Goal: Feedback & Contribution: Leave review/rating

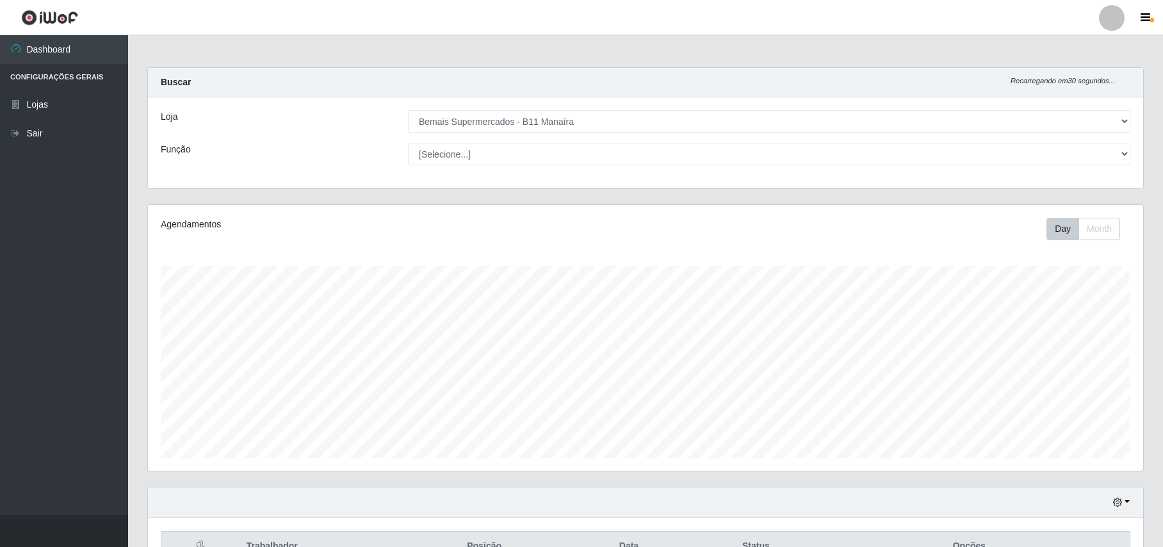
select select "409"
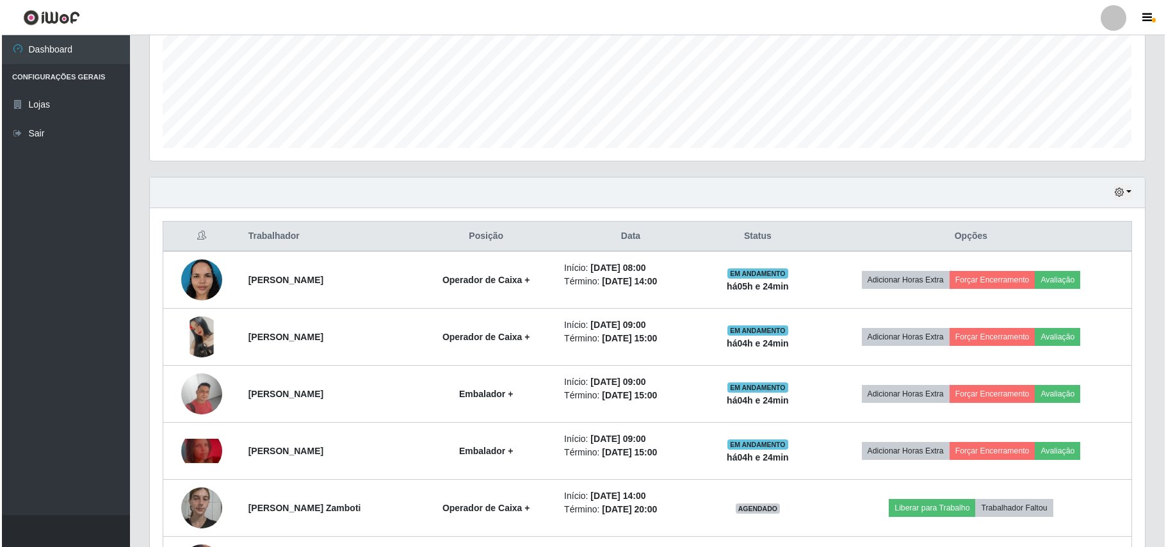
scroll to position [336, 0]
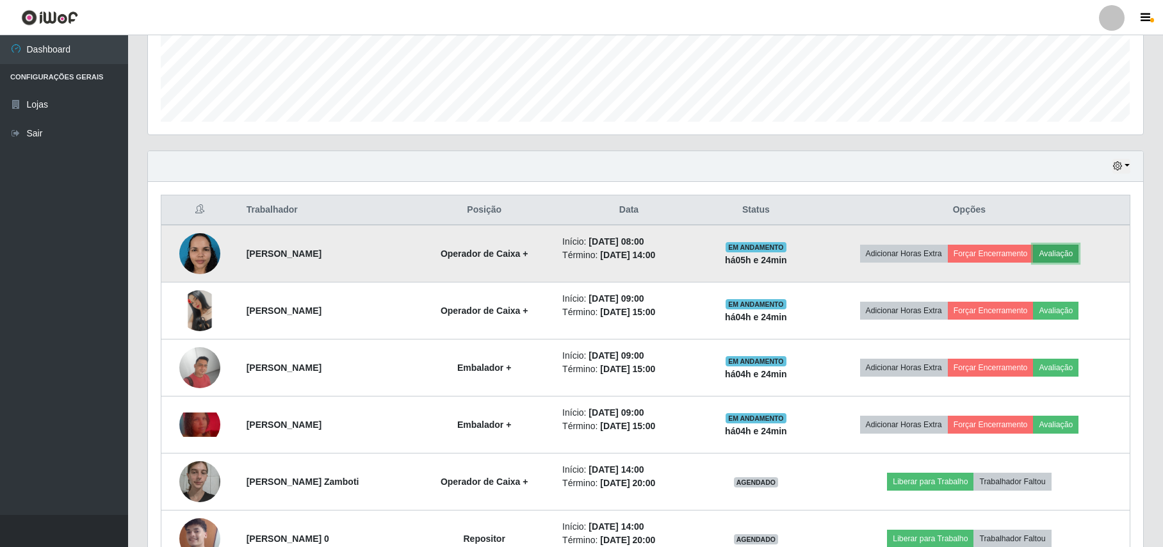
click at [1060, 257] on button "Avaliação" at bounding box center [1055, 254] width 45 height 18
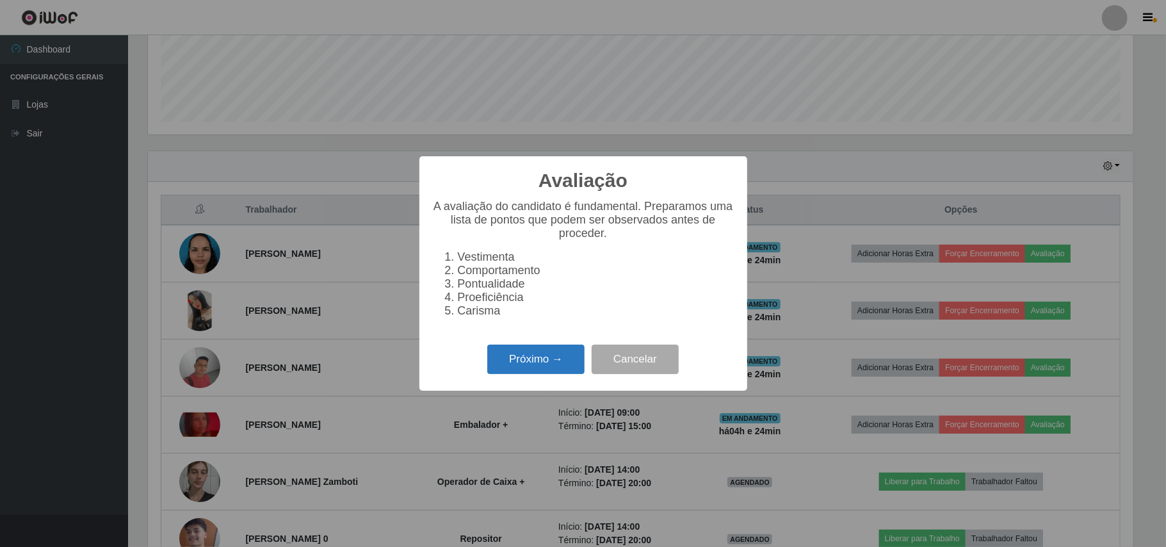
click at [532, 372] on button "Próximo →" at bounding box center [535, 360] width 97 height 30
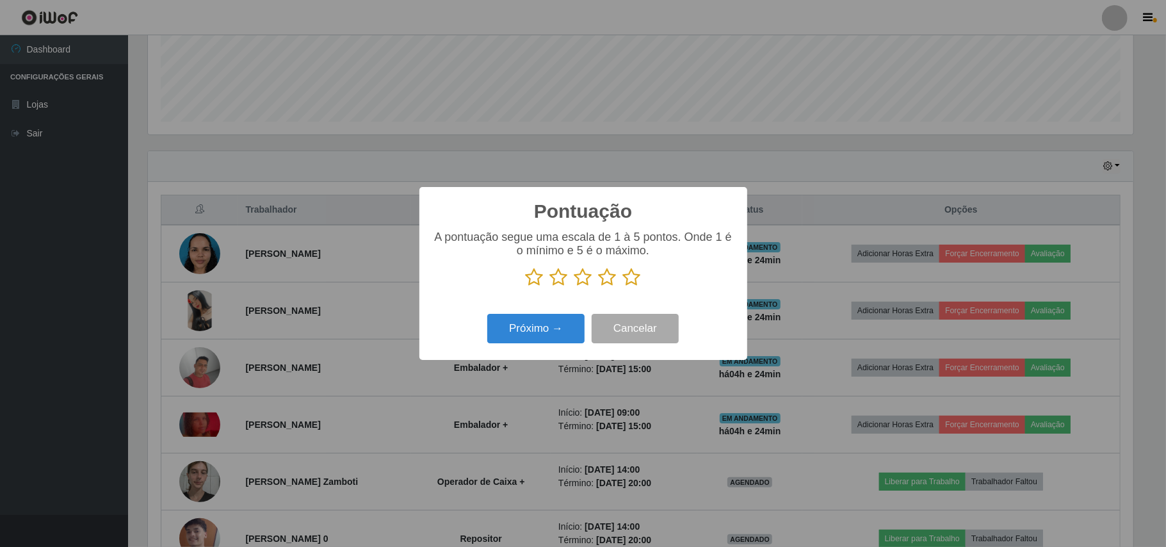
scroll to position [640310, 639591]
click at [626, 287] on icon at bounding box center [632, 277] width 18 height 19
click at [623, 287] on input "radio" at bounding box center [623, 287] width 0 height 0
click at [498, 324] on button "Próximo →" at bounding box center [535, 329] width 97 height 30
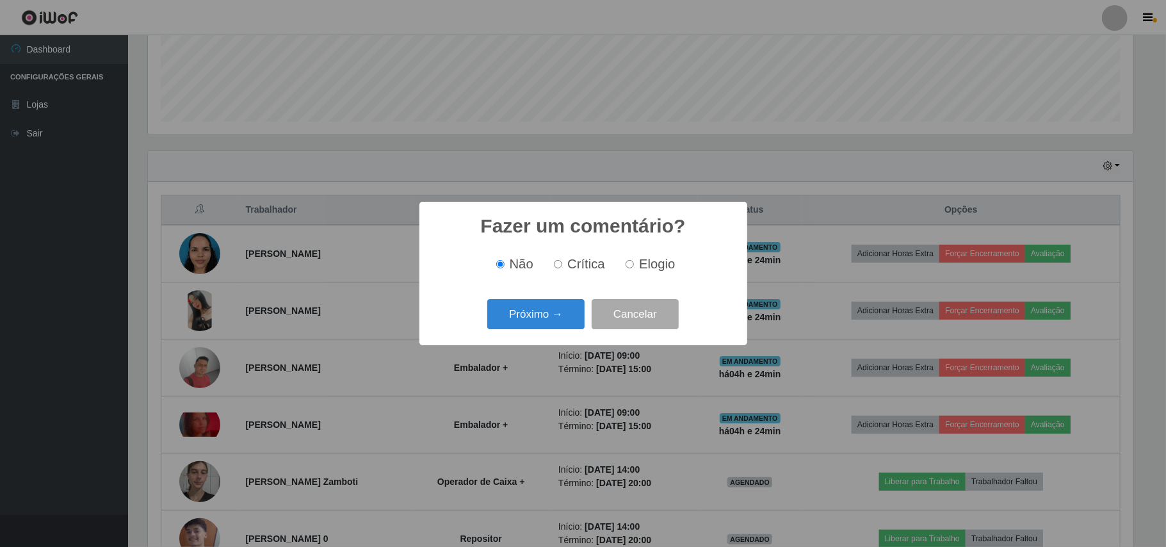
click at [650, 267] on span "Elogio" at bounding box center [657, 264] width 36 height 14
click at [634, 267] on input "Elogio" at bounding box center [630, 264] width 8 height 8
radio input "true"
click at [564, 323] on button "Próximo →" at bounding box center [535, 314] width 97 height 30
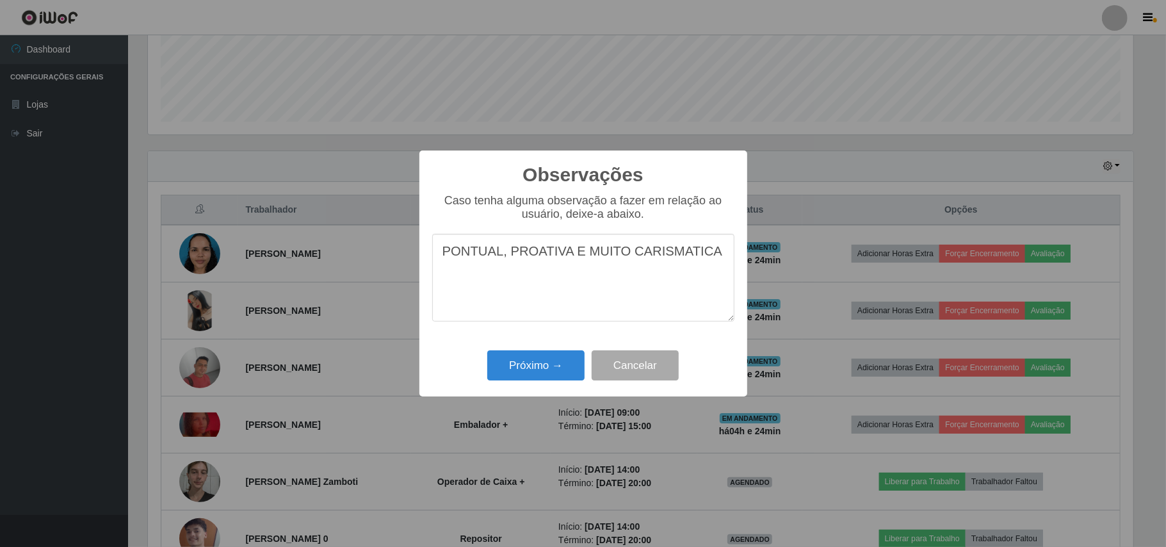
drag, startPoint x: 620, startPoint y: 265, endPoint x: 575, endPoint y: 252, distance: 46.6
click at [575, 252] on textarea "PONTUAL, PROATIVA E MUITO CARISMATICA" at bounding box center [583, 278] width 302 height 88
click at [708, 252] on textarea "PONTUAL, PROATIVA E CARISMATICA" at bounding box center [583, 278] width 302 height 88
click at [662, 258] on textarea "PONTUAL, PROATIVA E CARISMATICA. EXERCEU BEM SUA FUNÇÃO." at bounding box center [583, 278] width 302 height 88
click at [637, 250] on textarea "PONTUAL, PROATIVA E CARISMATICA. EXERCEU BEM SUA FUNÇÃO." at bounding box center [583, 278] width 302 height 88
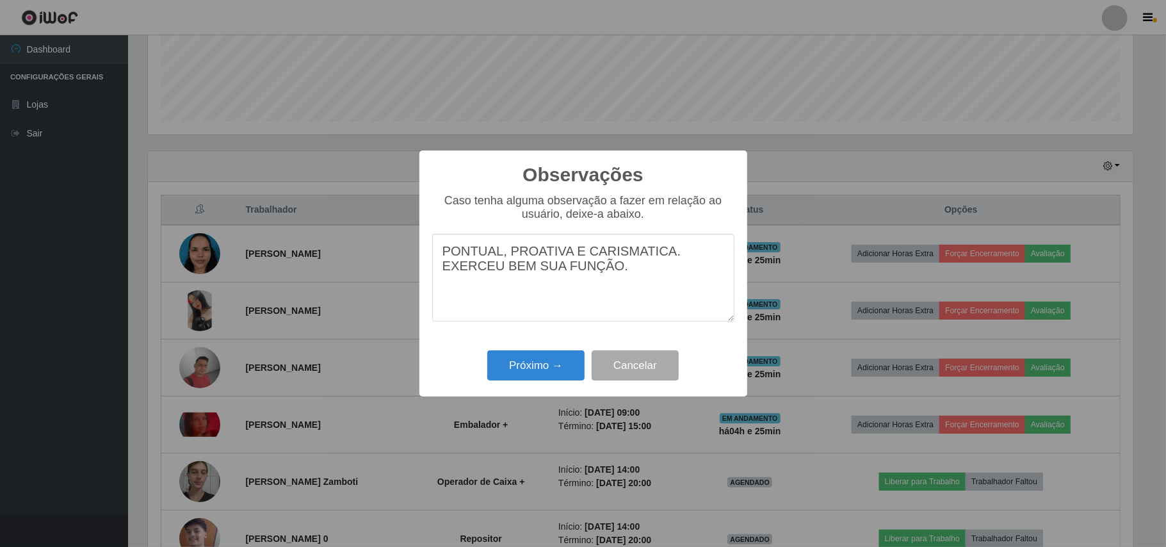
click at [662, 255] on textarea "PONTUAL, PROATIVA E CARISMATICA. EXERCEU BEM SUA FUNÇÃO." at bounding box center [583, 278] width 302 height 88
type textarea "PONTUAL, PROATIVA E CARISMATICA, UNIFORME APRESENTAVEL. EXERCEU BEM SUA FUNÇÃO."
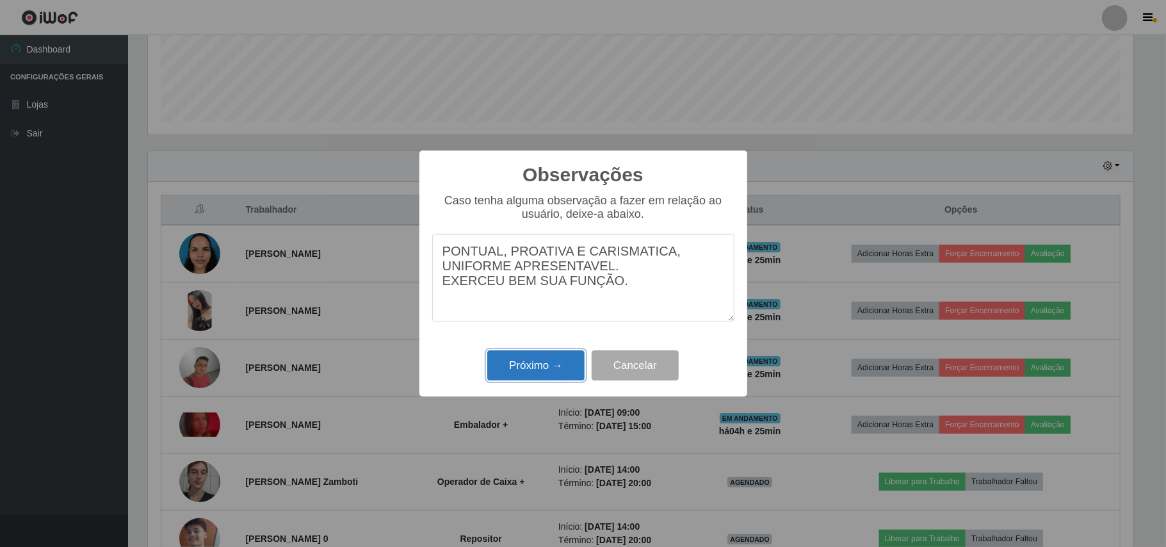
click at [527, 366] on button "Próximo →" at bounding box center [535, 365] width 97 height 30
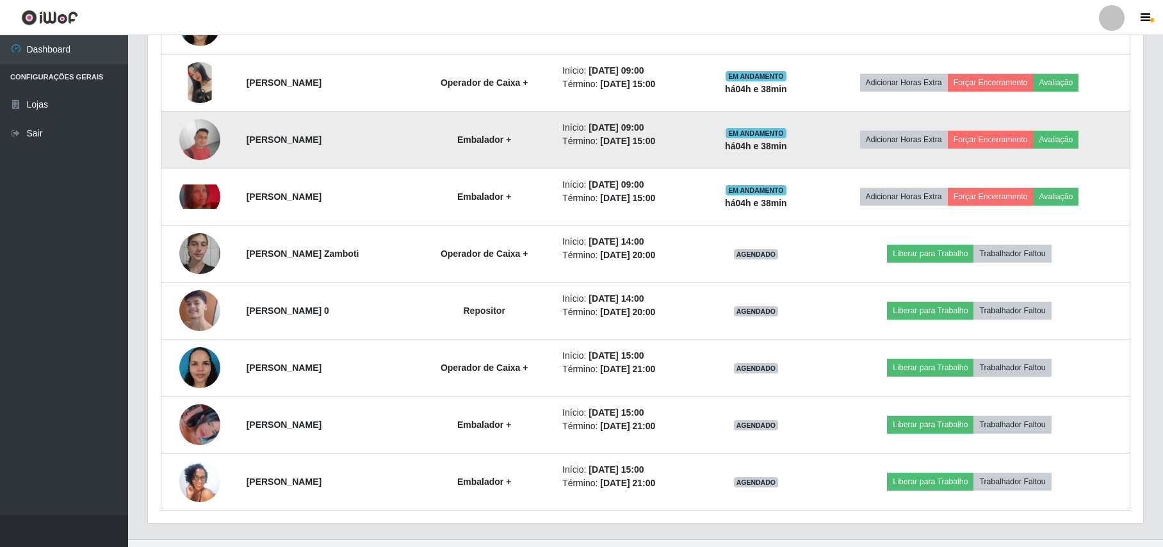
scroll to position [593, 0]
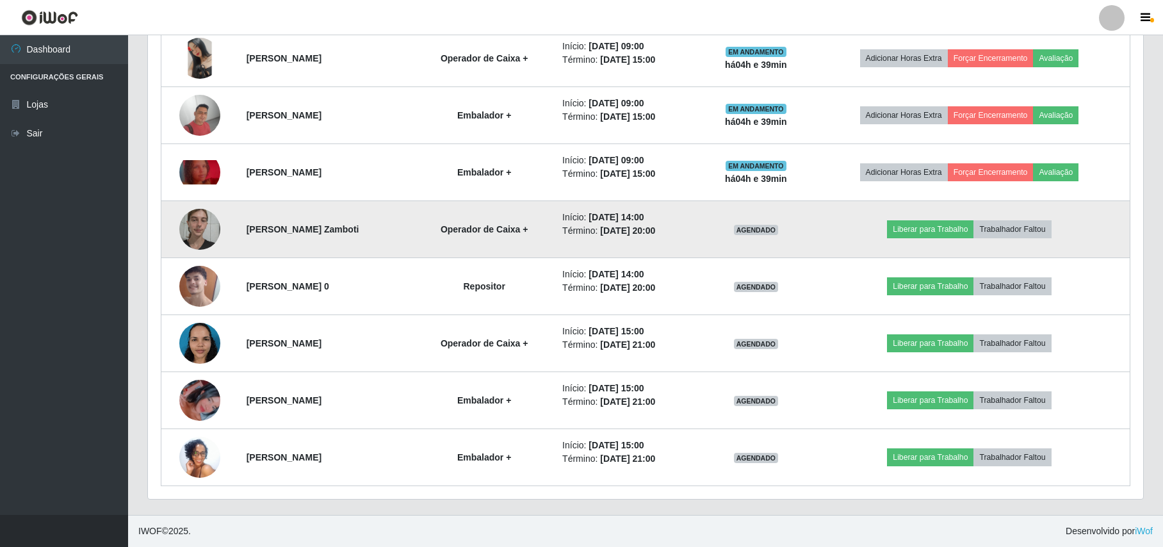
drag, startPoint x: 475, startPoint y: 236, endPoint x: 488, endPoint y: 204, distance: 35.1
click at [477, 236] on td "Operador de Caixa +" at bounding box center [484, 229] width 141 height 57
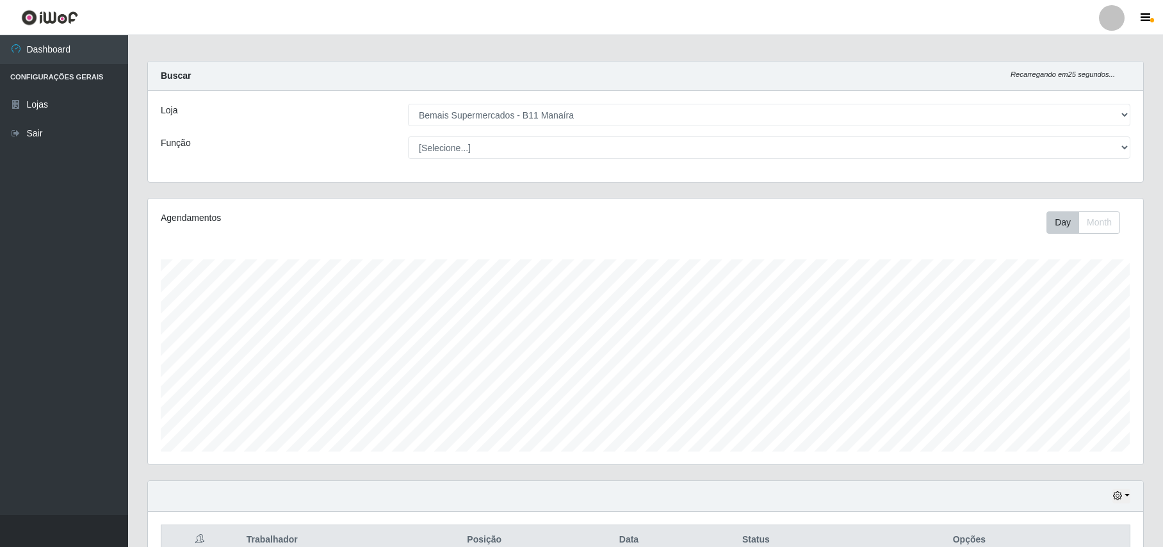
scroll to position [0, 0]
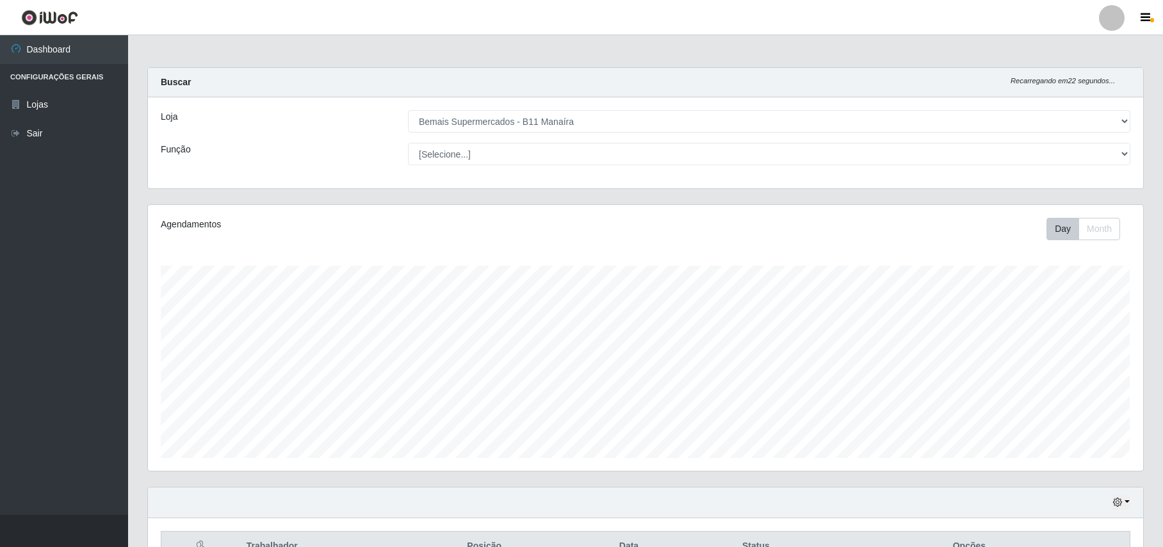
drag, startPoint x: 985, startPoint y: 0, endPoint x: 585, endPoint y: 49, distance: 402.1
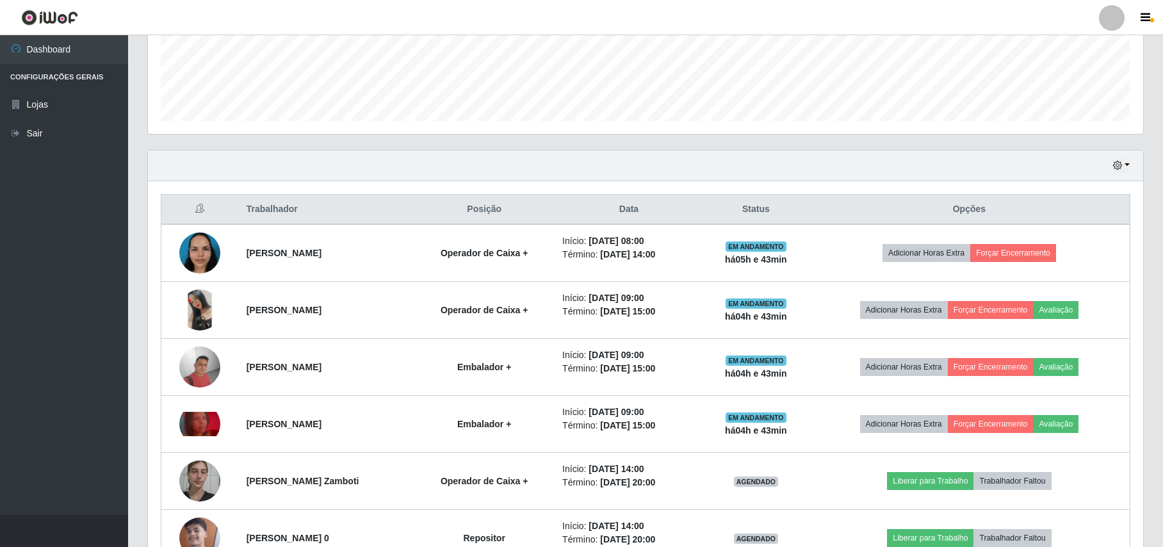
scroll to position [427, 0]
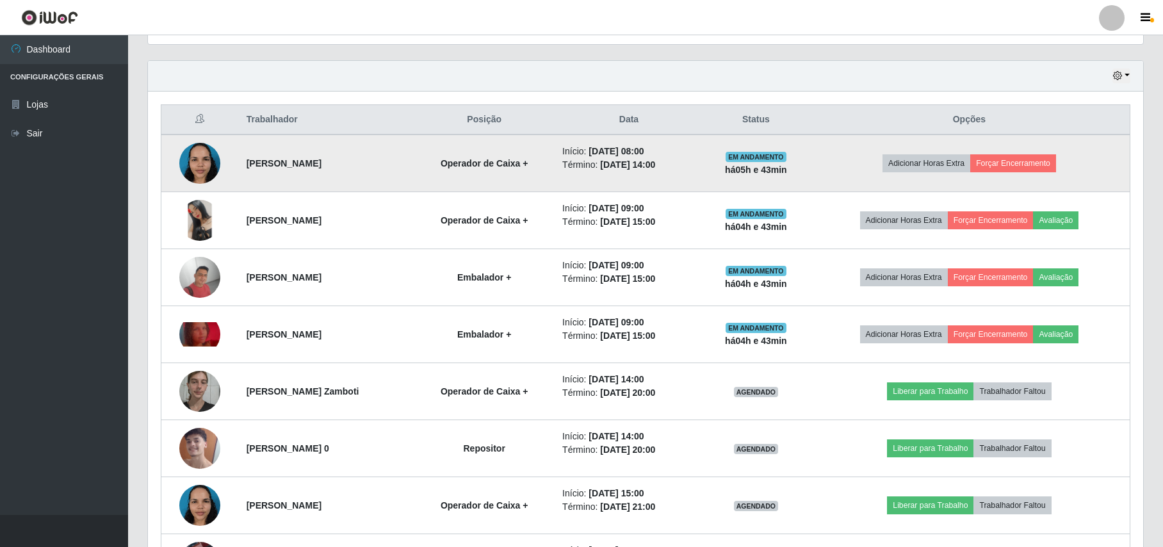
click at [201, 152] on img at bounding box center [199, 163] width 41 height 54
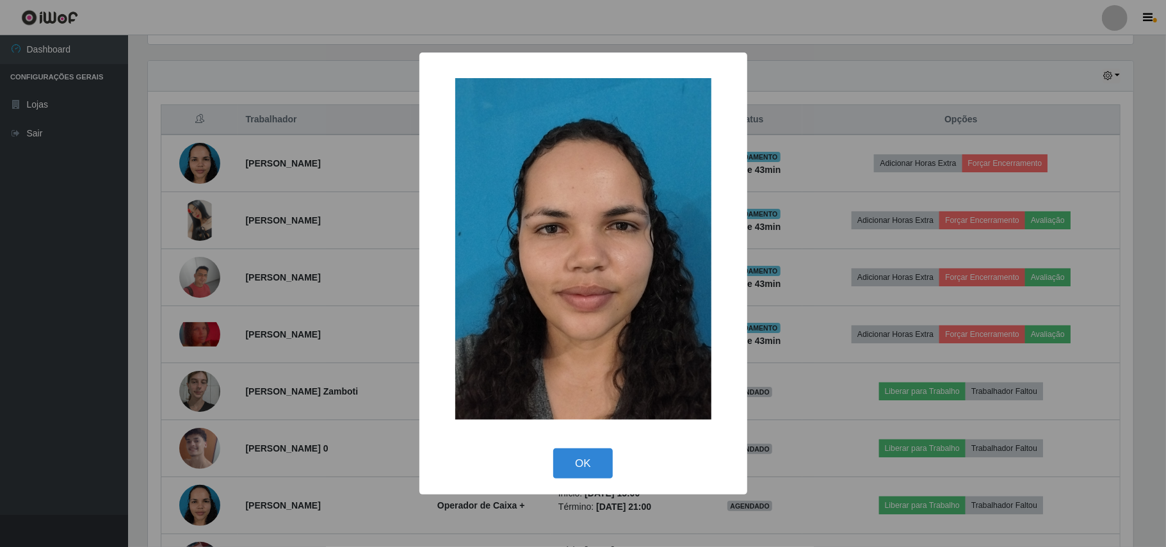
click at [338, 229] on div "× OK Cancel" at bounding box center [583, 273] width 1166 height 547
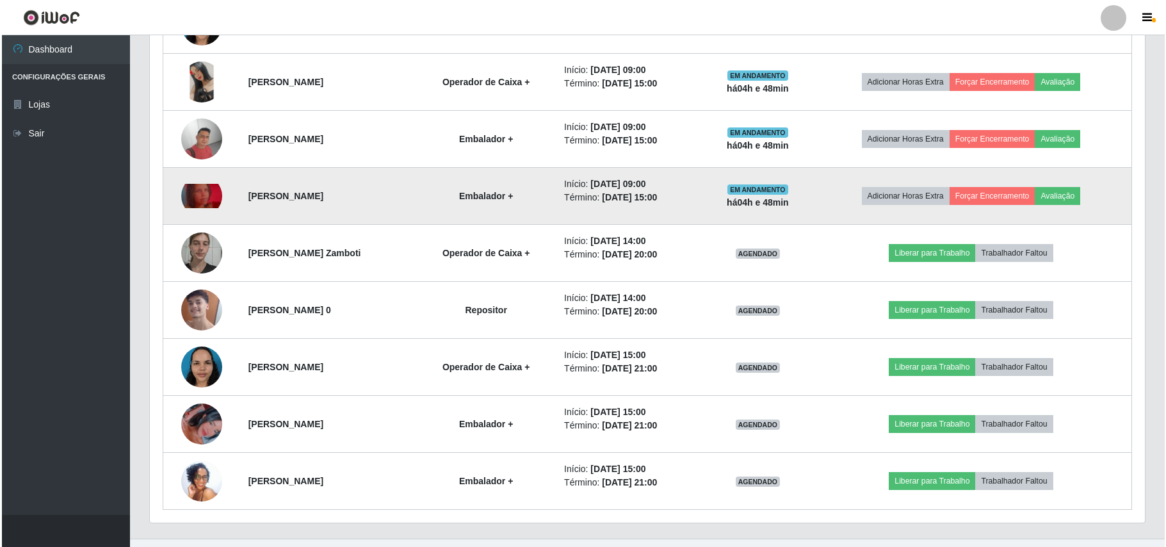
scroll to position [593, 0]
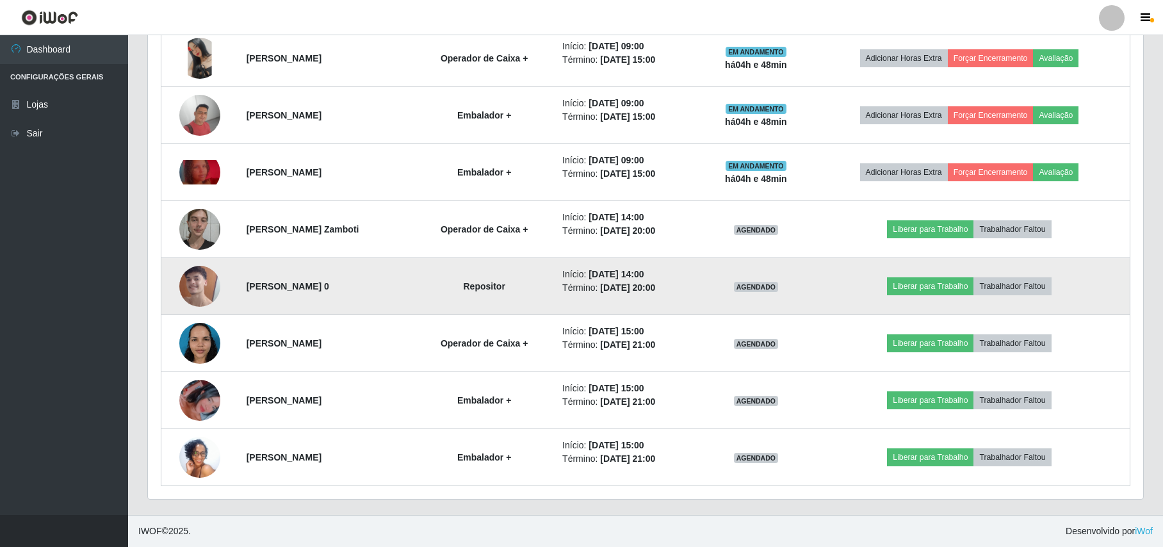
click at [198, 296] on img at bounding box center [199, 286] width 41 height 73
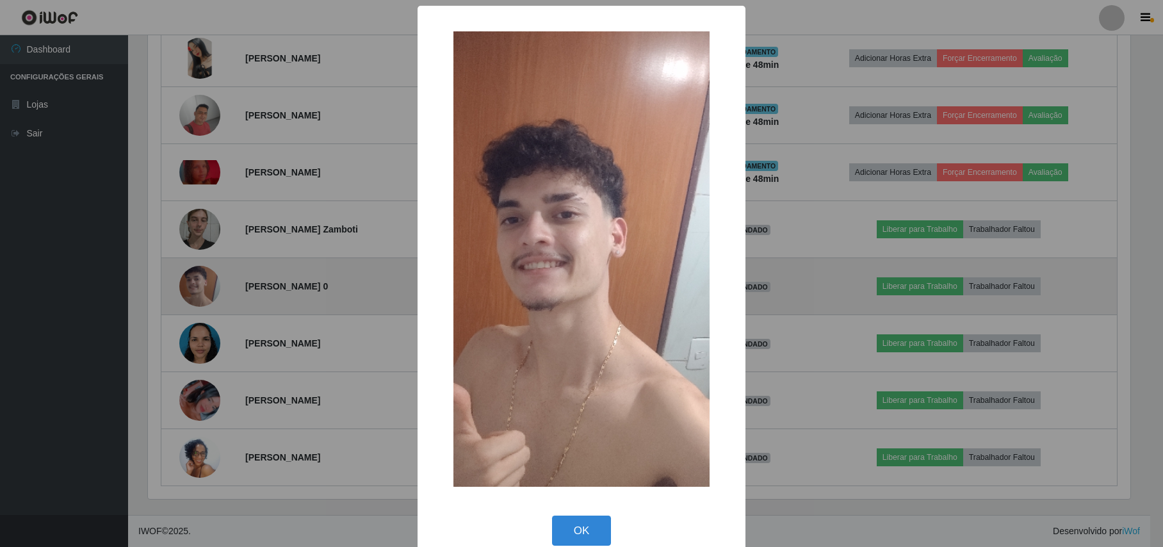
scroll to position [266, 985]
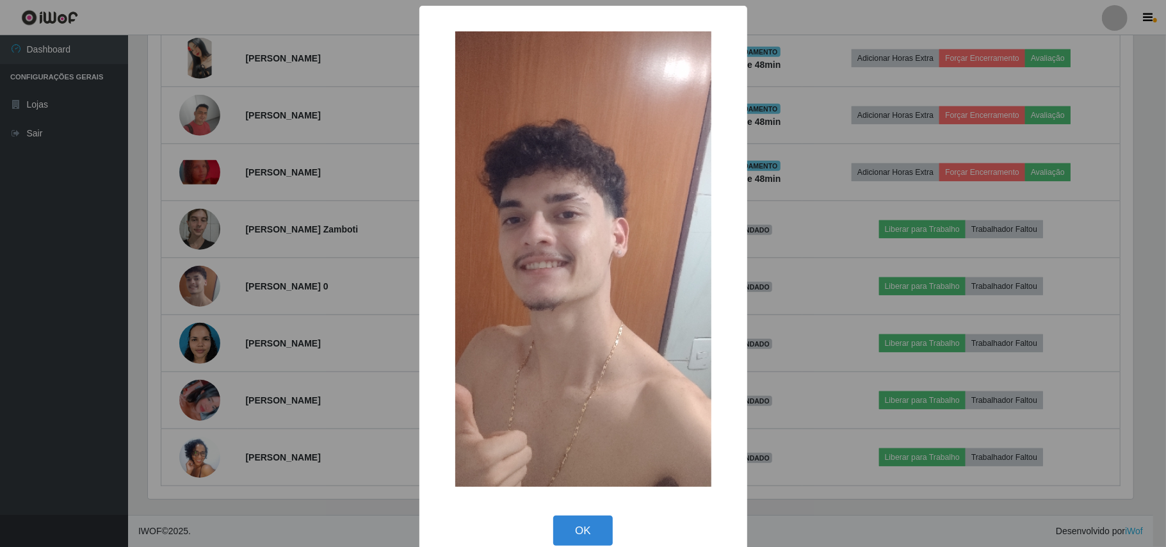
click at [196, 295] on div "× OK Cancel" at bounding box center [583, 273] width 1166 height 547
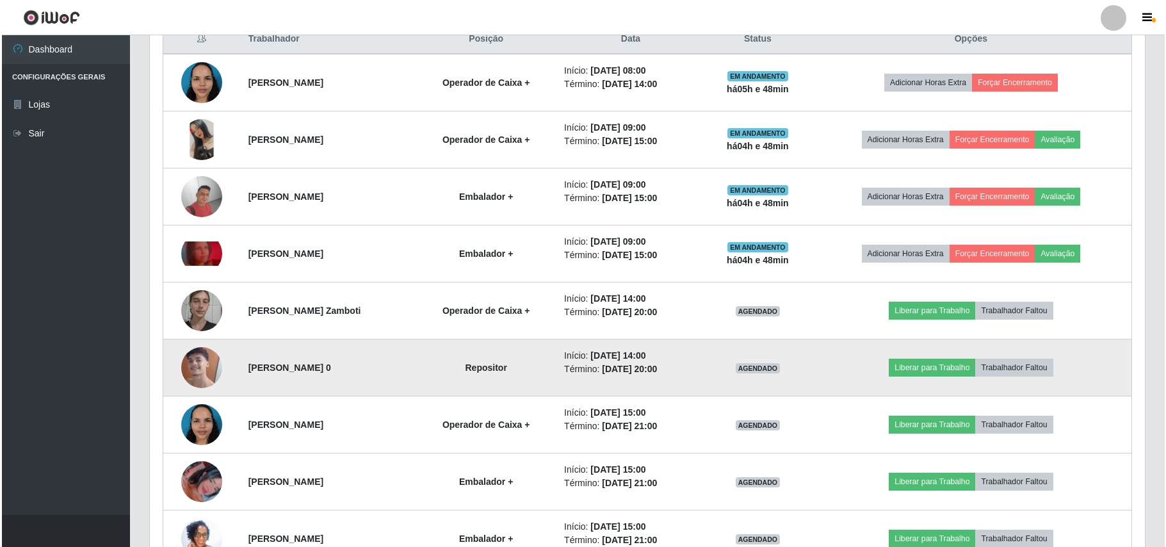
scroll to position [593, 0]
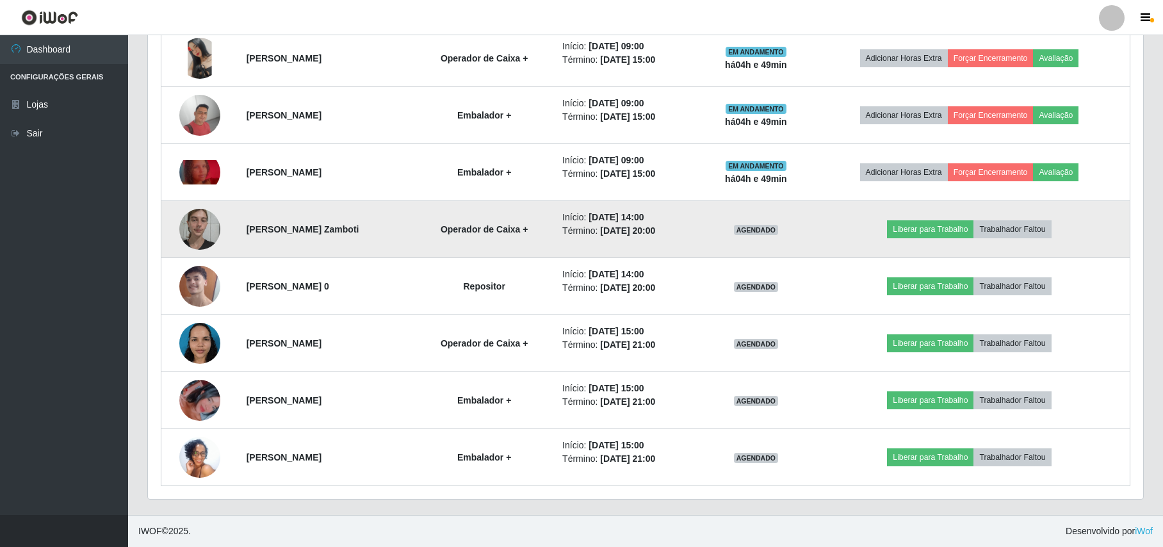
click at [192, 225] on img at bounding box center [199, 229] width 41 height 54
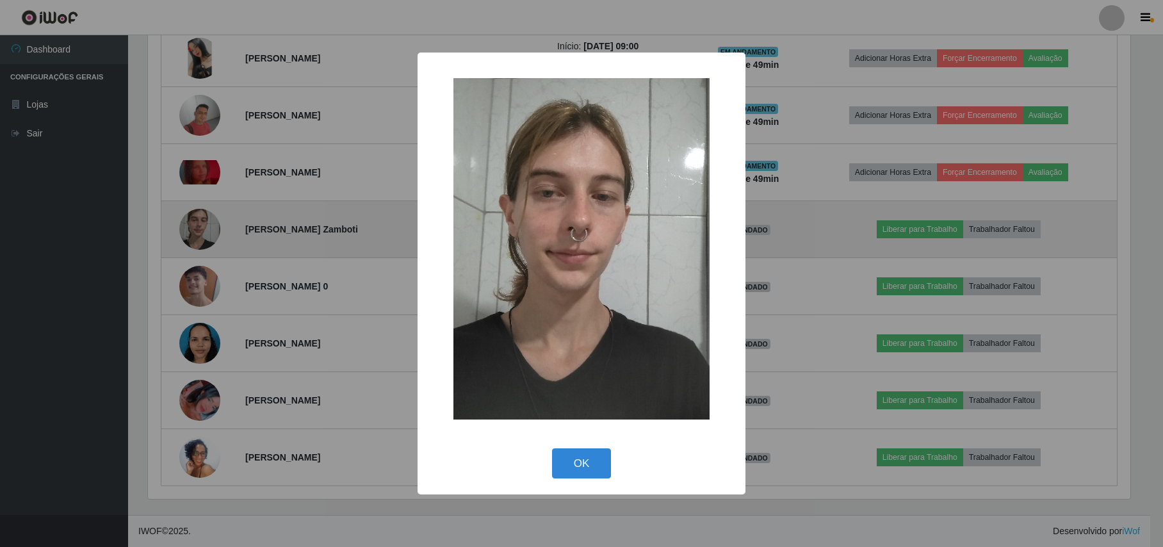
scroll to position [266, 985]
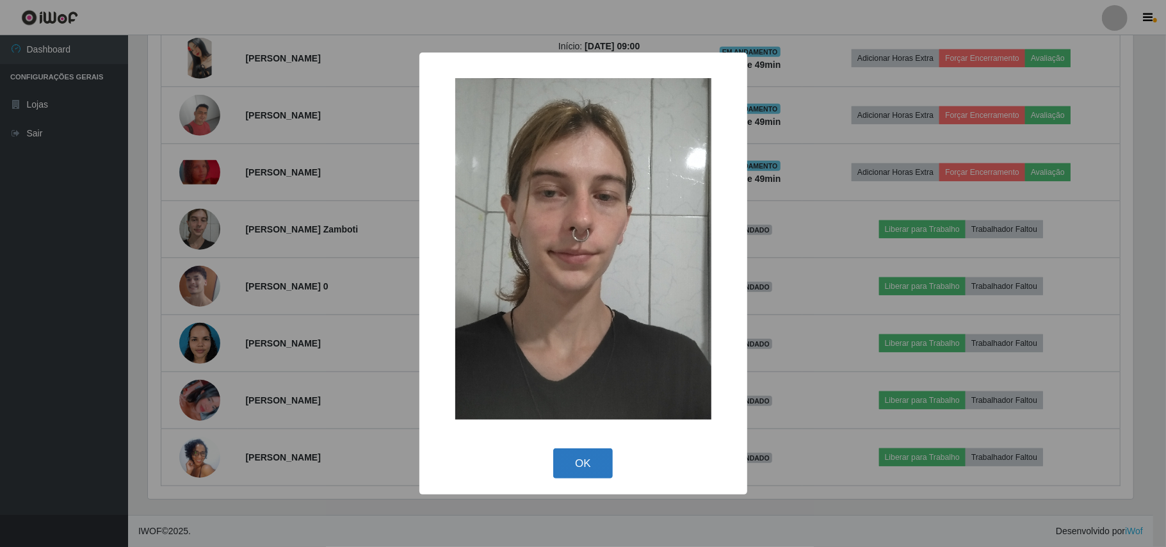
click at [573, 468] on button "OK" at bounding box center [583, 463] width 60 height 30
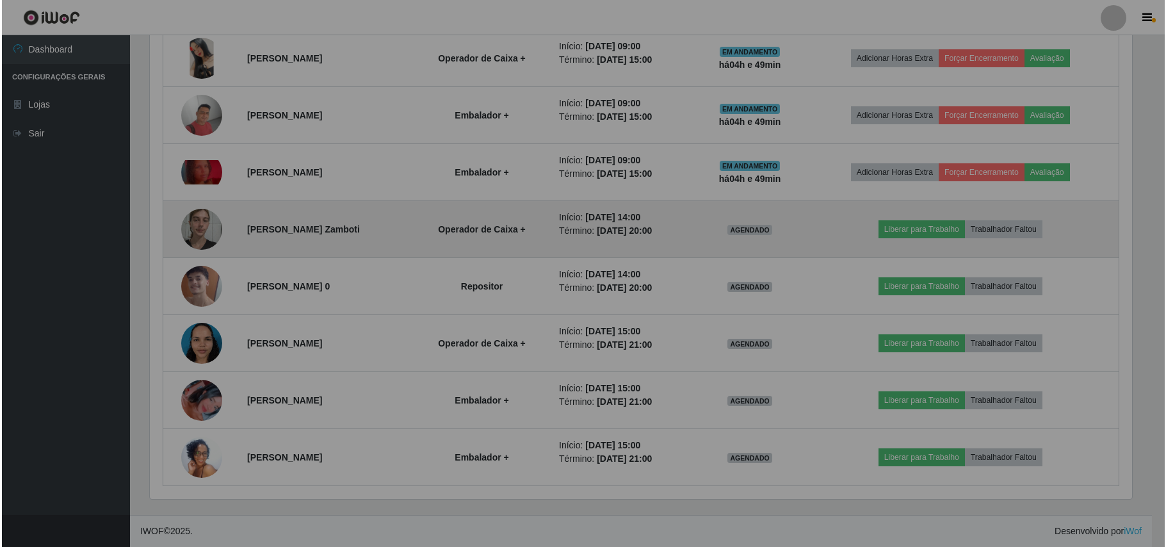
scroll to position [266, 995]
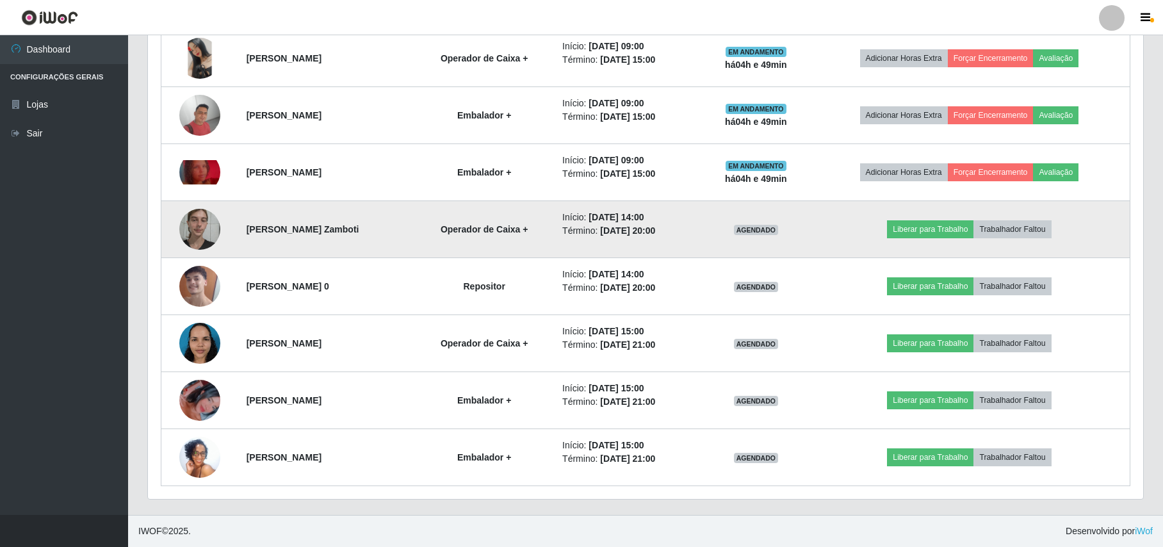
click at [187, 228] on img at bounding box center [199, 229] width 41 height 54
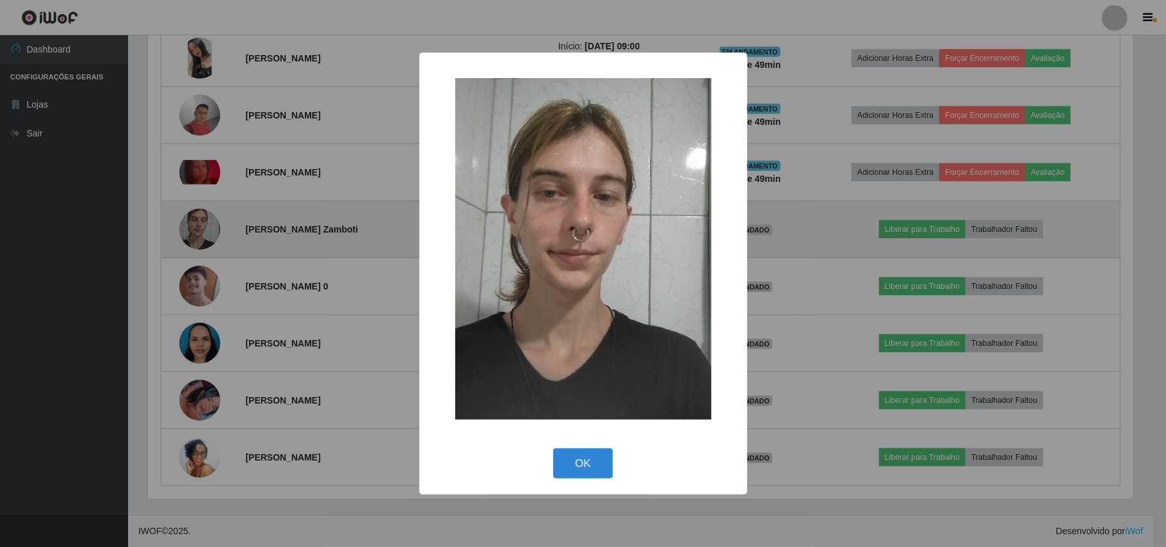
click at [187, 228] on div "× OK Cancel" at bounding box center [583, 273] width 1166 height 547
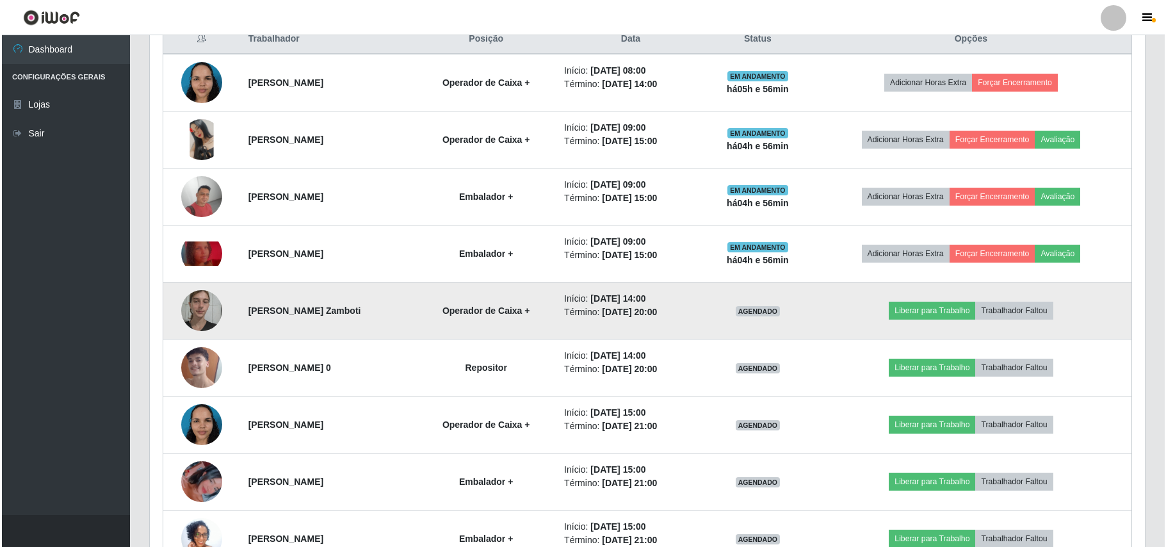
scroll to position [421, 0]
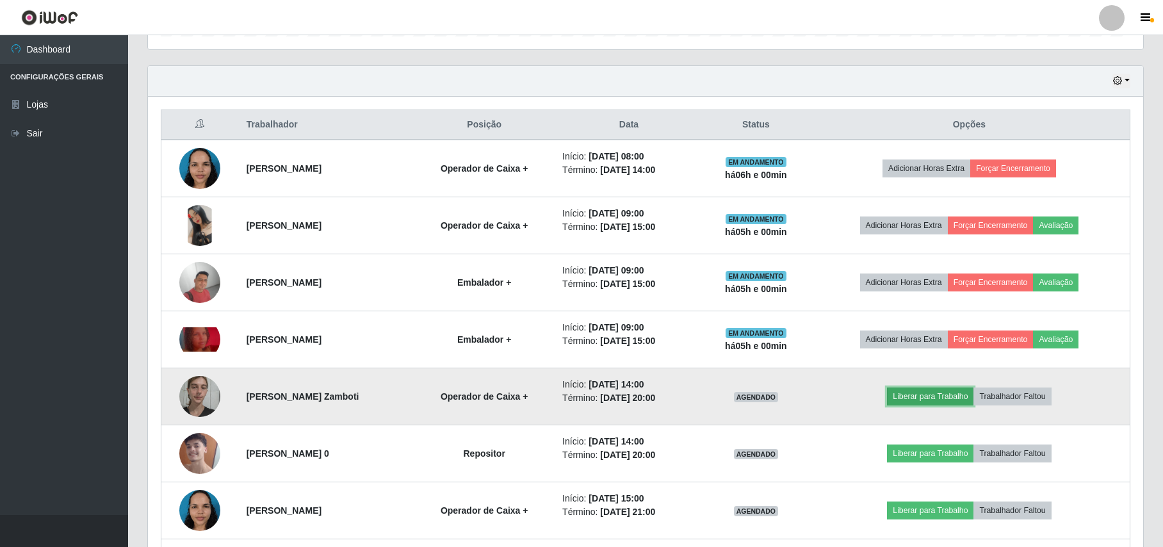
click at [941, 398] on button "Liberar para Trabalho" at bounding box center [930, 397] width 86 height 18
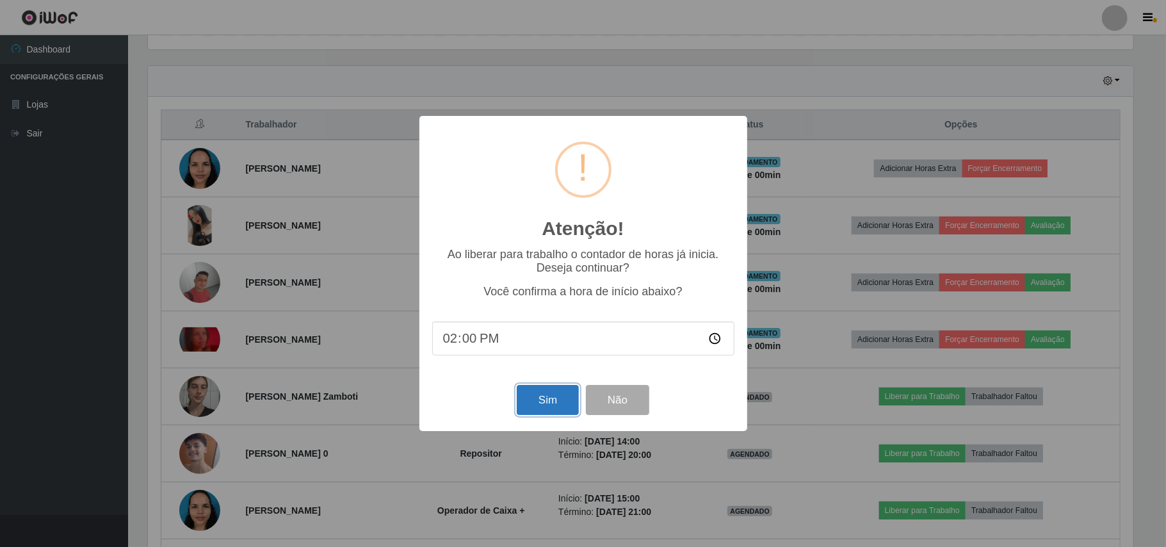
click at [544, 398] on button "Sim" at bounding box center [548, 400] width 62 height 30
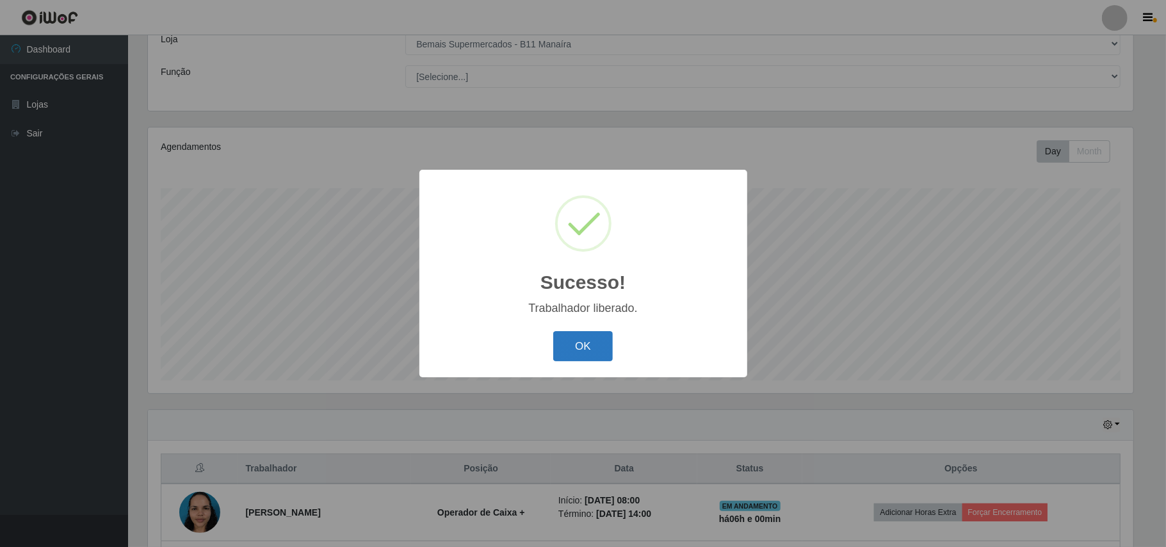
click at [569, 341] on button "OK" at bounding box center [583, 346] width 60 height 30
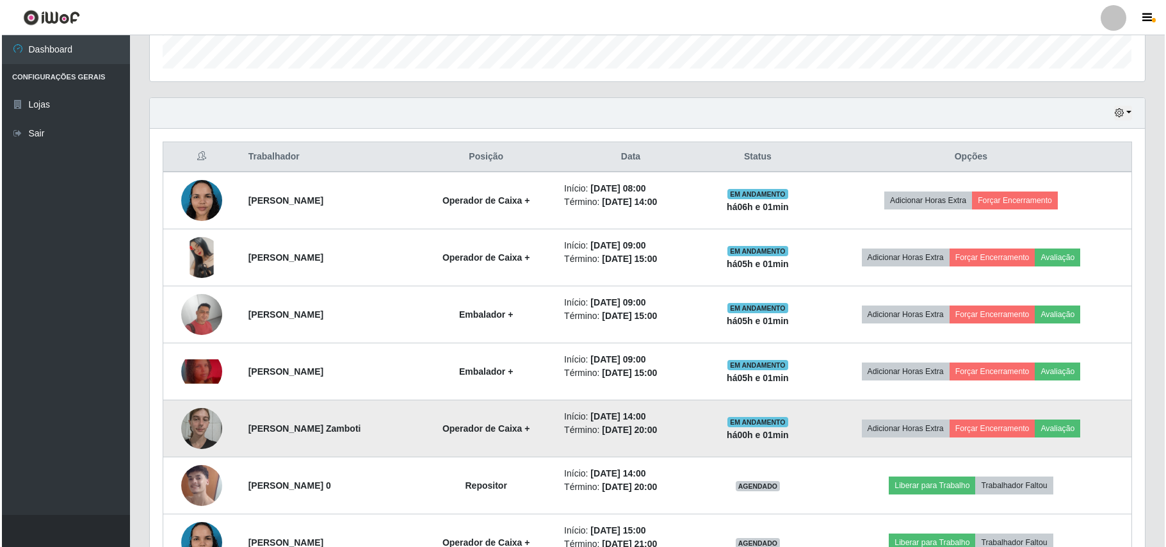
scroll to position [419, 0]
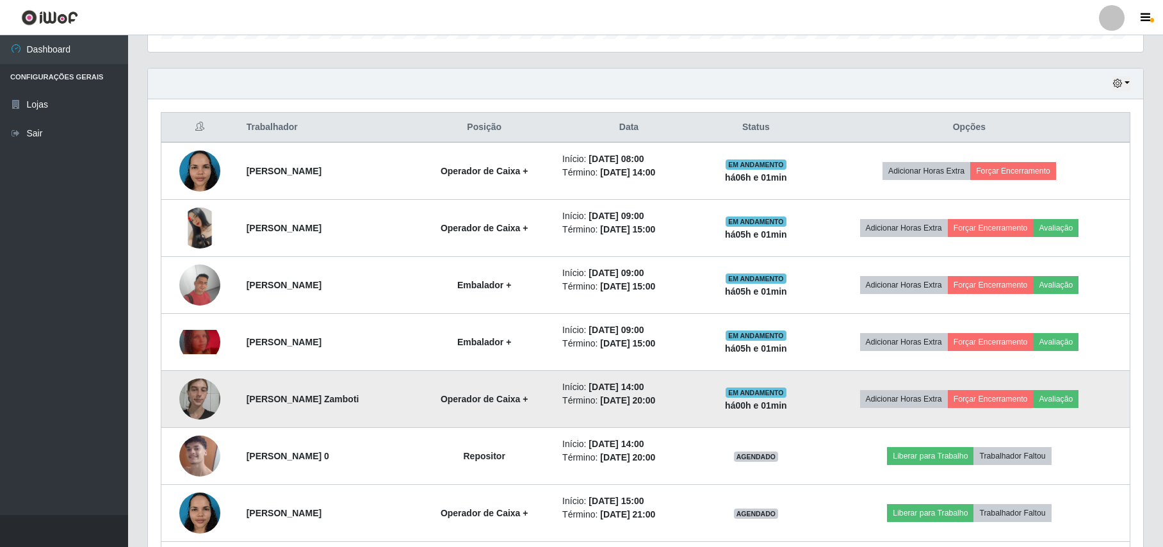
click at [528, 403] on strong "Operador de Caixa +" at bounding box center [485, 399] width 88 height 10
click at [210, 398] on img at bounding box center [199, 399] width 41 height 54
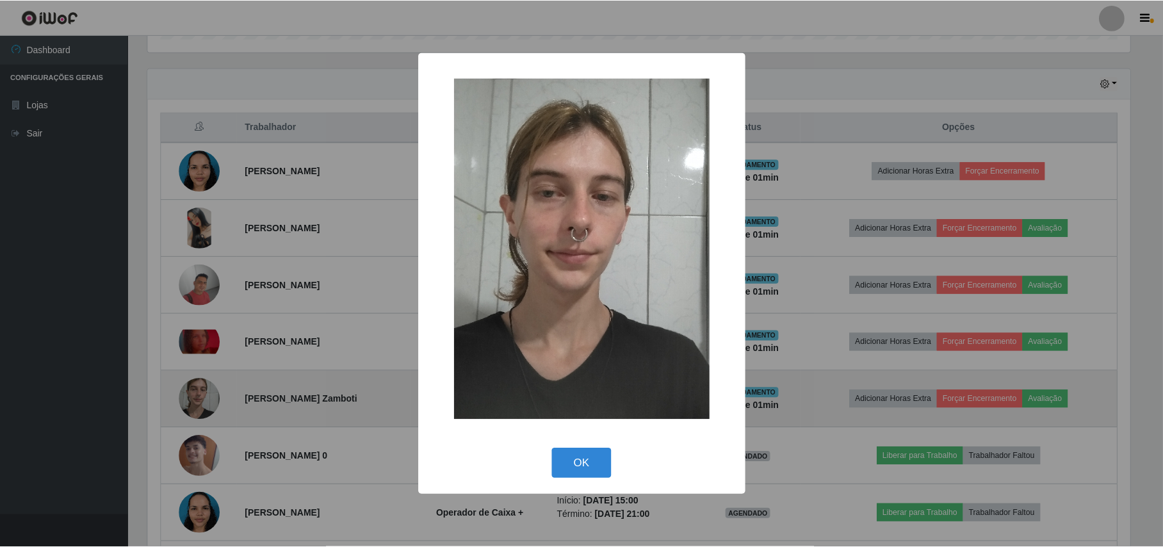
scroll to position [266, 985]
click at [210, 398] on div "× OK Cancel" at bounding box center [583, 273] width 1166 height 547
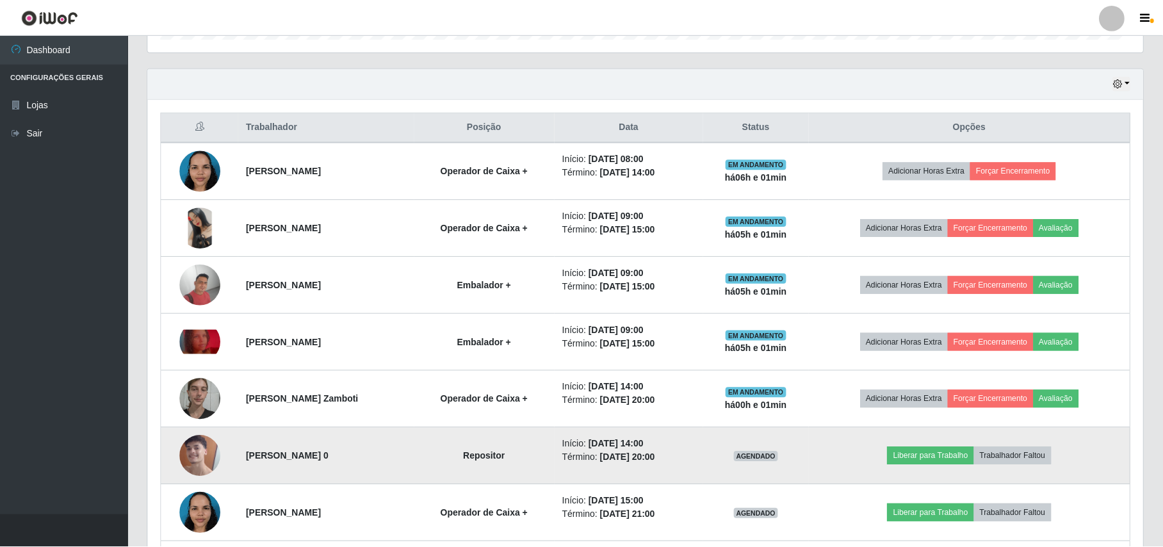
scroll to position [266, 995]
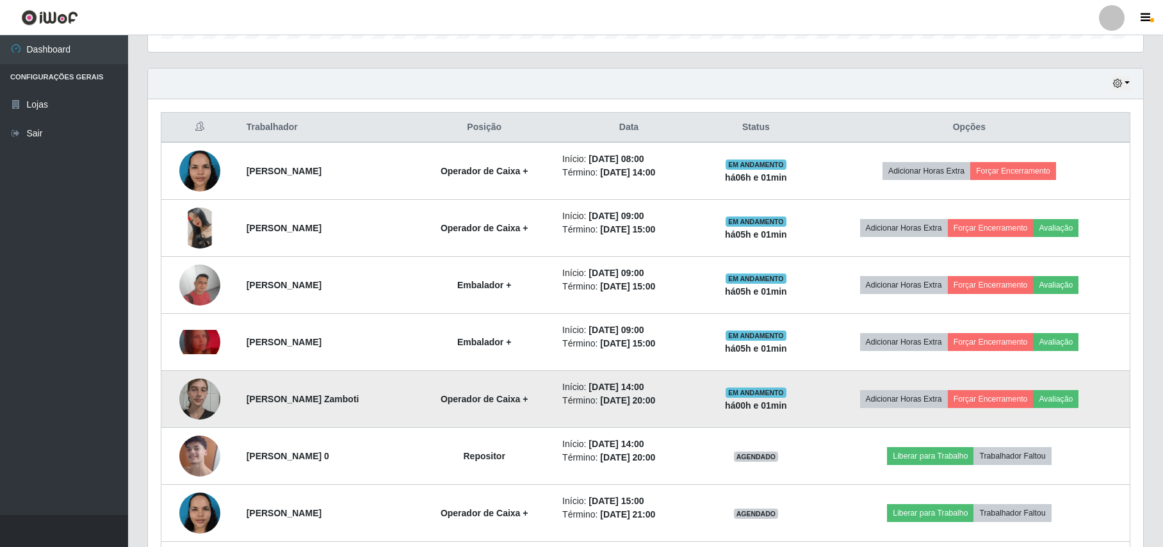
click at [179, 401] on img at bounding box center [199, 399] width 41 height 54
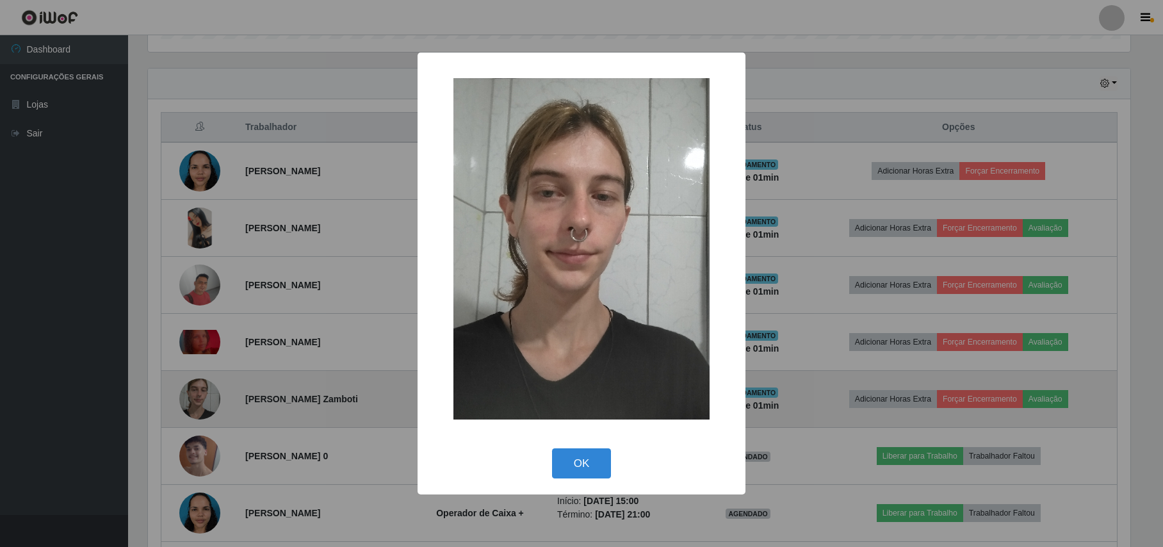
scroll to position [266, 985]
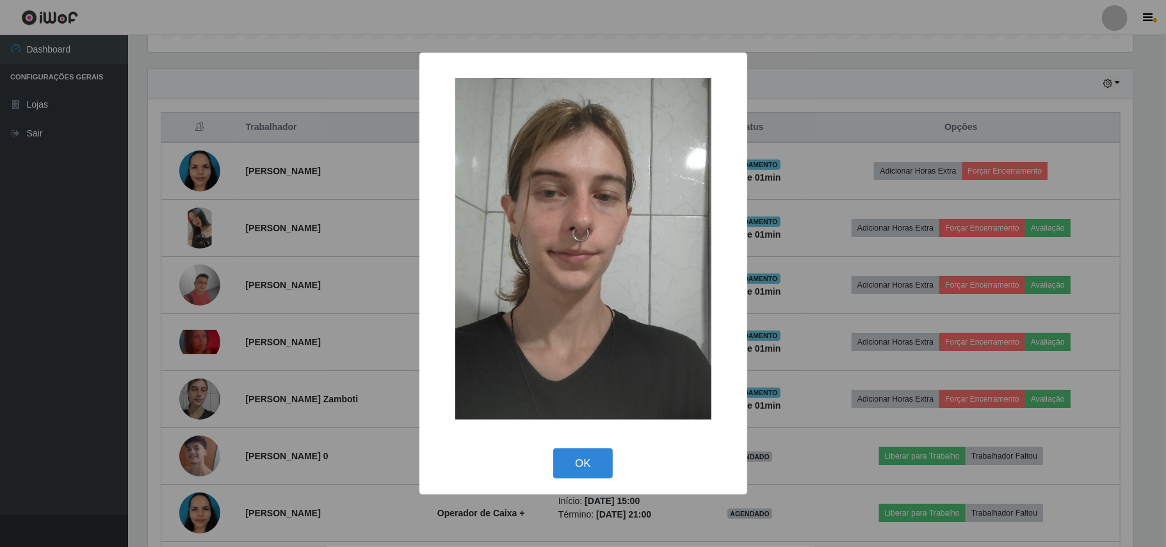
click at [183, 400] on div "× OK Cancel" at bounding box center [583, 273] width 1166 height 547
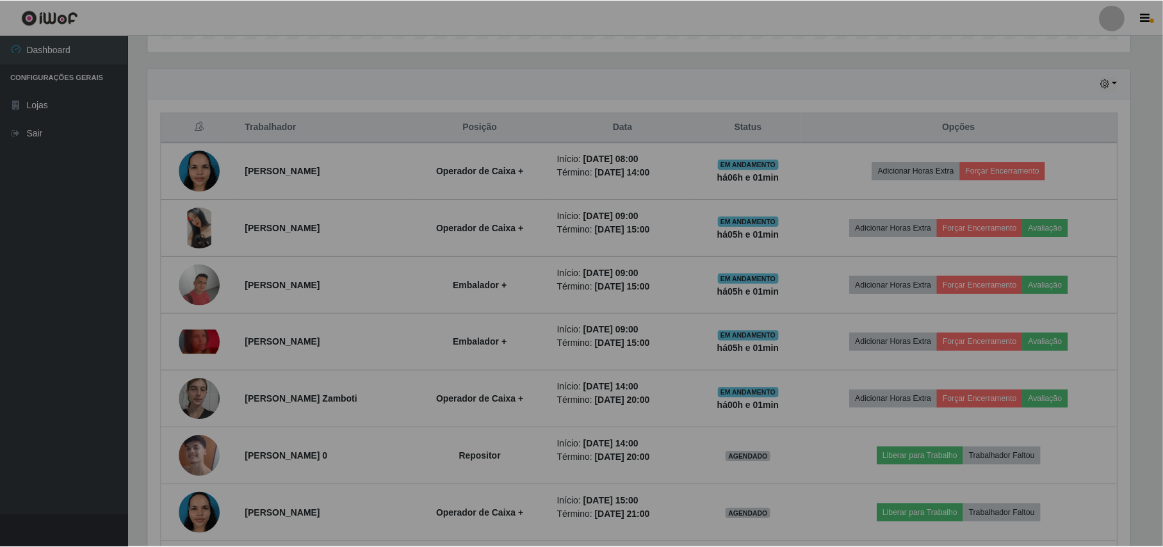
scroll to position [266, 995]
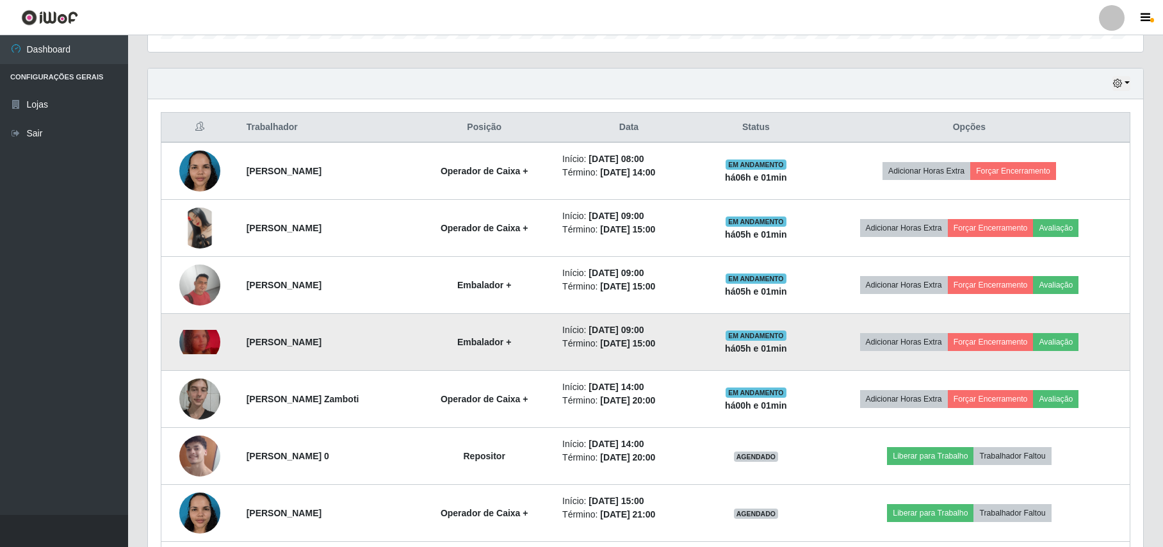
click at [206, 337] on img at bounding box center [199, 342] width 41 height 25
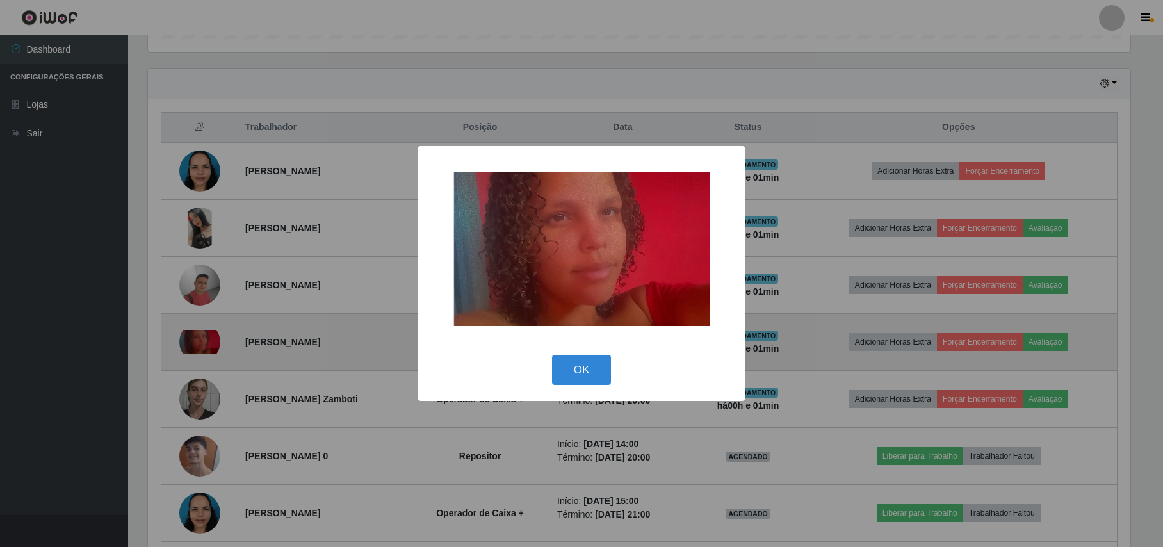
scroll to position [266, 985]
click at [206, 337] on div "× OK Cancel" at bounding box center [583, 273] width 1166 height 547
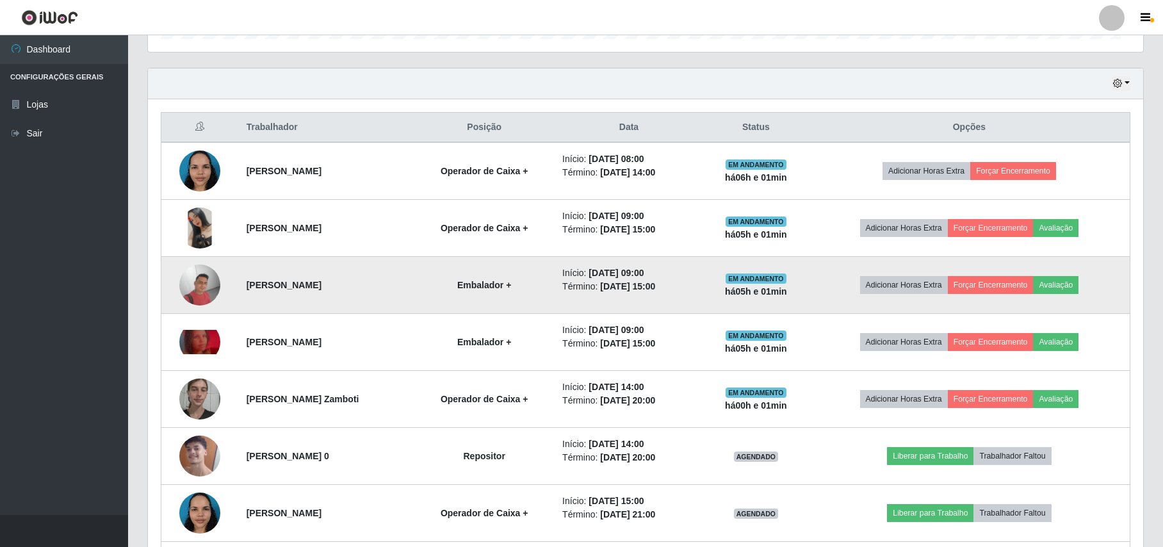
scroll to position [266, 995]
click at [206, 279] on img at bounding box center [199, 285] width 41 height 41
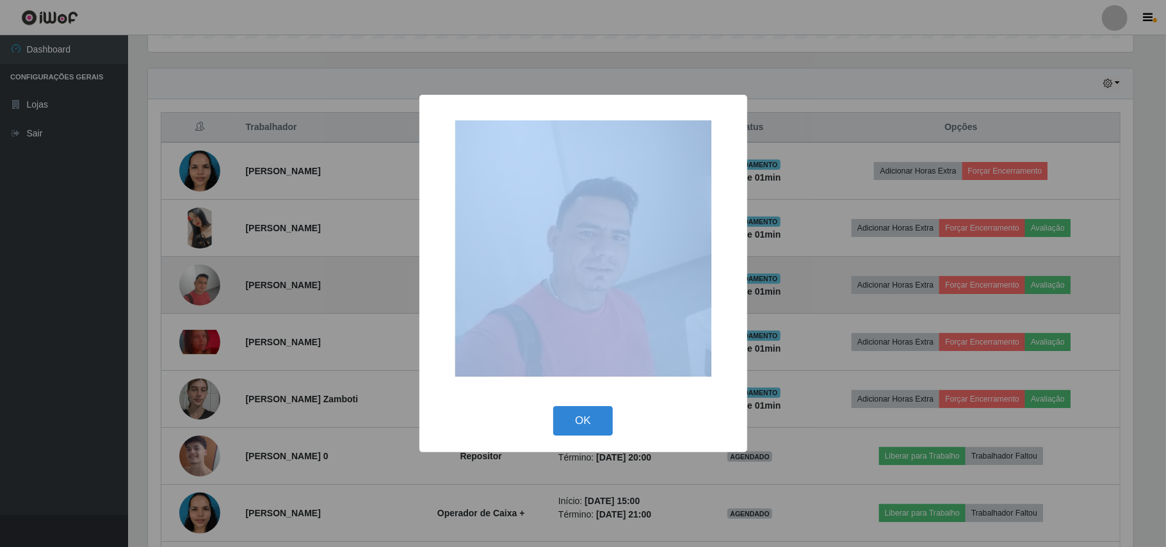
click at [206, 279] on div "× OK Cancel" at bounding box center [583, 273] width 1166 height 547
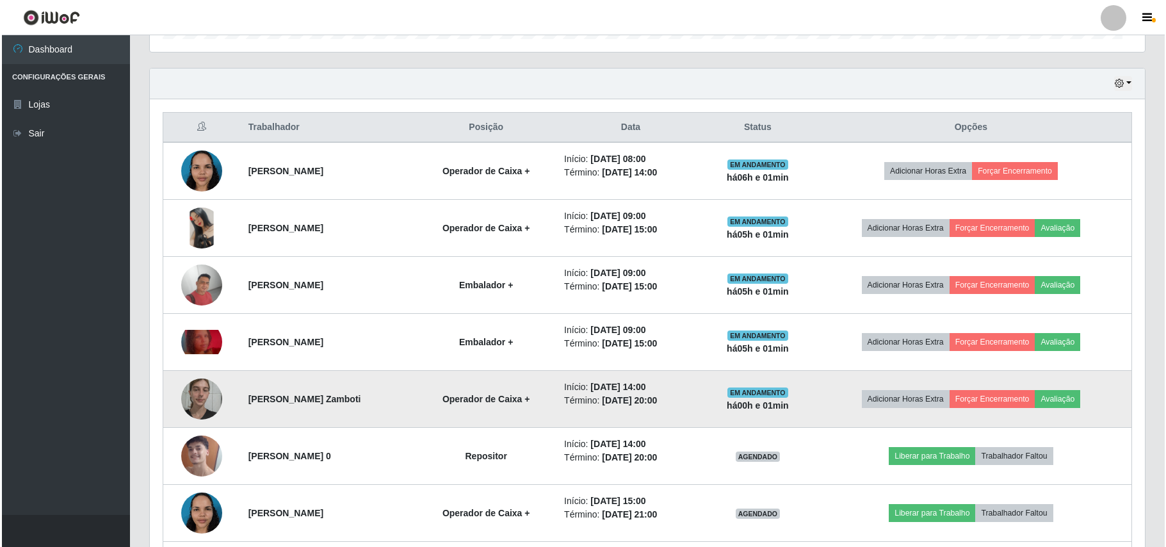
scroll to position [266, 995]
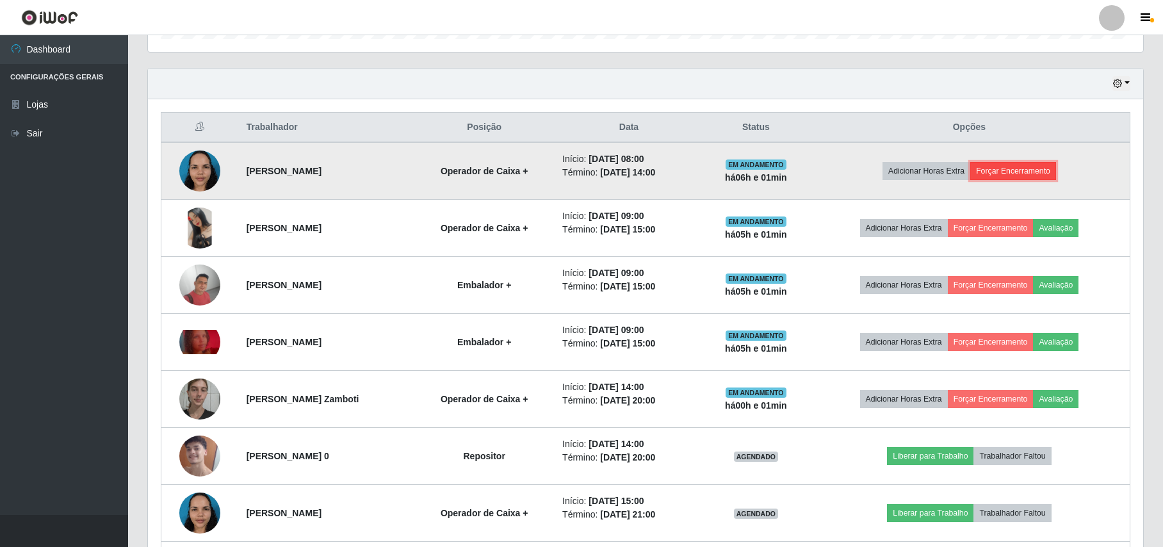
click at [1033, 180] on button "Forçar Encerramento" at bounding box center [1013, 171] width 86 height 18
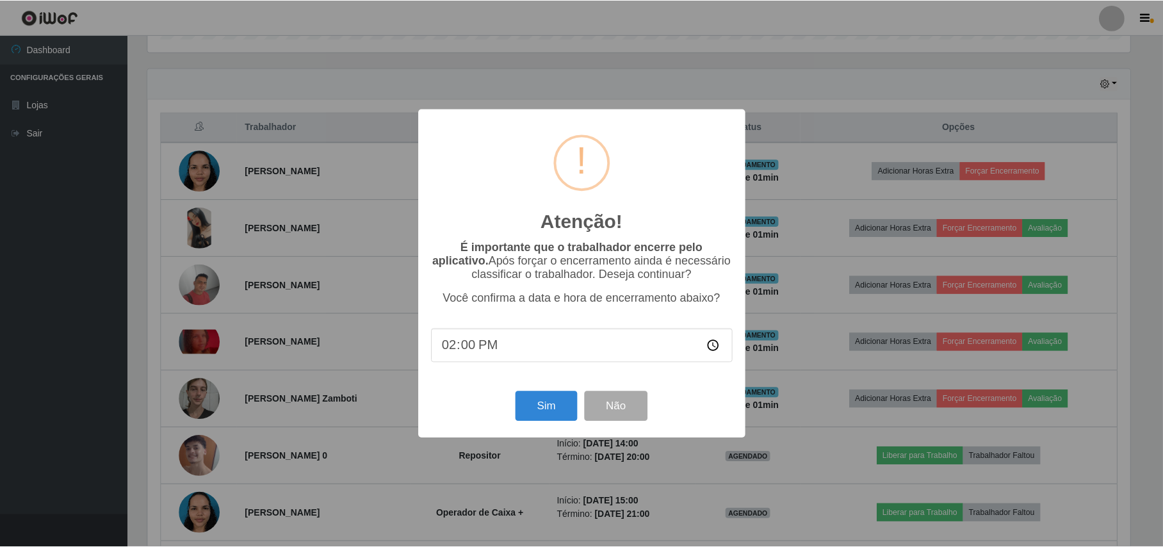
scroll to position [266, 985]
click at [557, 420] on button "Sim" at bounding box center [548, 406] width 62 height 30
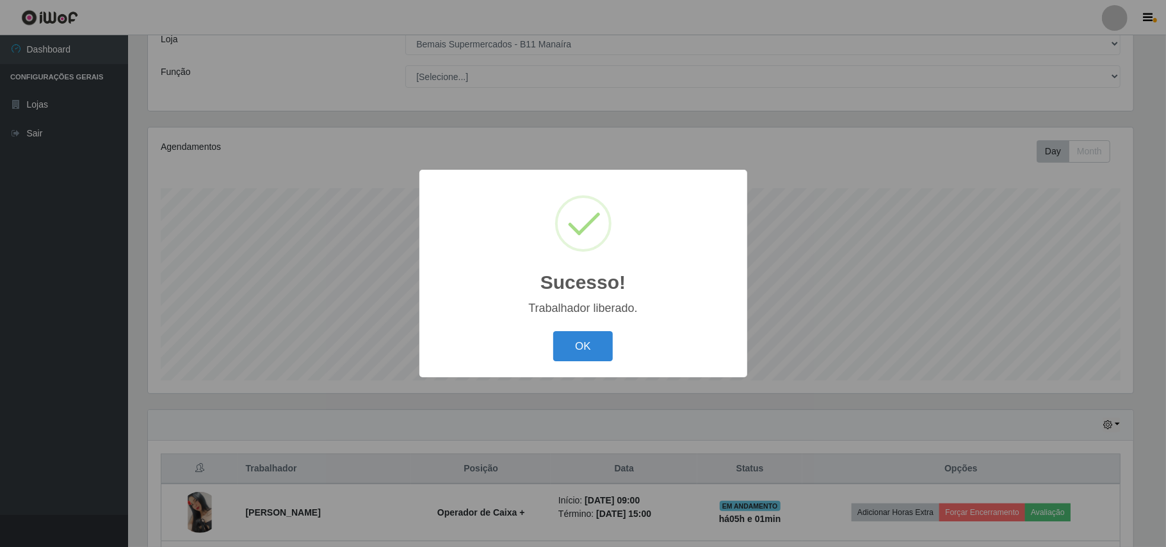
click at [552, 347] on div "OK Cancel" at bounding box center [583, 346] width 302 height 37
click at [573, 341] on button "OK" at bounding box center [583, 346] width 60 height 30
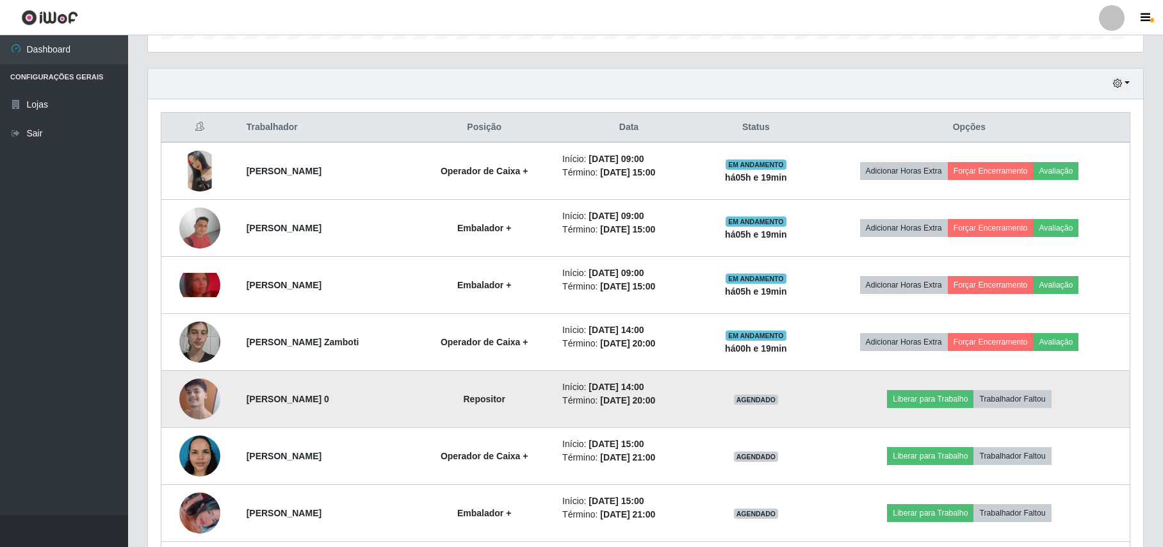
scroll to position [536, 0]
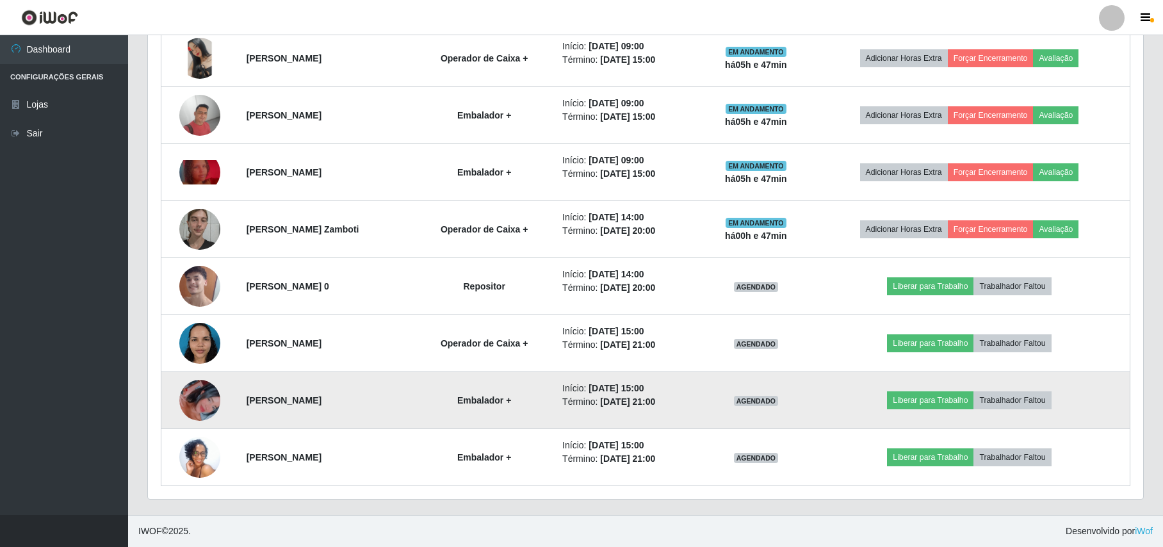
click at [186, 403] on img at bounding box center [199, 400] width 41 height 73
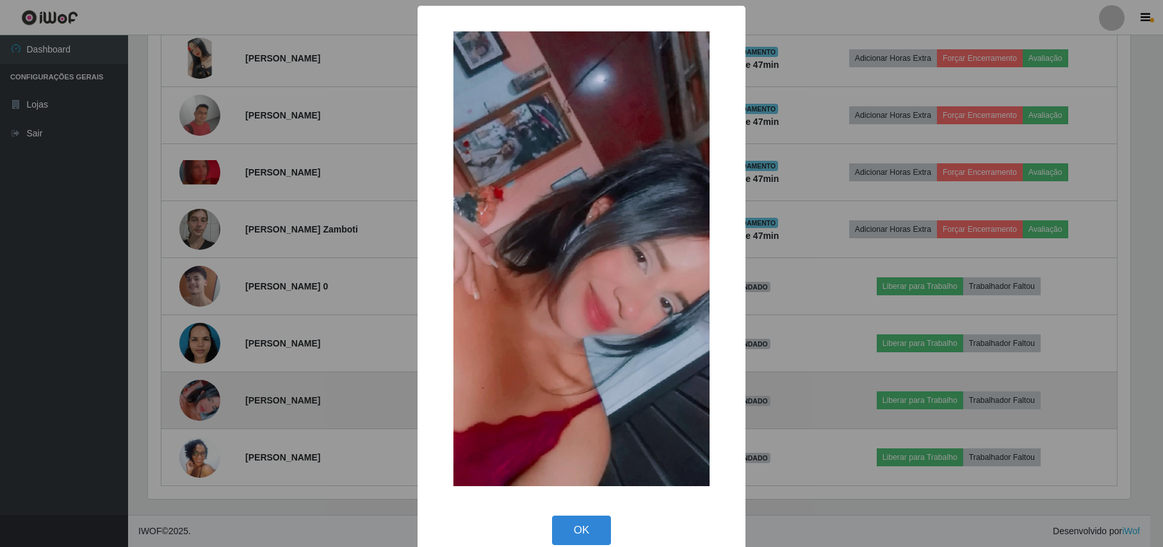
scroll to position [266, 985]
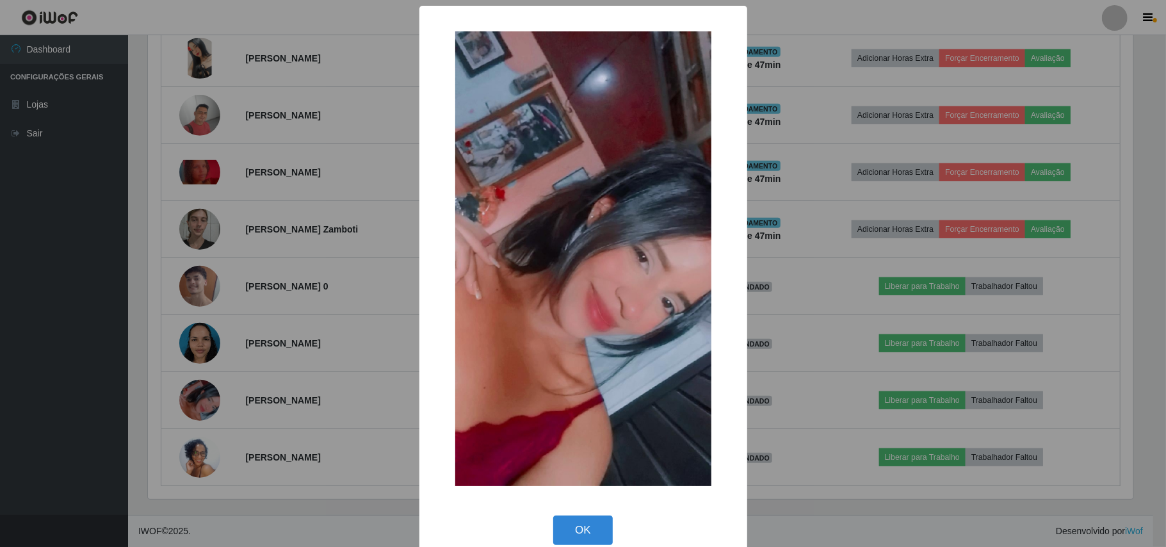
click at [186, 405] on div "× OK Cancel" at bounding box center [583, 273] width 1166 height 547
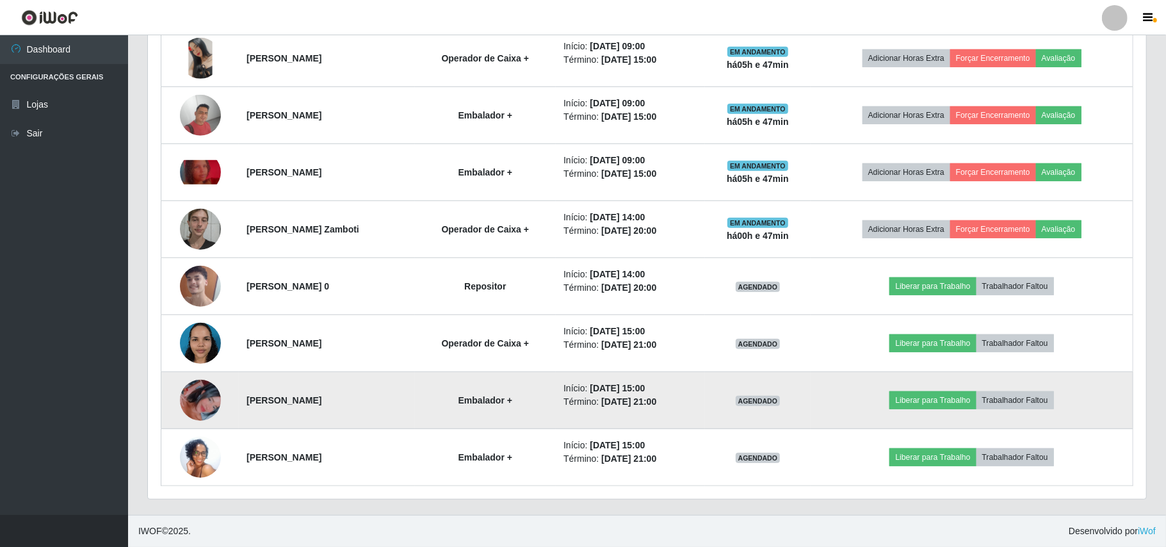
scroll to position [266, 995]
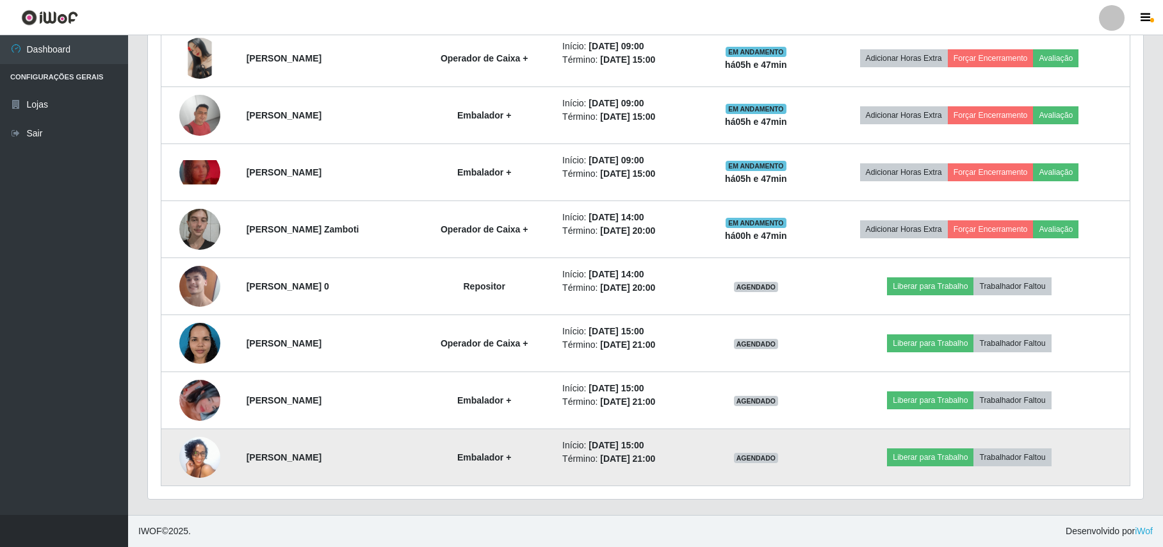
click at [190, 452] on img at bounding box center [199, 457] width 41 height 91
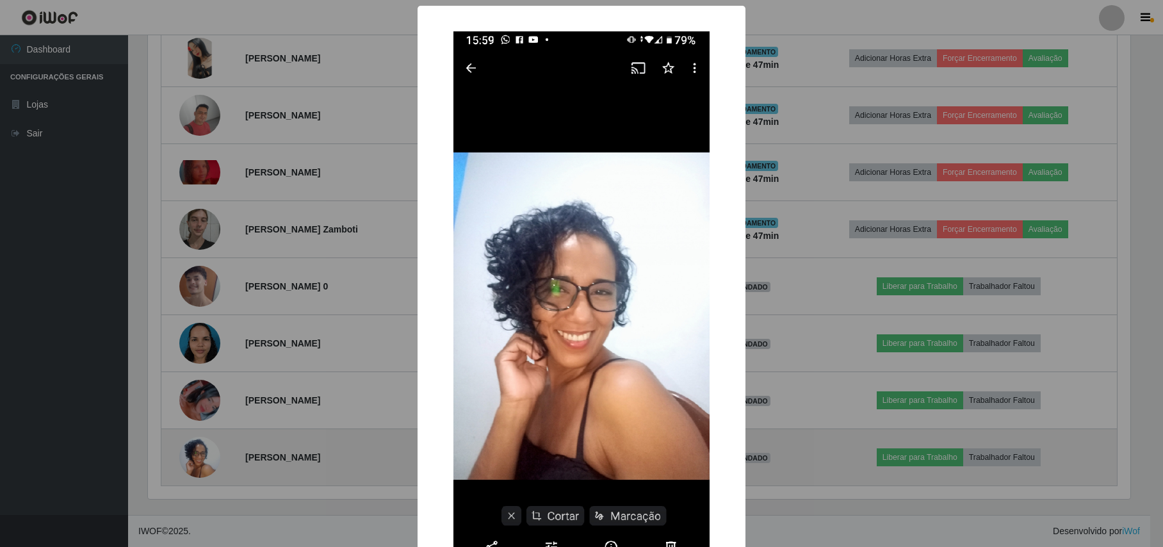
scroll to position [266, 985]
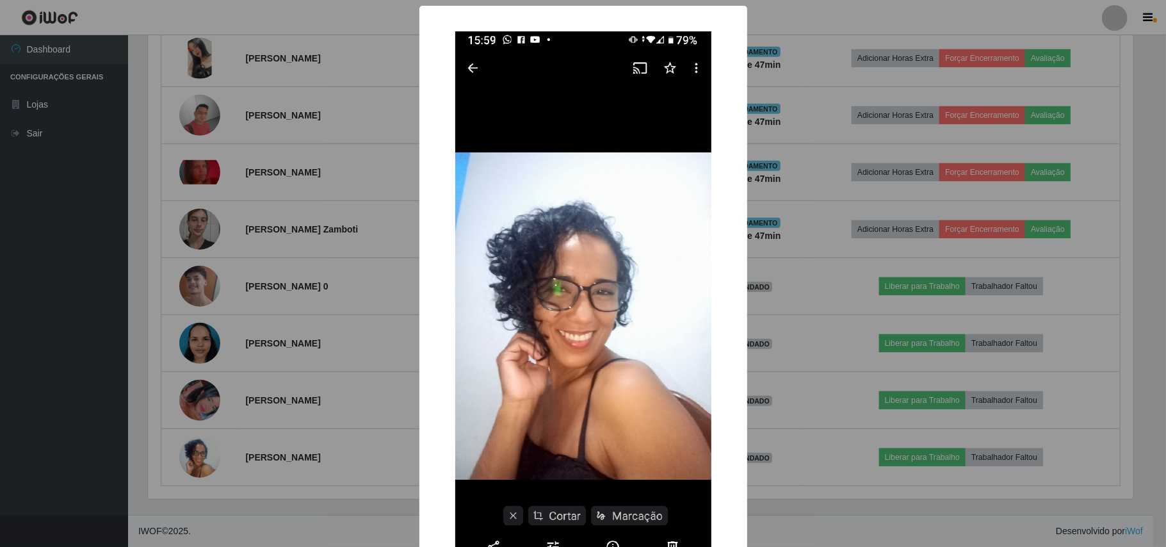
click at [191, 452] on div "× OK Cancel" at bounding box center [583, 273] width 1166 height 547
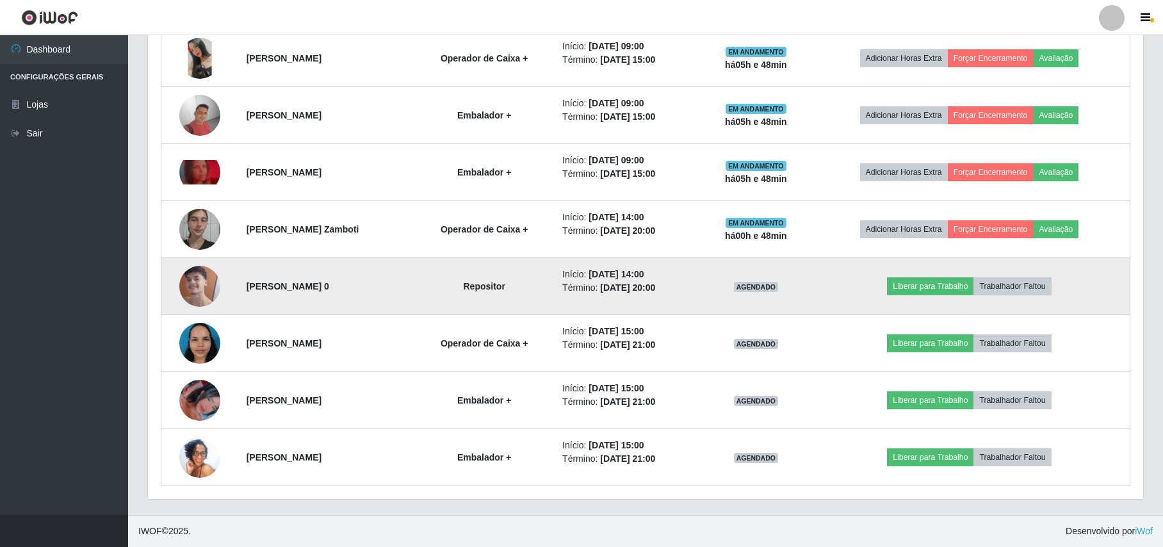
scroll to position [279, 0]
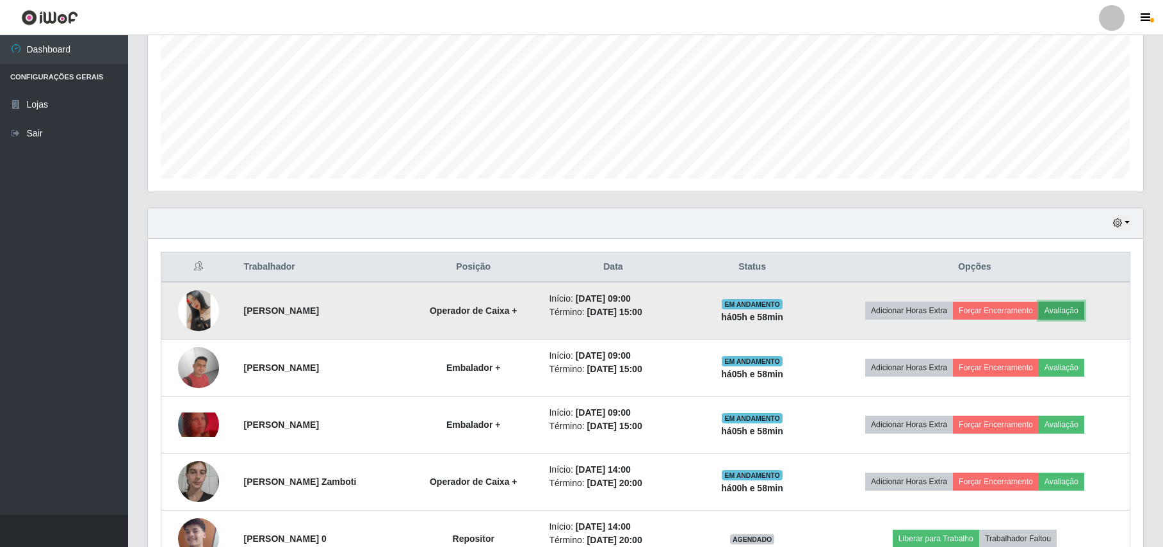
click at [1075, 318] on button "Avaliação" at bounding box center [1061, 311] width 45 height 18
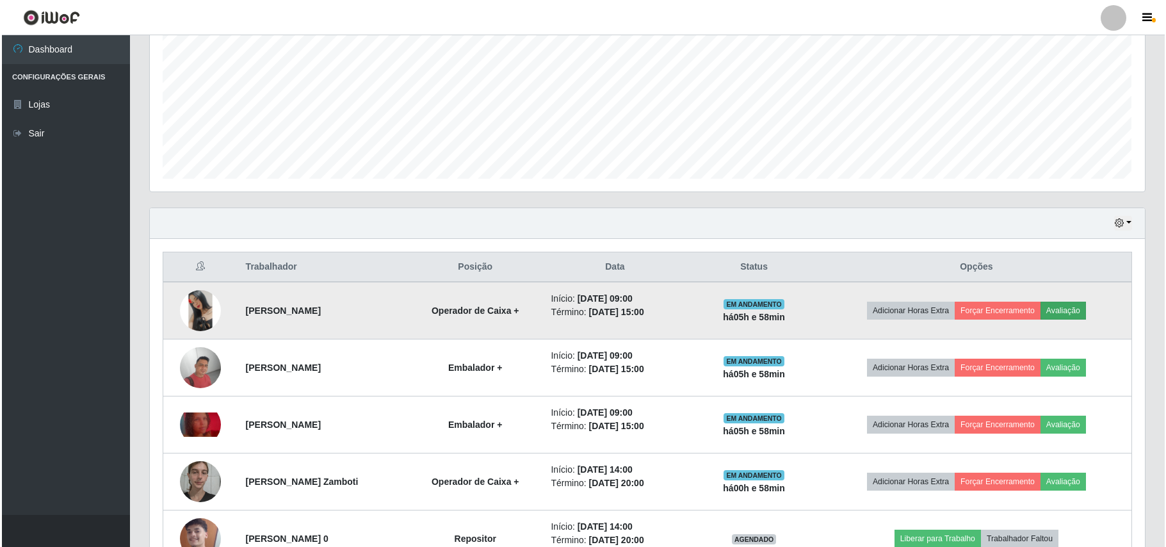
scroll to position [266, 985]
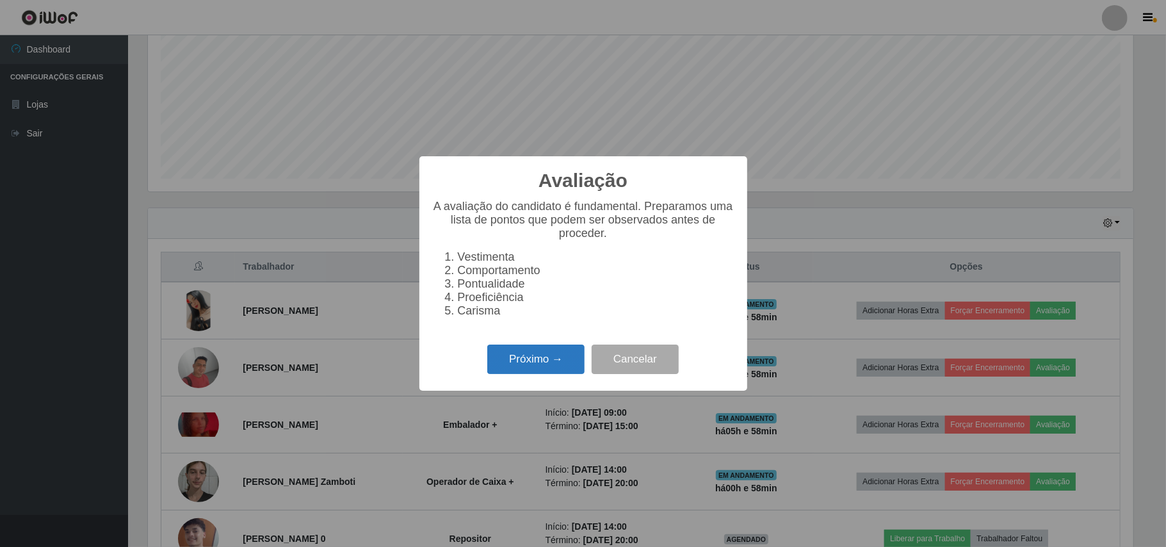
click at [562, 365] on button "Próximo →" at bounding box center [535, 360] width 97 height 30
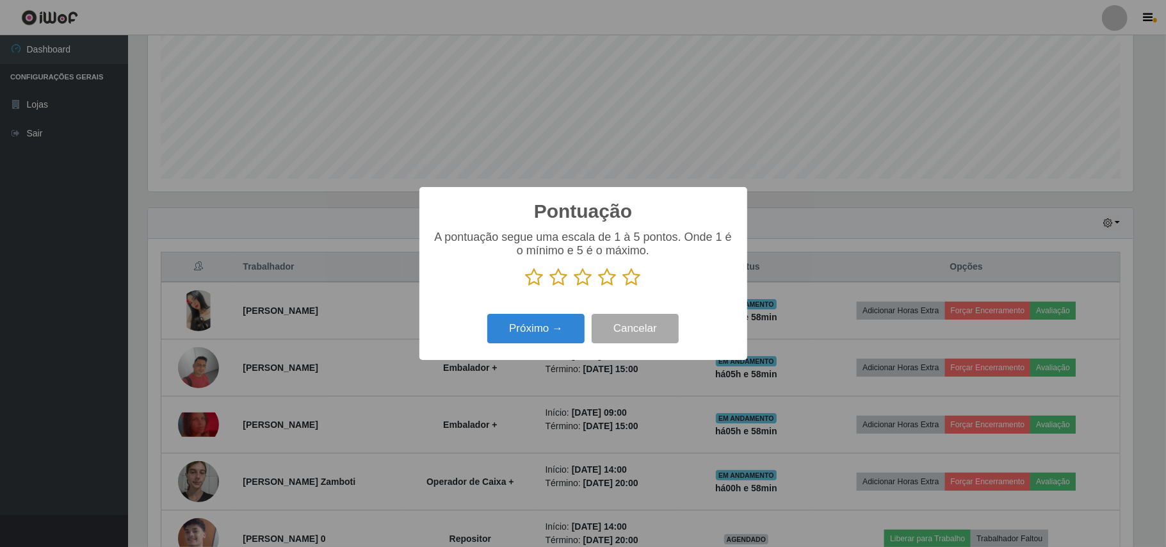
scroll to position [640310, 639591]
click at [634, 280] on icon at bounding box center [632, 277] width 18 height 19
click at [623, 287] on input "radio" at bounding box center [623, 287] width 0 height 0
click at [498, 342] on button "Próximo →" at bounding box center [535, 329] width 97 height 30
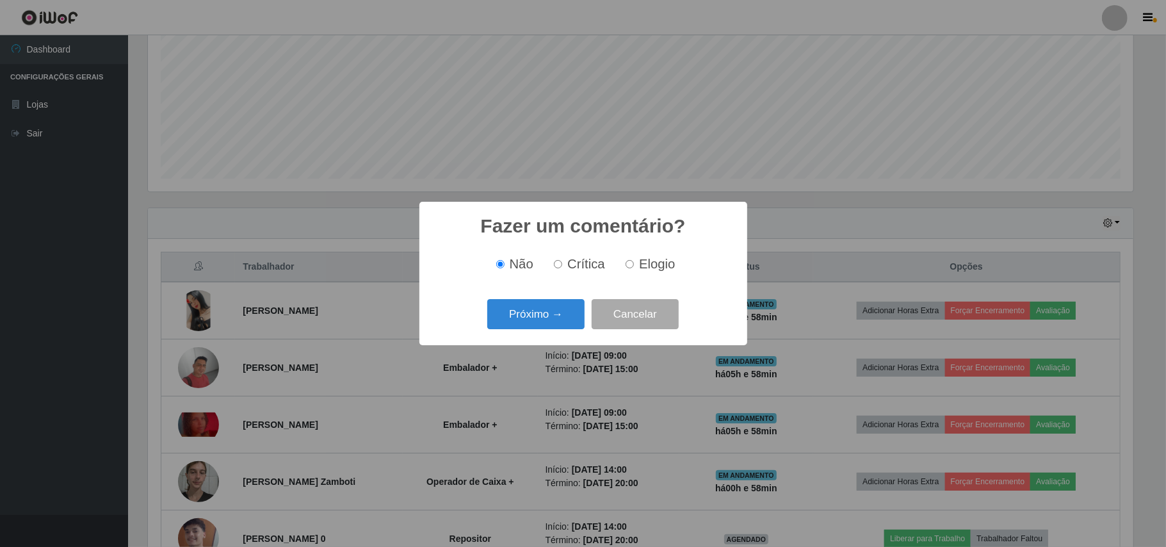
click at [631, 259] on label "Elogio" at bounding box center [648, 264] width 54 height 15
click at [631, 260] on input "Elogio" at bounding box center [630, 264] width 8 height 8
radio input "true"
click at [547, 306] on button "Próximo →" at bounding box center [535, 314] width 97 height 30
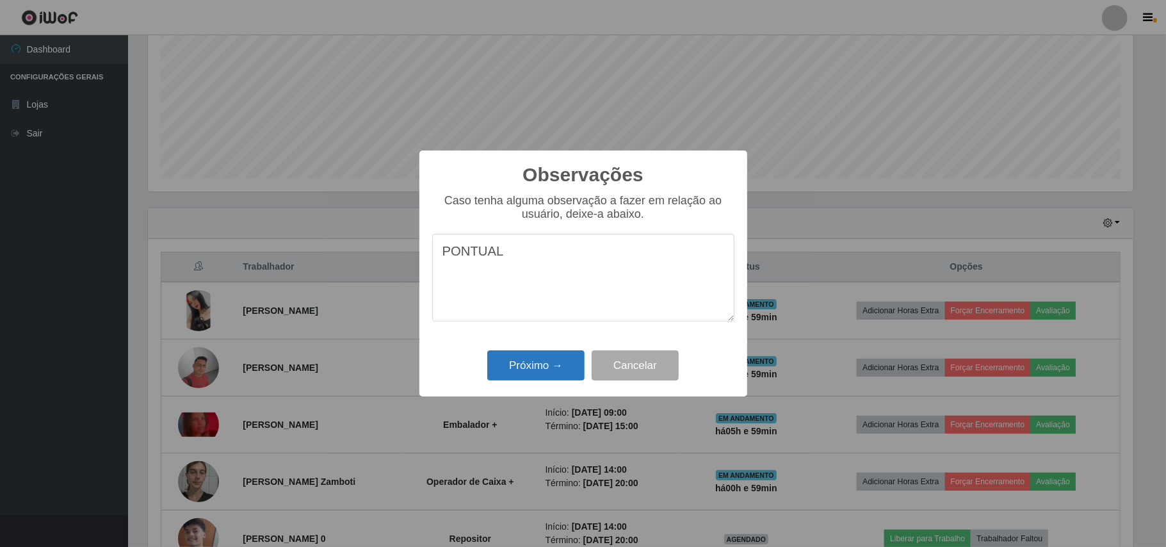
type textarea "PONTUAL"
click at [536, 367] on button "Próximo →" at bounding box center [535, 365] width 97 height 30
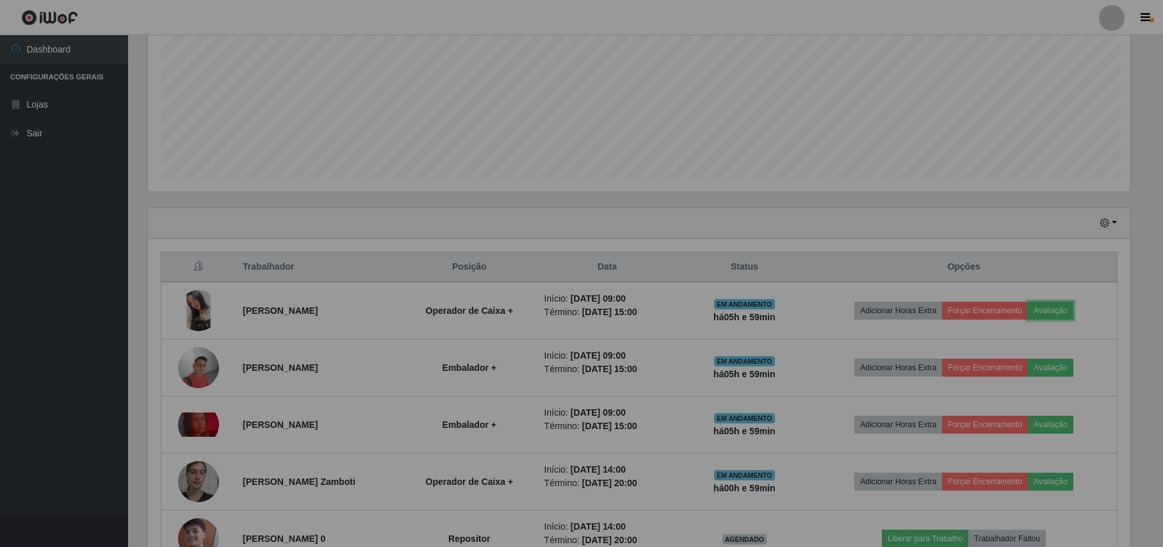
scroll to position [266, 995]
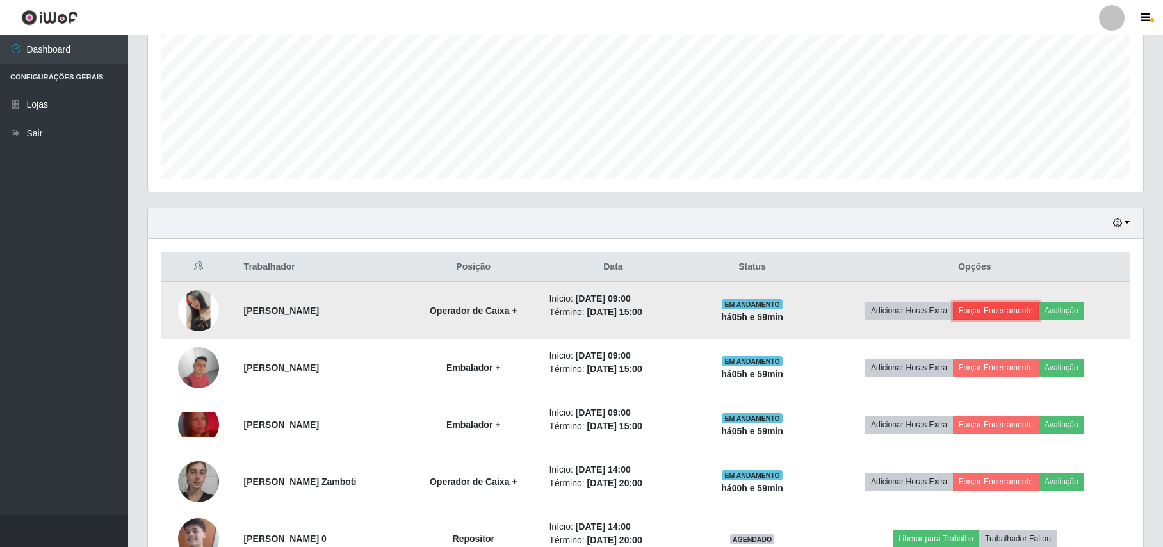
click at [994, 311] on button "Forçar Encerramento" at bounding box center [996, 311] width 86 height 18
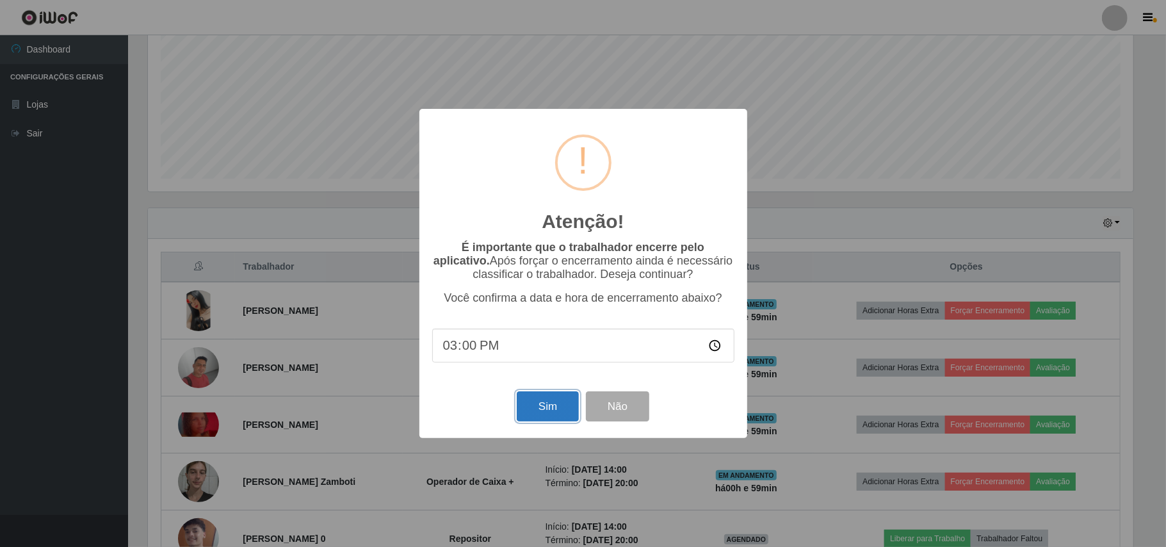
click at [550, 410] on button "Sim" at bounding box center [548, 406] width 62 height 30
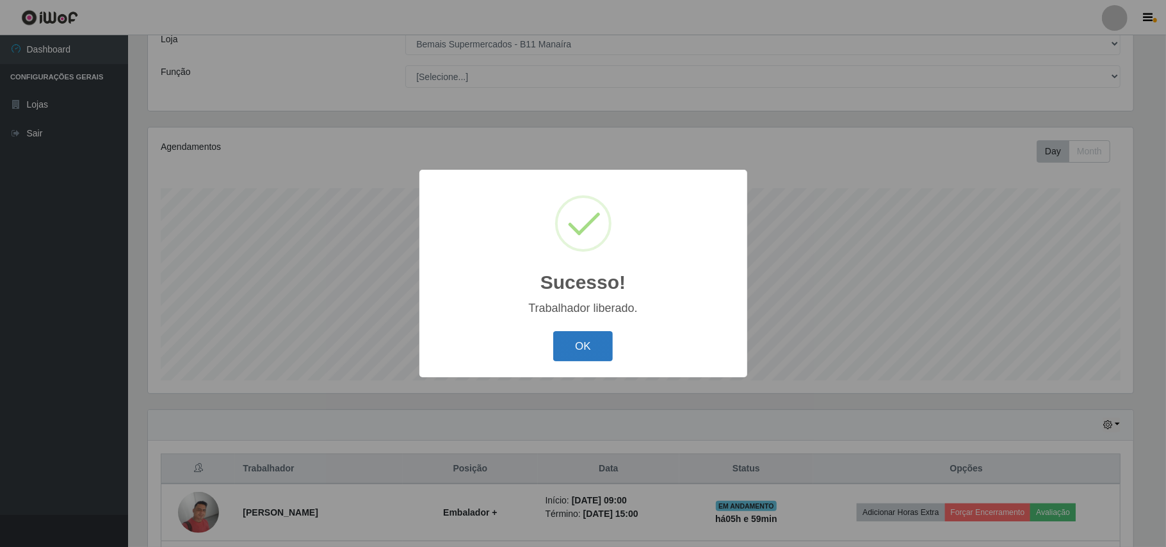
click at [593, 340] on button "OK" at bounding box center [583, 346] width 60 height 30
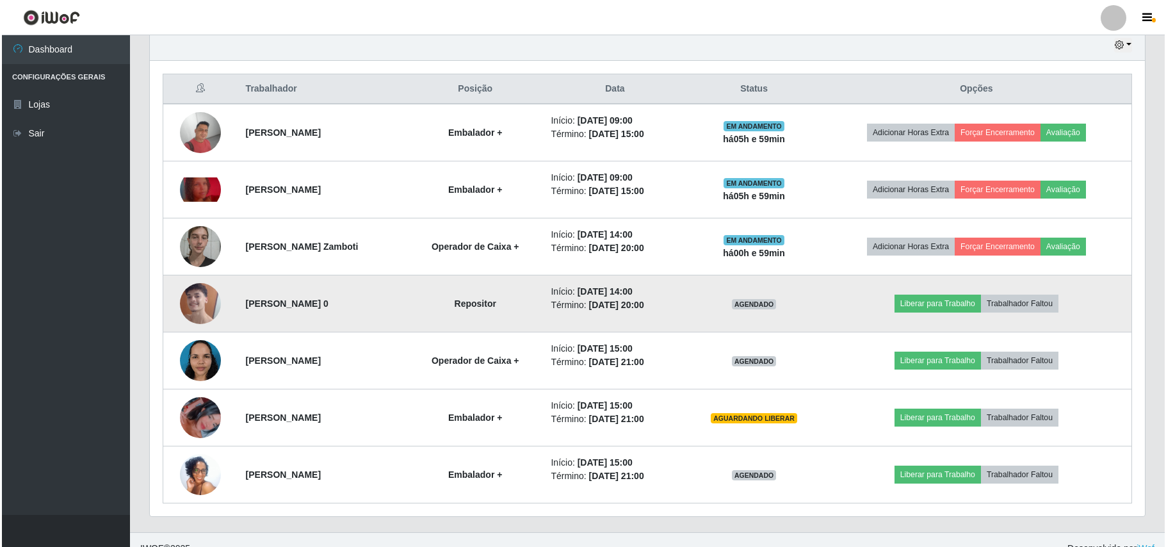
scroll to position [478, 0]
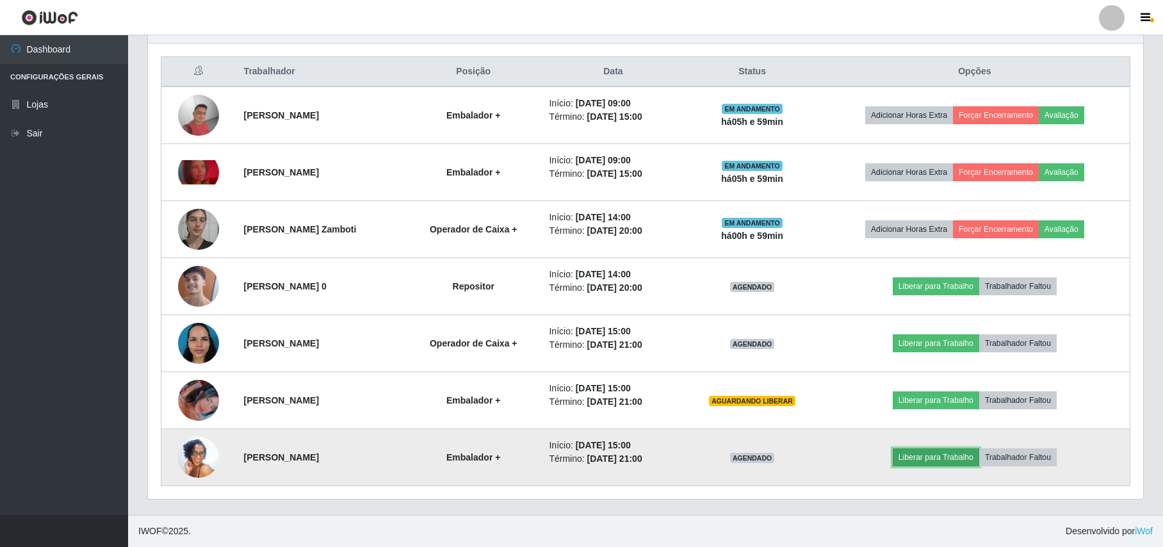
click at [926, 450] on button "Liberar para Trabalho" at bounding box center [936, 457] width 86 height 18
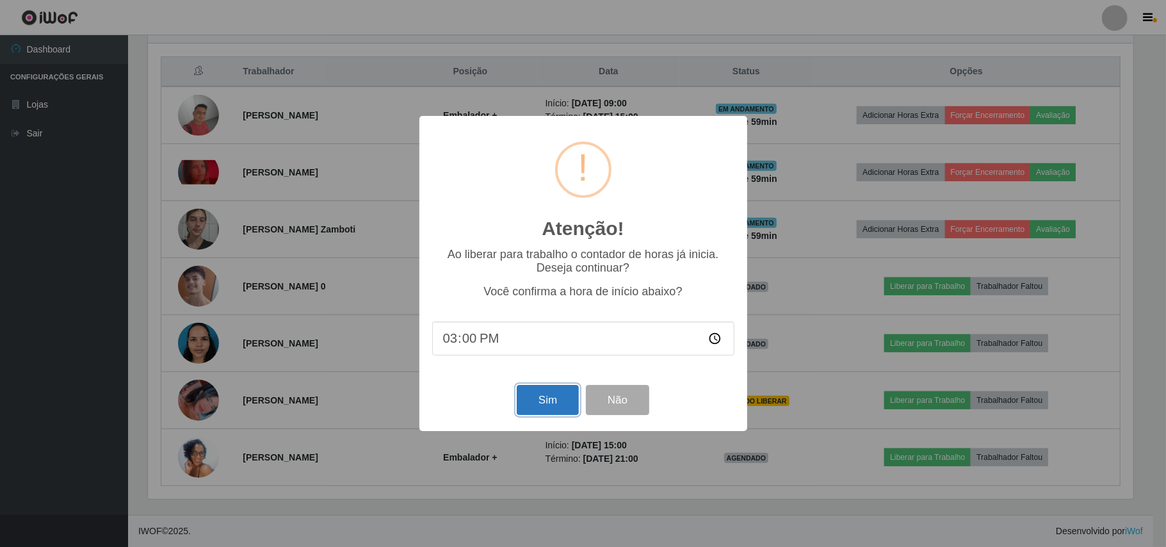
click at [552, 400] on button "Sim" at bounding box center [548, 400] width 62 height 30
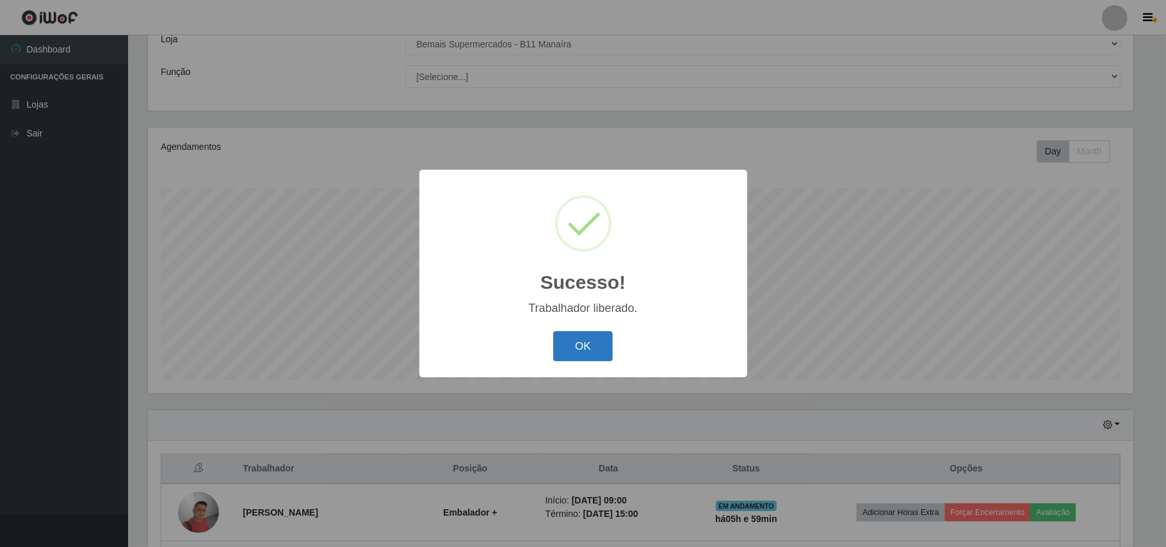
click at [606, 352] on button "OK" at bounding box center [583, 346] width 60 height 30
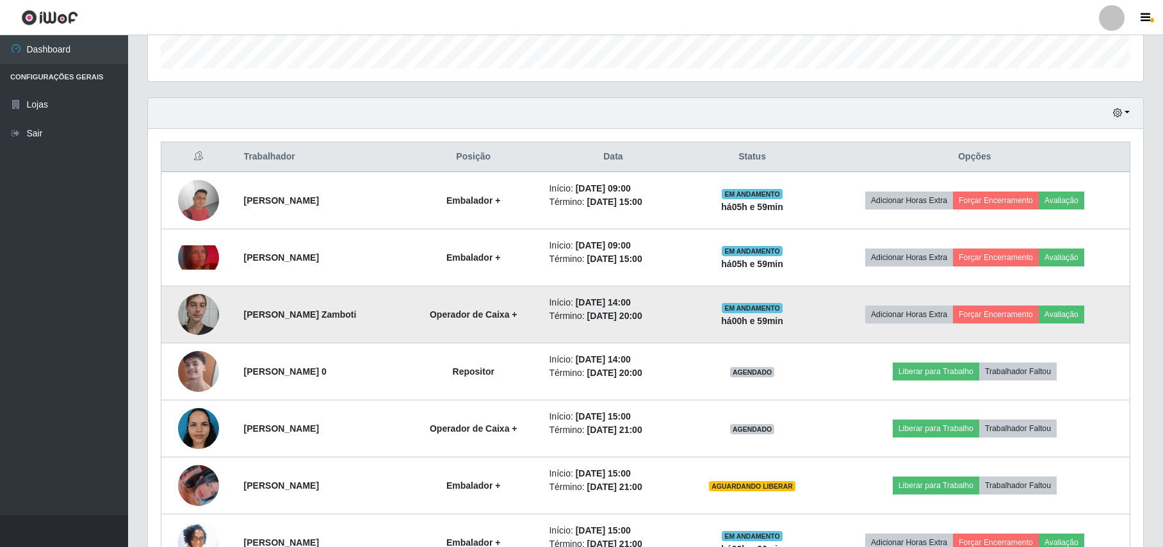
scroll to position [419, 0]
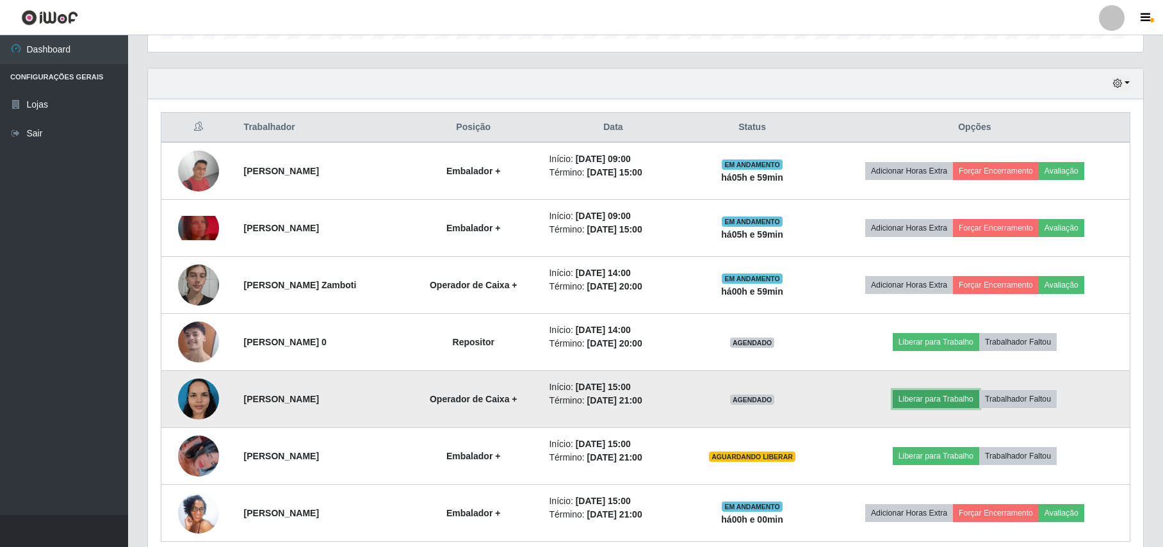
click at [937, 403] on button "Liberar para Trabalho" at bounding box center [936, 399] width 86 height 18
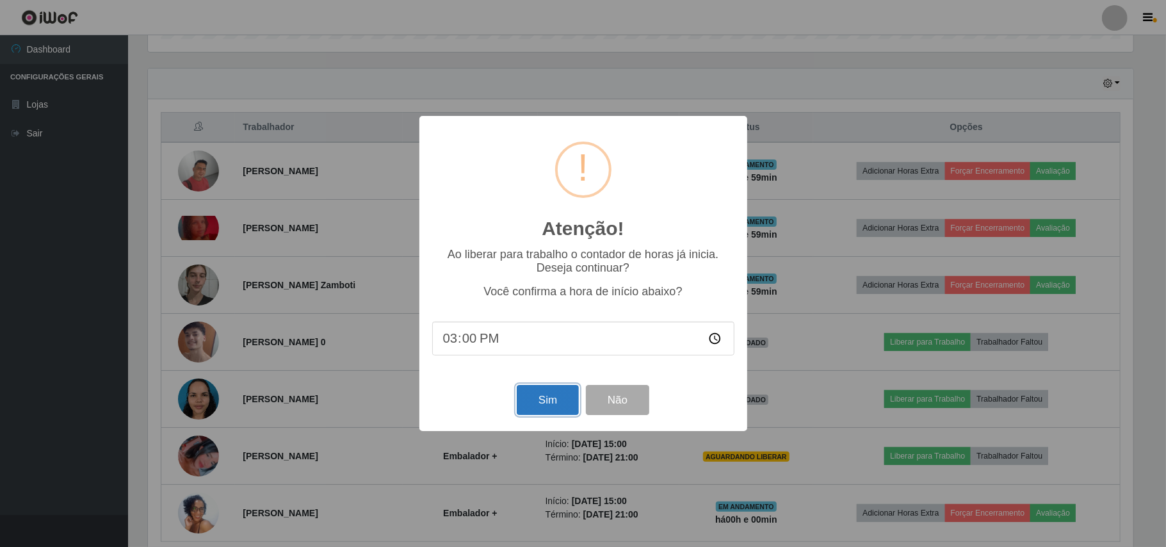
click at [539, 398] on button "Sim" at bounding box center [548, 400] width 62 height 30
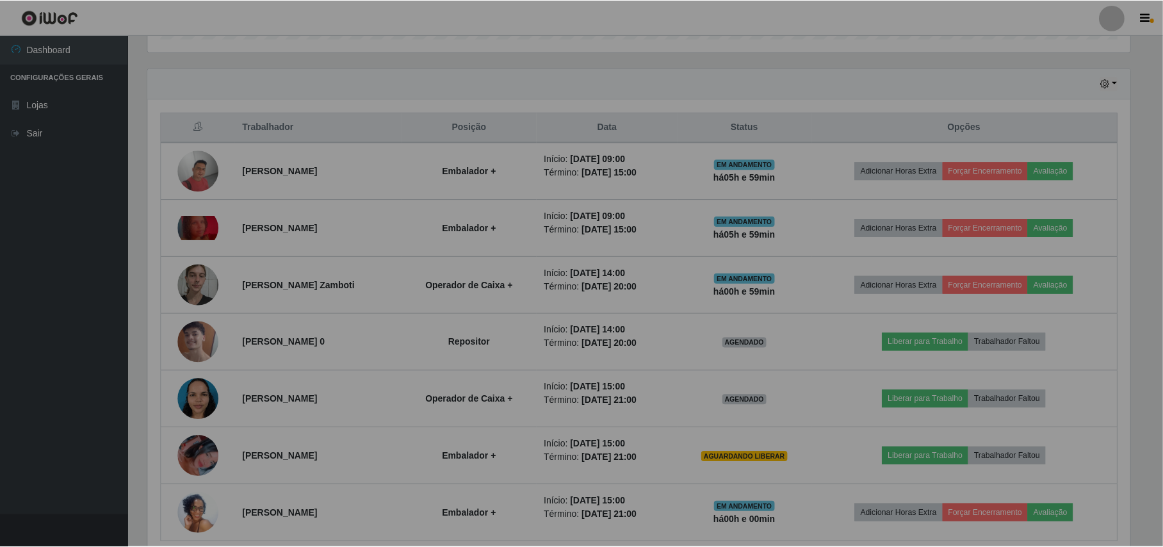
scroll to position [0, 0]
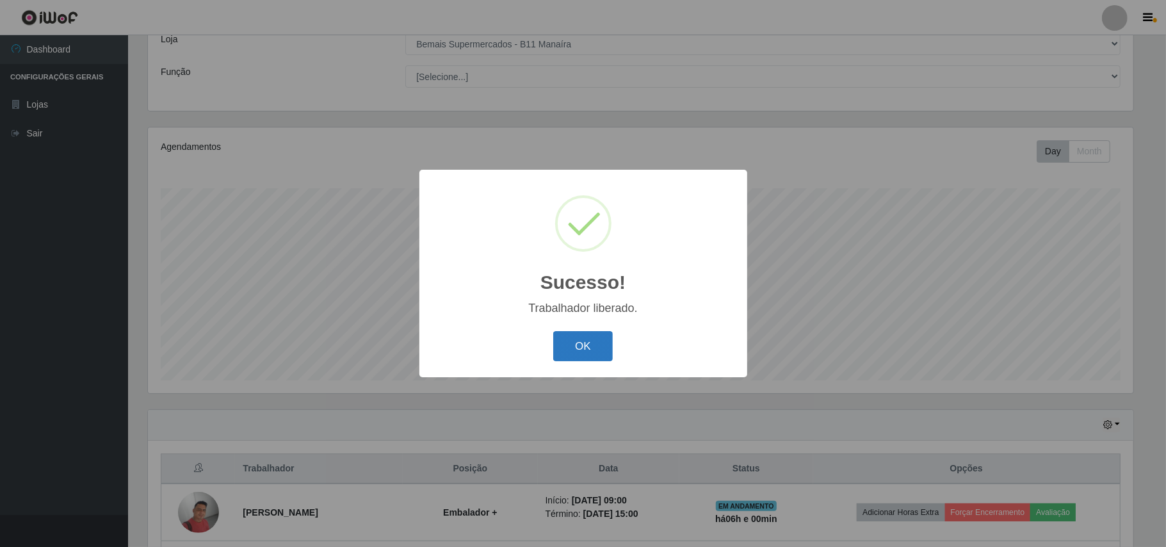
click at [600, 351] on button "OK" at bounding box center [583, 346] width 60 height 30
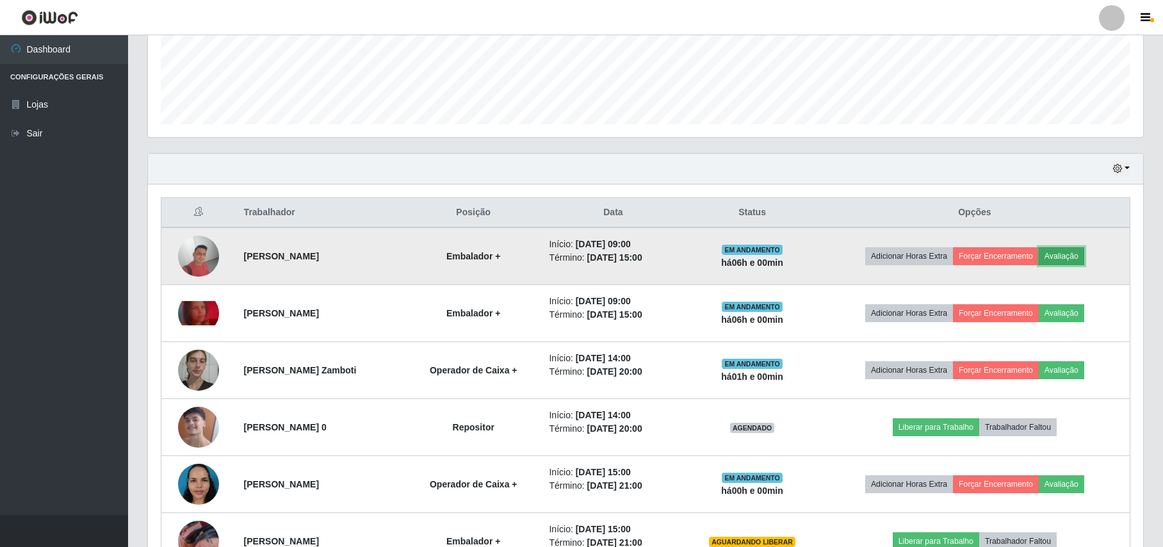
click at [1058, 257] on button "Avaliação" at bounding box center [1061, 256] width 45 height 18
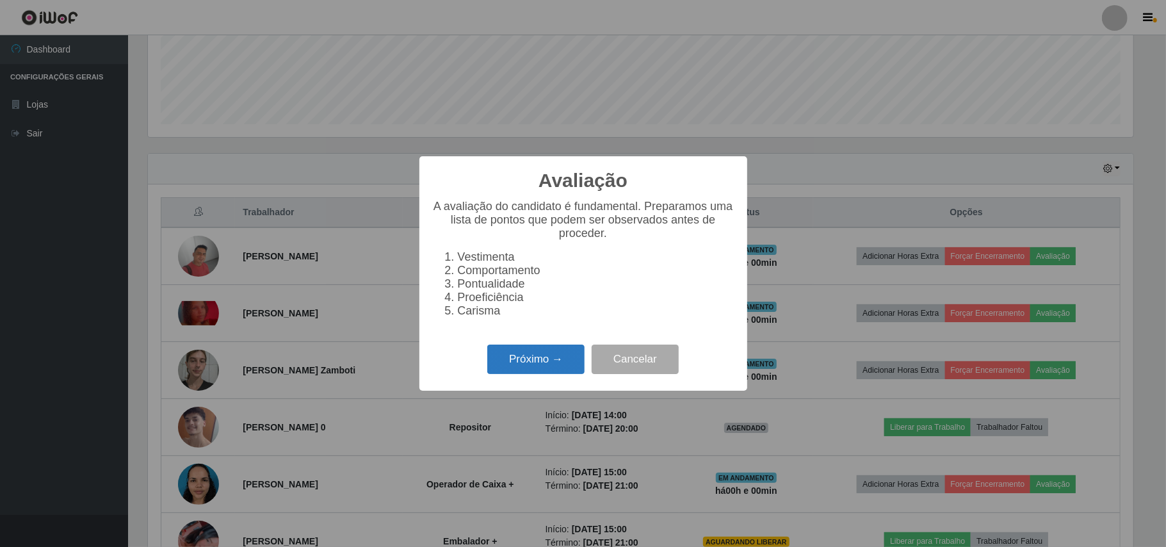
click at [546, 359] on button "Próximo →" at bounding box center [535, 360] width 97 height 30
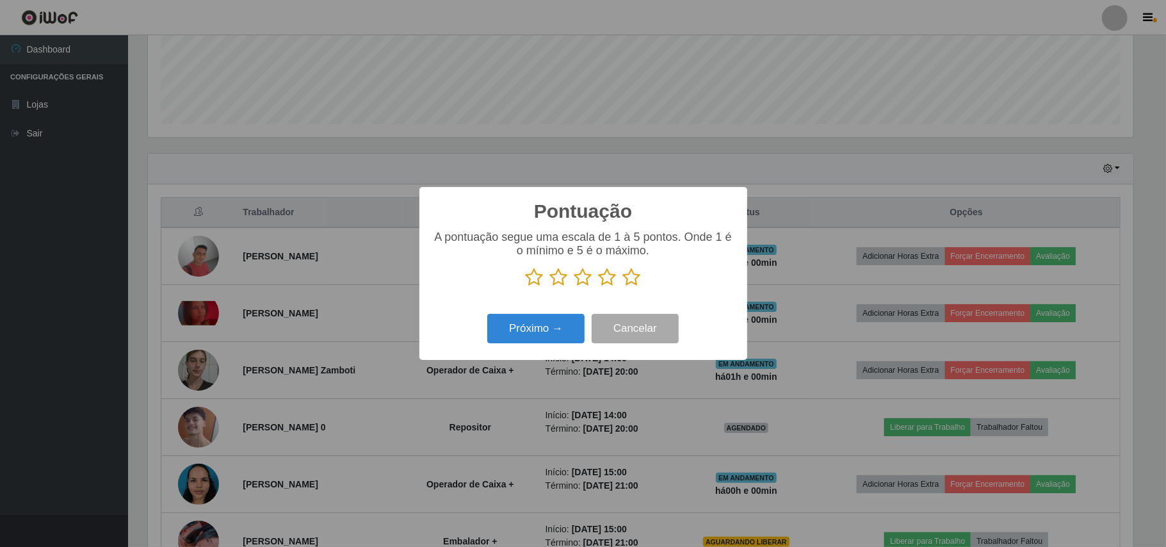
click at [630, 277] on icon at bounding box center [632, 277] width 18 height 19
click at [623, 287] on input "radio" at bounding box center [623, 287] width 0 height 0
click at [550, 329] on button "Próximo →" at bounding box center [535, 329] width 97 height 30
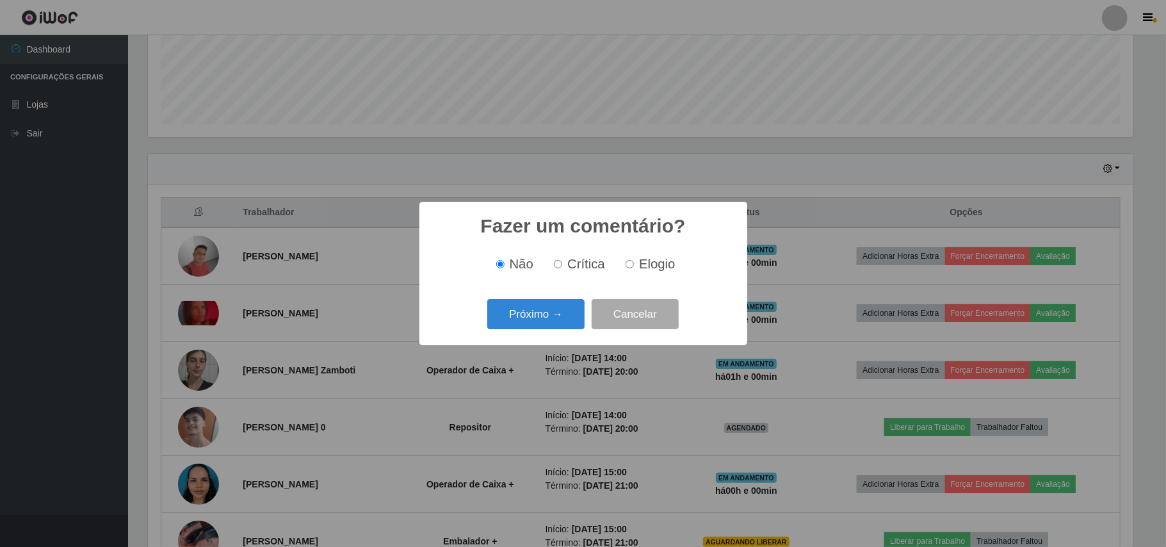
drag, startPoint x: 659, startPoint y: 260, endPoint x: 462, endPoint y: 319, distance: 205.9
click at [657, 260] on span "Elogio" at bounding box center [657, 264] width 36 height 14
click at [634, 260] on input "Elogio" at bounding box center [630, 264] width 8 height 8
radio input "true"
click at [503, 323] on button "Próximo →" at bounding box center [535, 314] width 97 height 30
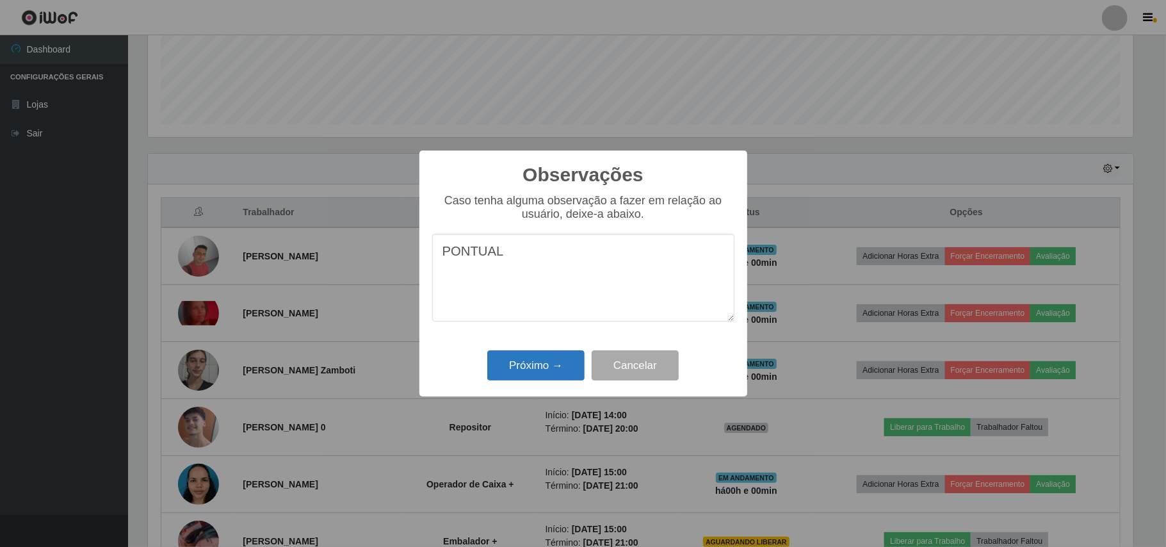
type textarea "PONTUAL"
click at [524, 364] on button "Próximo →" at bounding box center [535, 365] width 97 height 30
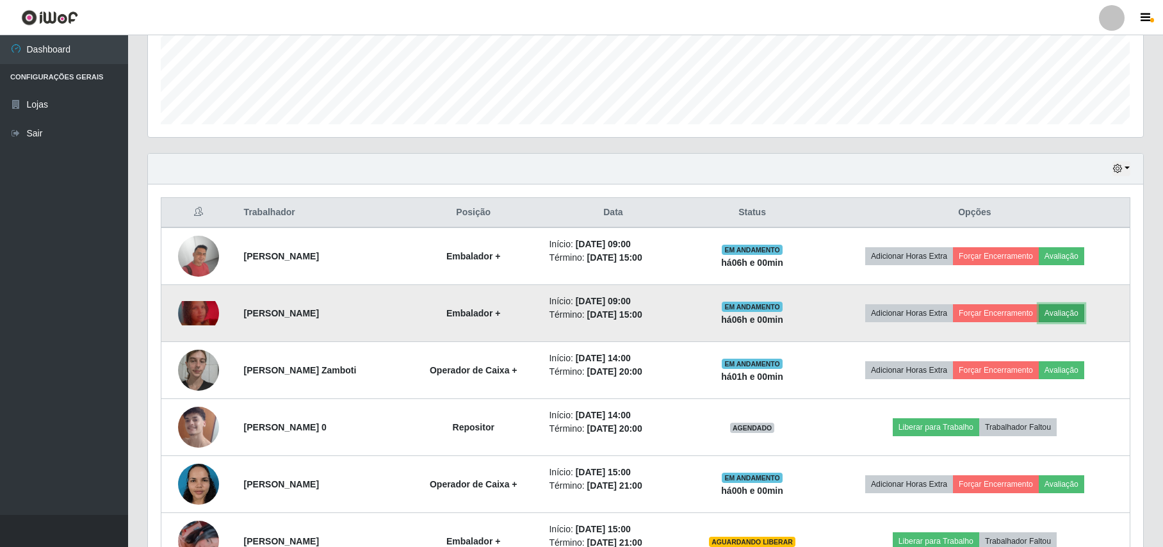
click at [1064, 311] on button "Avaliação" at bounding box center [1061, 313] width 45 height 18
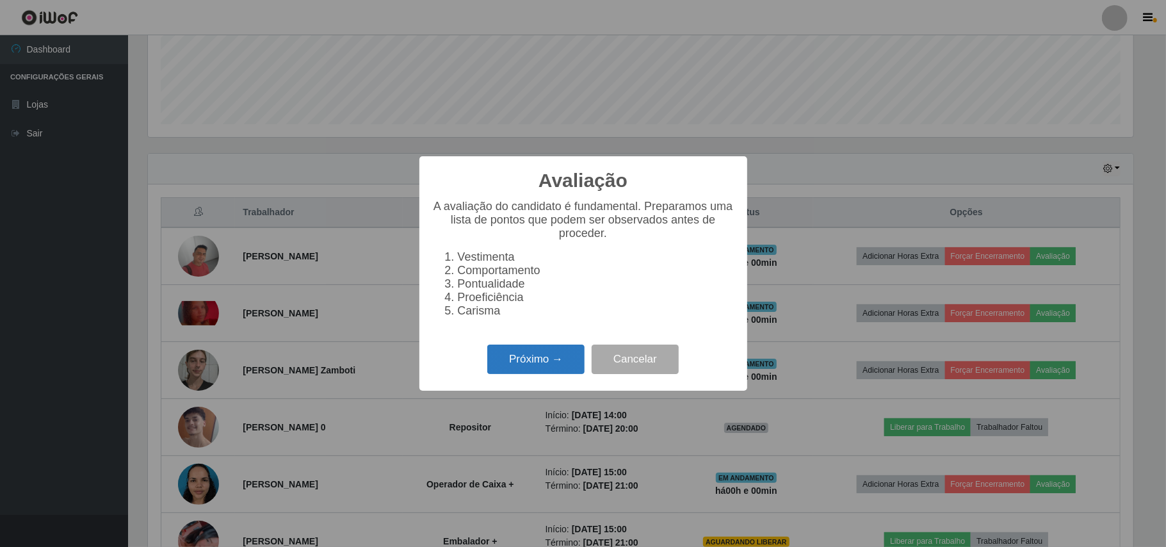
click at [569, 357] on button "Próximo →" at bounding box center [535, 360] width 97 height 30
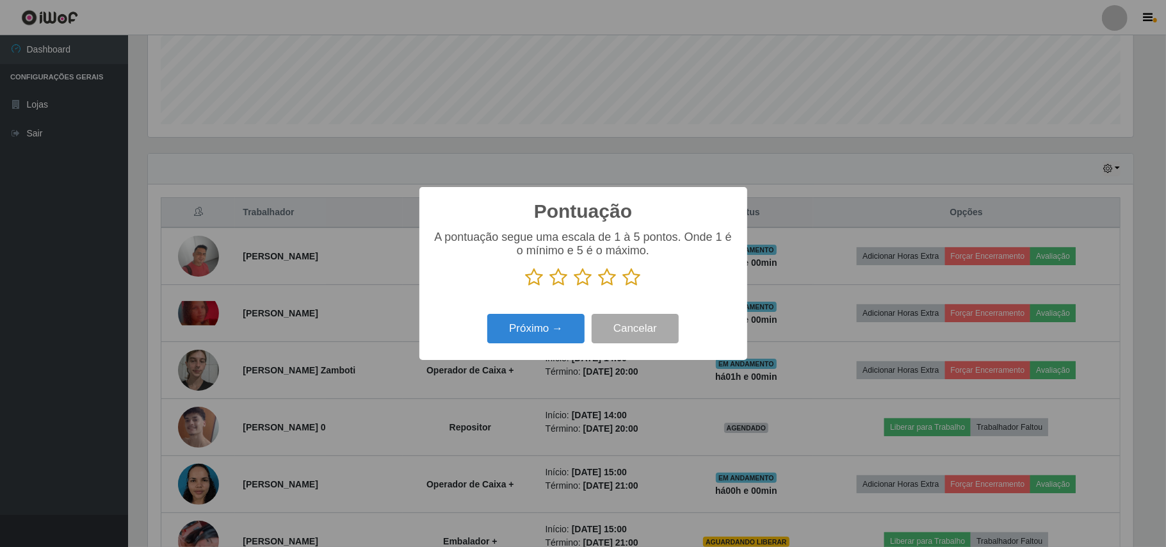
click at [636, 278] on icon at bounding box center [632, 277] width 18 height 19
click at [623, 287] on input "radio" at bounding box center [623, 287] width 0 height 0
click at [557, 333] on button "Próximo →" at bounding box center [535, 329] width 97 height 30
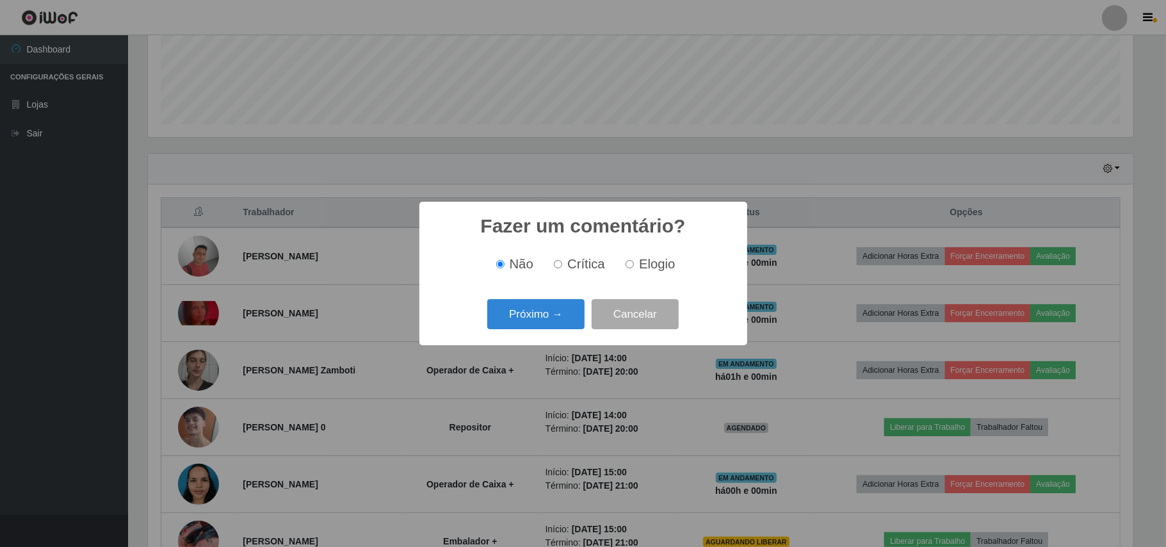
click at [657, 269] on span "Elogio" at bounding box center [657, 264] width 36 height 14
click at [634, 268] on input "Elogio" at bounding box center [630, 264] width 8 height 8
radio input "true"
click at [564, 313] on button "Próximo →" at bounding box center [535, 314] width 97 height 30
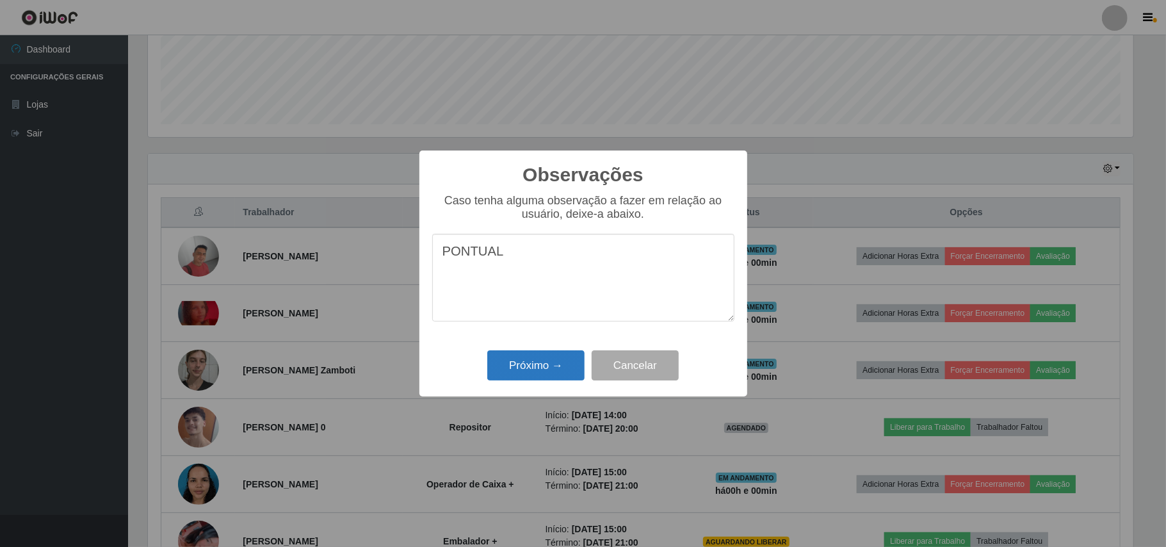
type textarea "PONTUAL"
click at [509, 367] on button "Próximo →" at bounding box center [535, 365] width 97 height 30
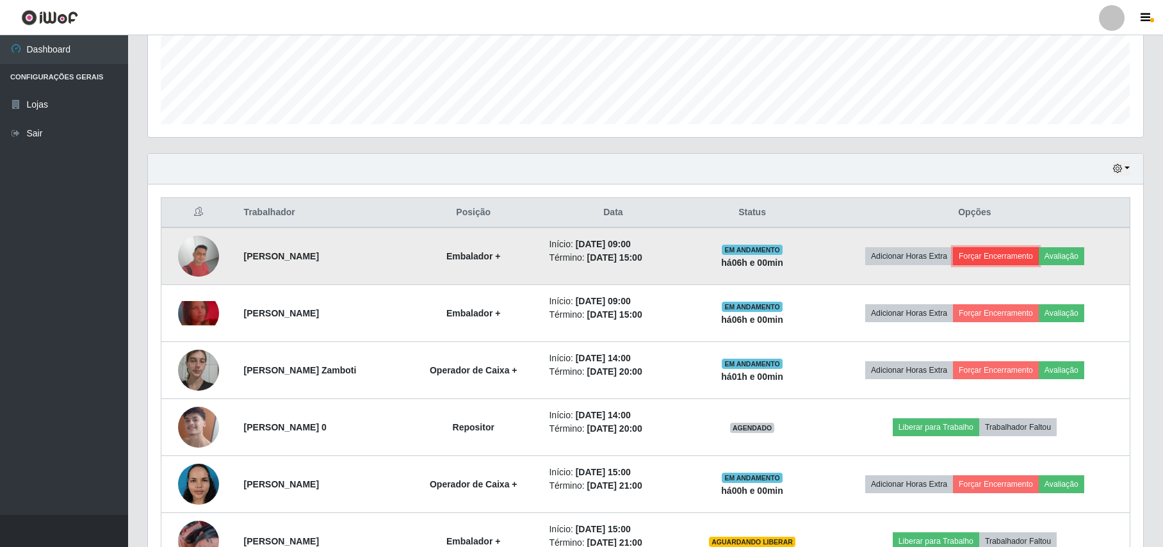
click at [997, 257] on button "Forçar Encerramento" at bounding box center [996, 256] width 86 height 18
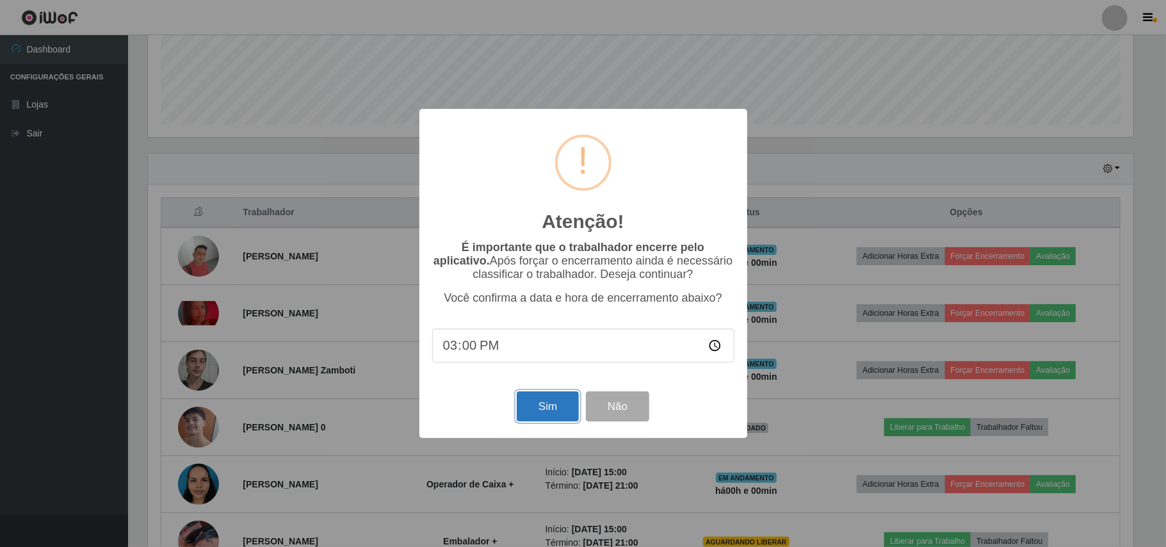
click at [534, 413] on button "Sim" at bounding box center [548, 406] width 62 height 30
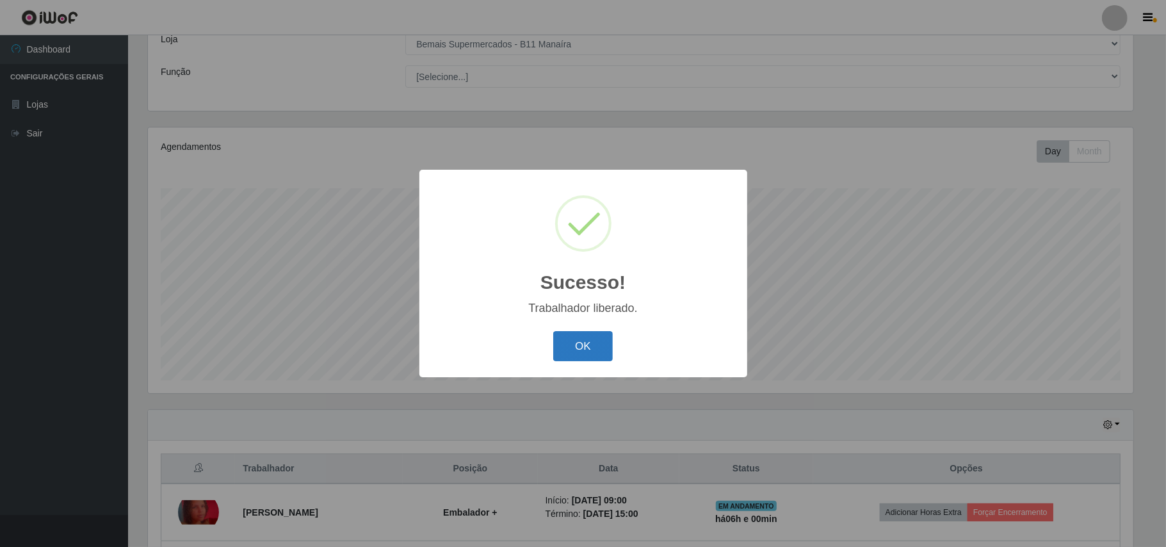
click at [571, 340] on button "OK" at bounding box center [583, 346] width 60 height 30
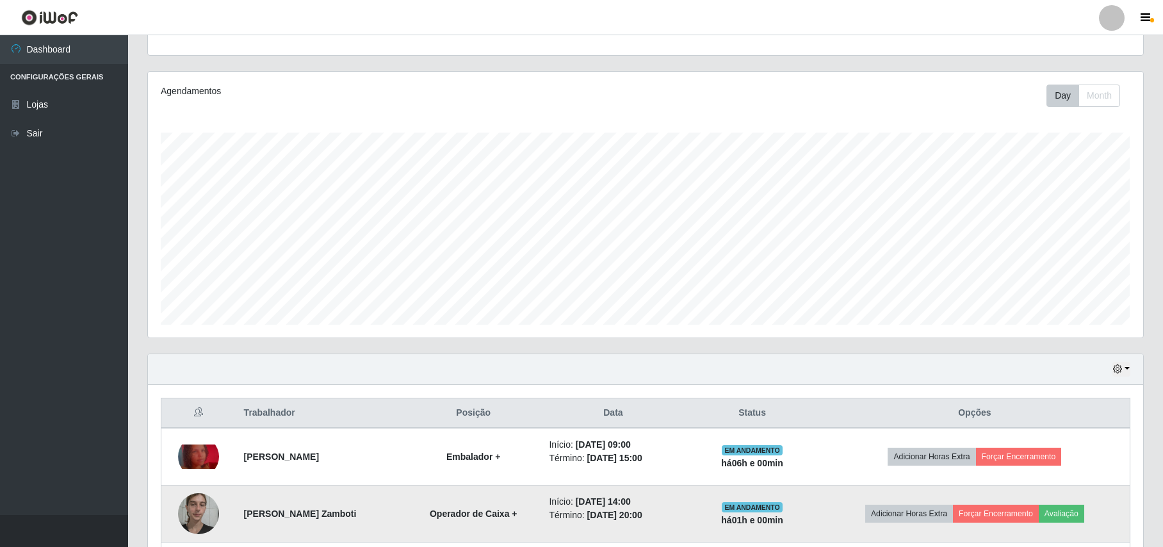
scroll to position [163, 0]
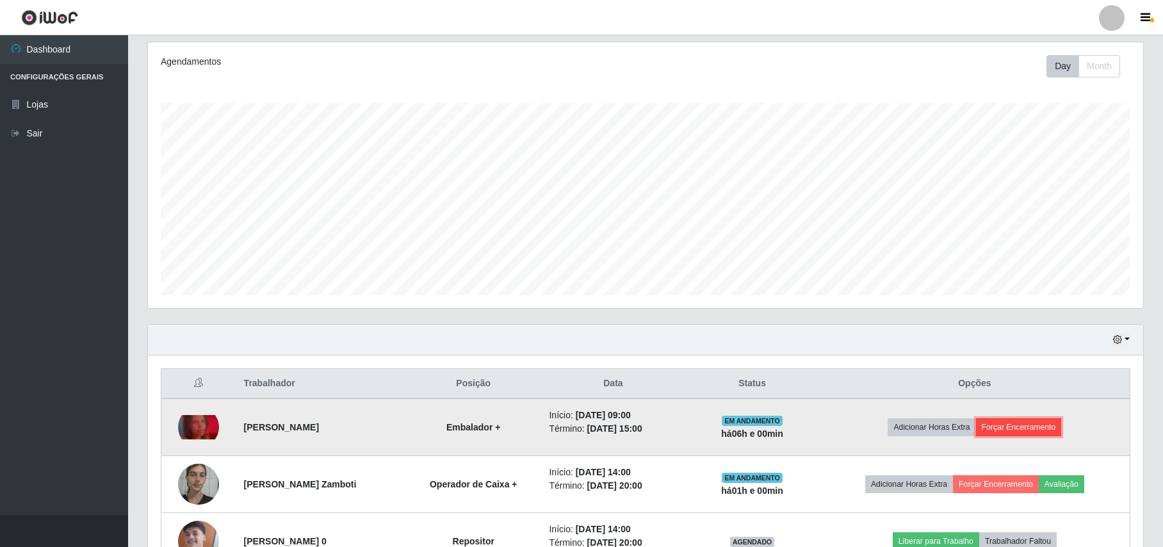
click at [1034, 427] on button "Forçar Encerramento" at bounding box center [1019, 427] width 86 height 18
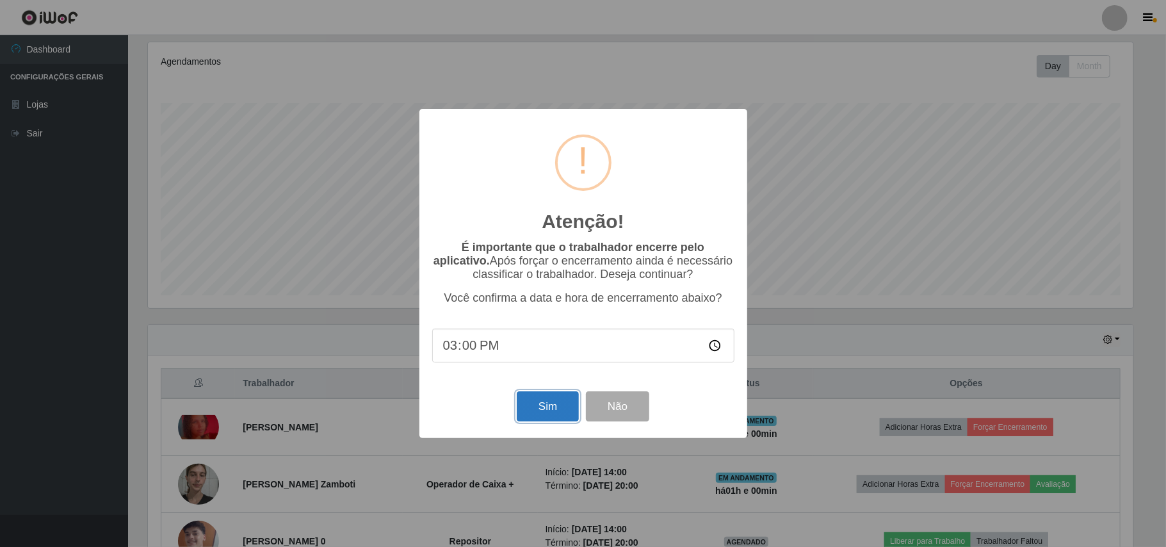
click at [556, 404] on button "Sim" at bounding box center [548, 406] width 62 height 30
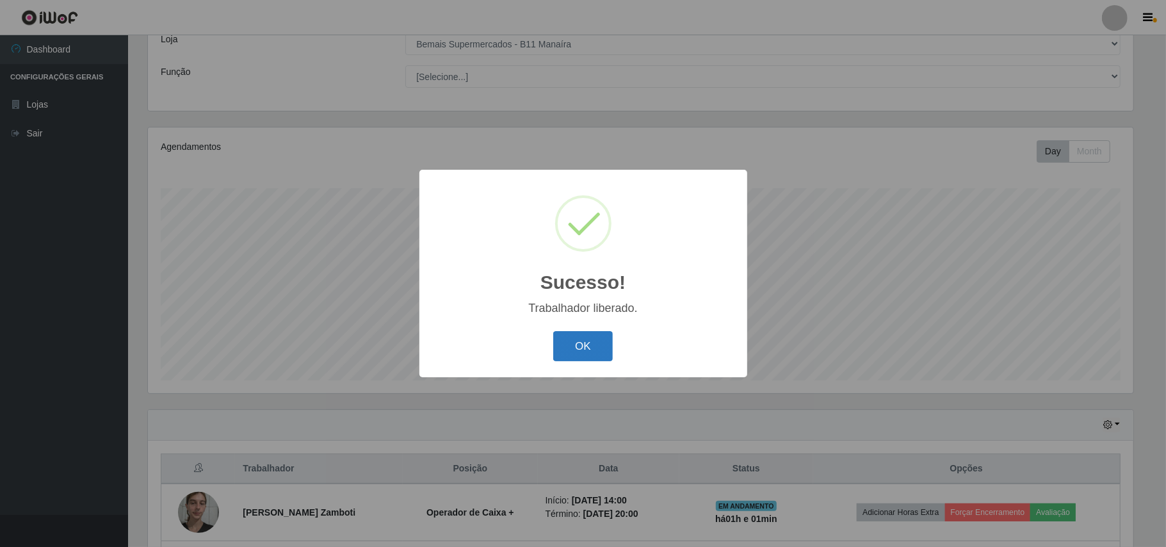
click at [603, 340] on button "OK" at bounding box center [583, 346] width 60 height 30
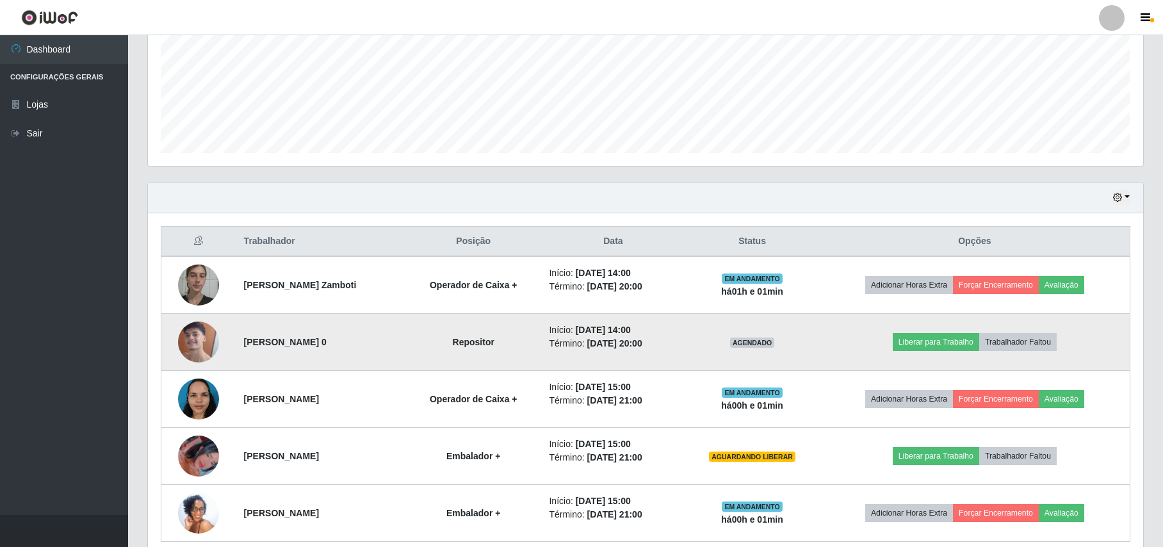
scroll to position [334, 0]
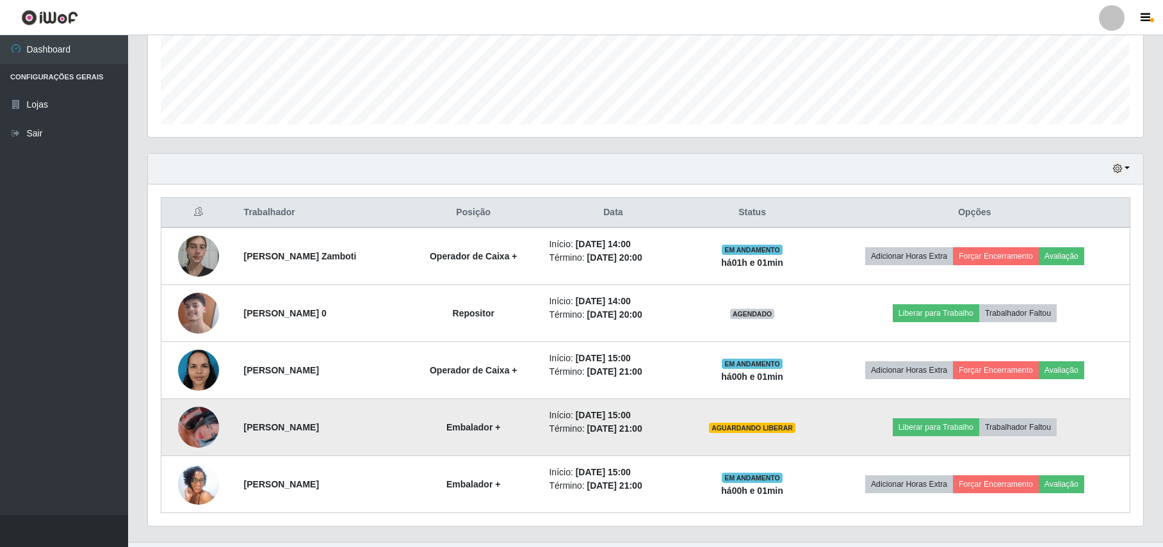
click at [205, 426] on img at bounding box center [198, 427] width 41 height 73
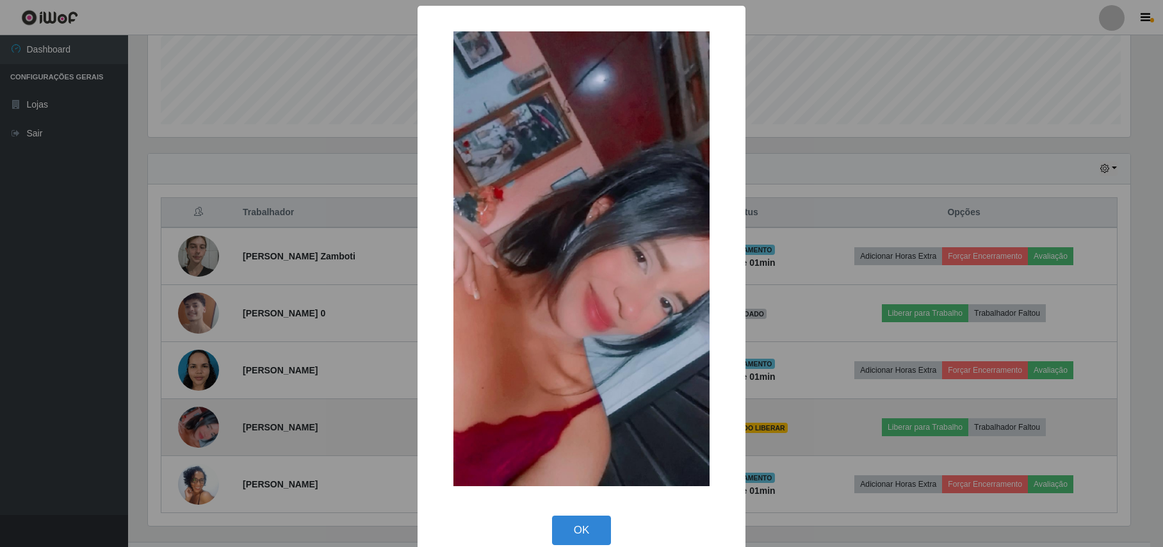
scroll to position [266, 985]
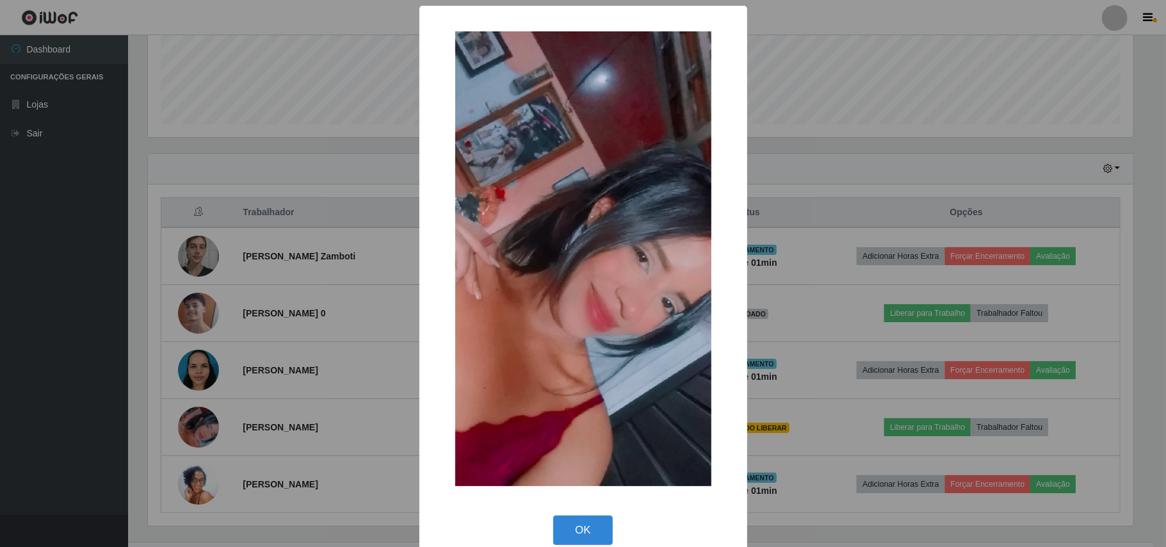
click at [110, 413] on div "× OK Cancel" at bounding box center [583, 273] width 1166 height 547
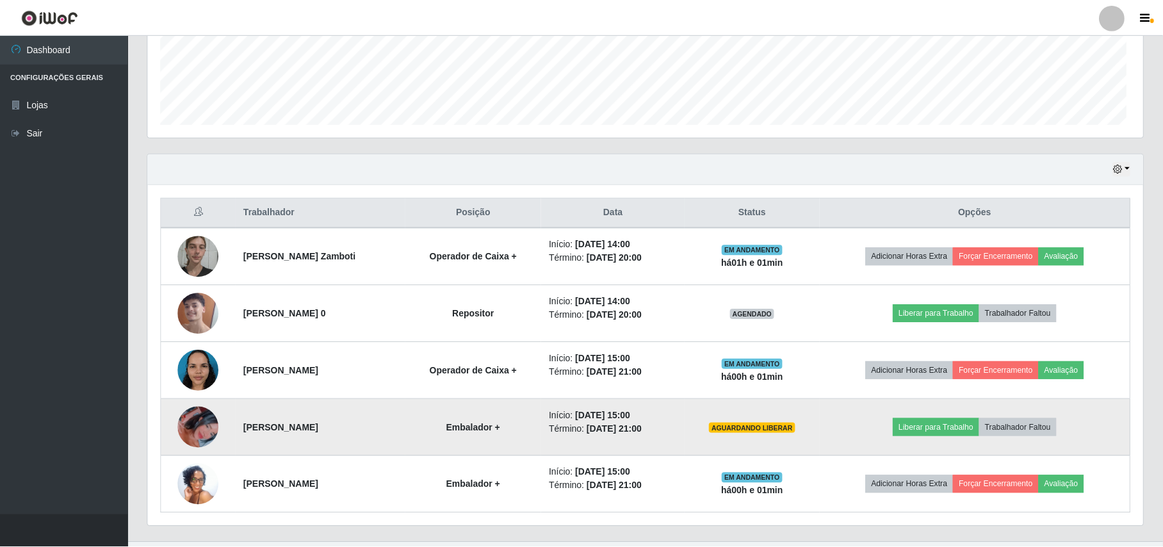
scroll to position [266, 995]
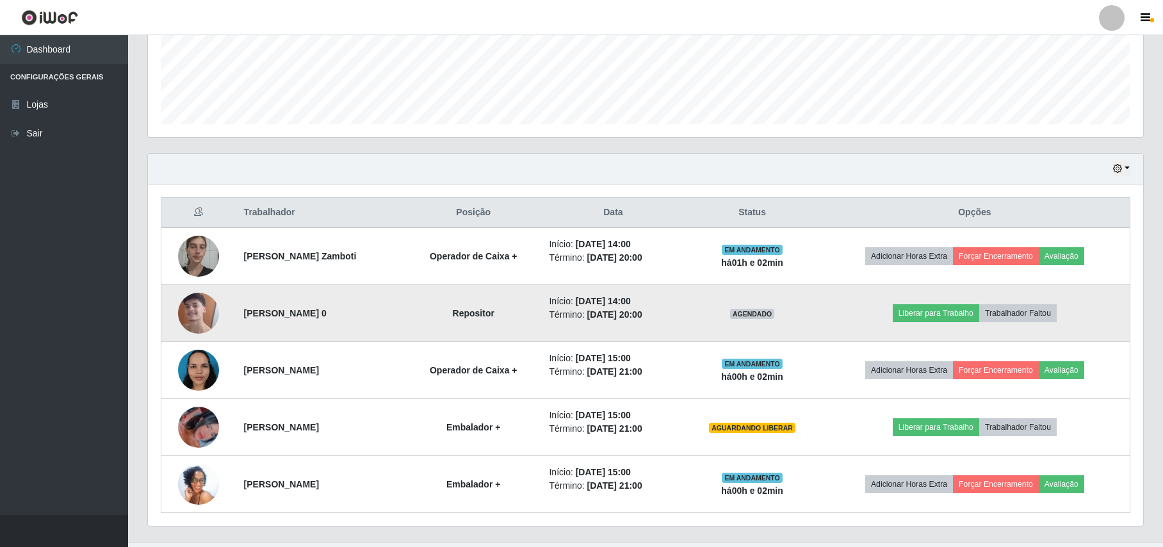
click at [190, 313] on img at bounding box center [198, 313] width 41 height 73
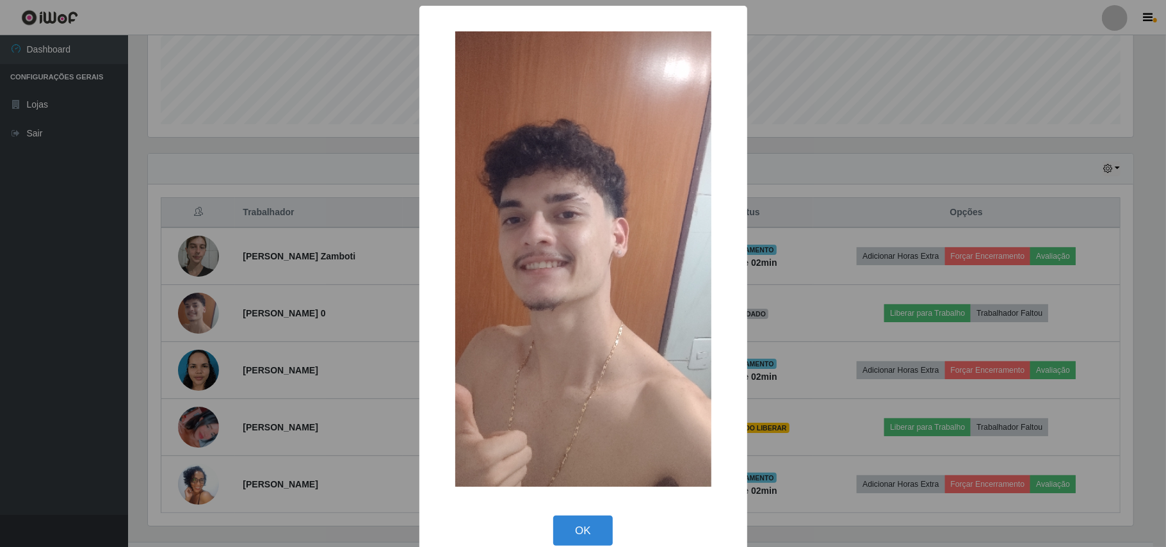
click at [88, 321] on div "× OK Cancel" at bounding box center [583, 273] width 1166 height 547
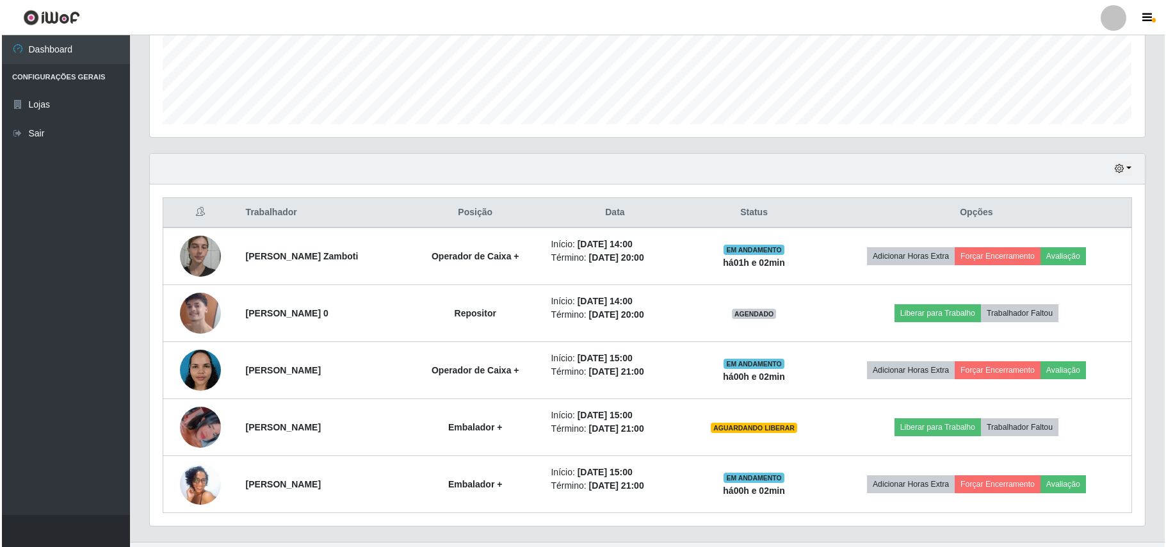
scroll to position [266, 995]
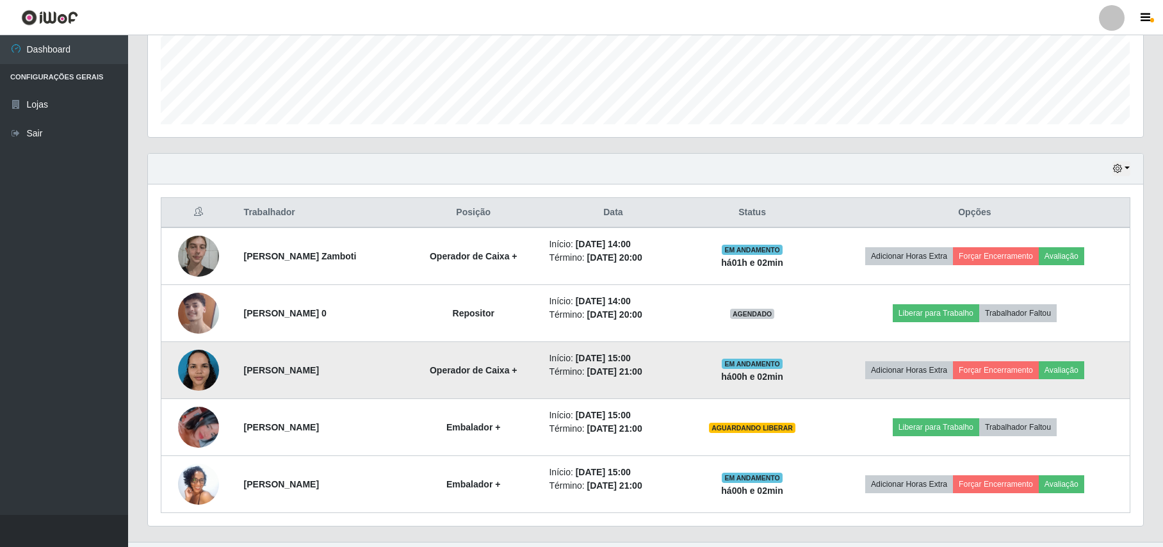
click at [181, 375] on img at bounding box center [198, 370] width 41 height 54
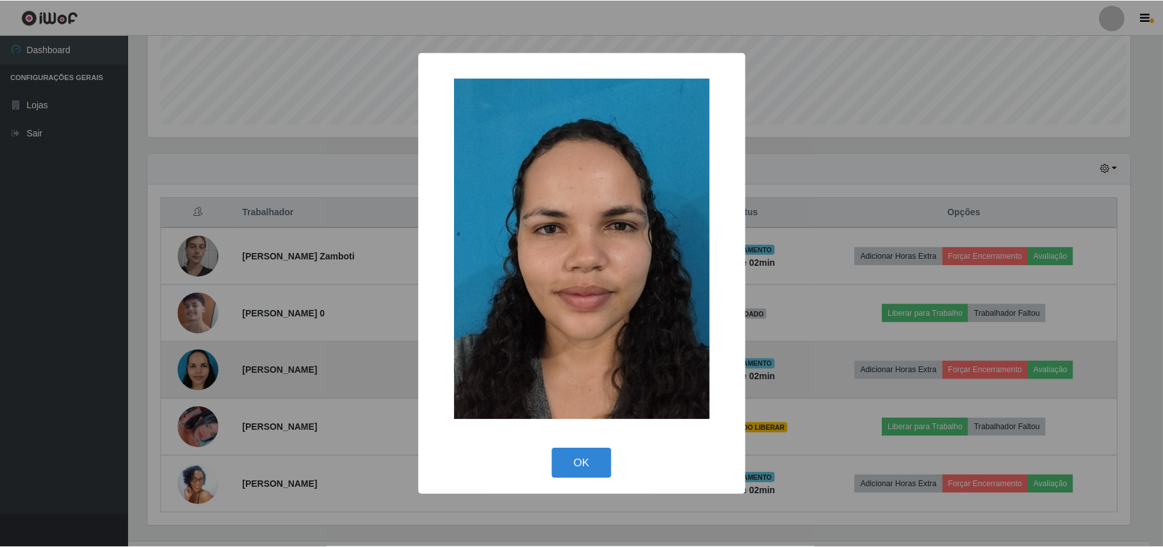
scroll to position [266, 985]
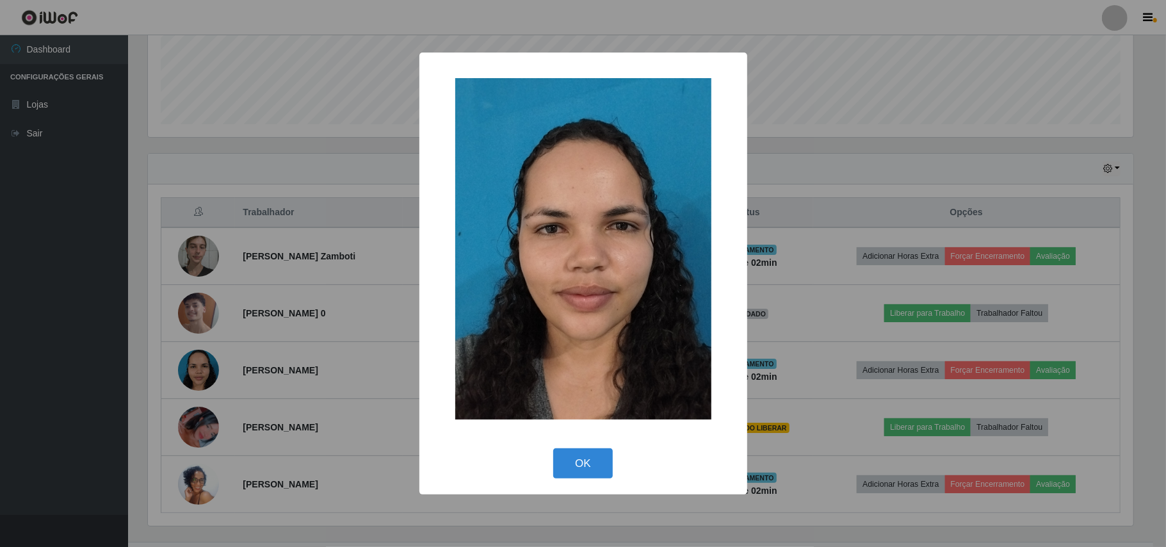
click at [111, 347] on div "× OK Cancel" at bounding box center [583, 273] width 1166 height 547
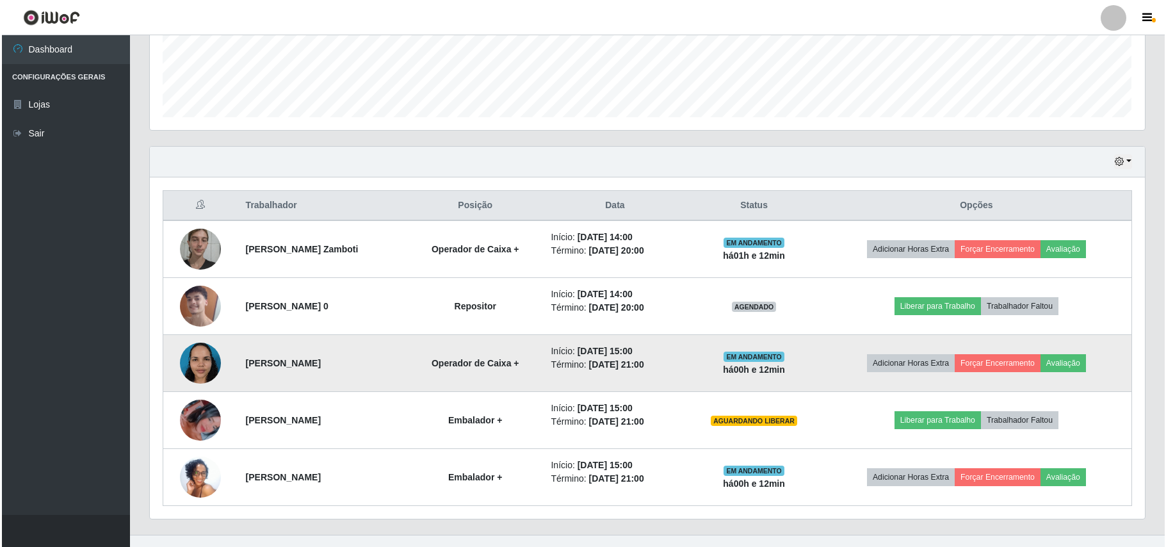
scroll to position [341, 0]
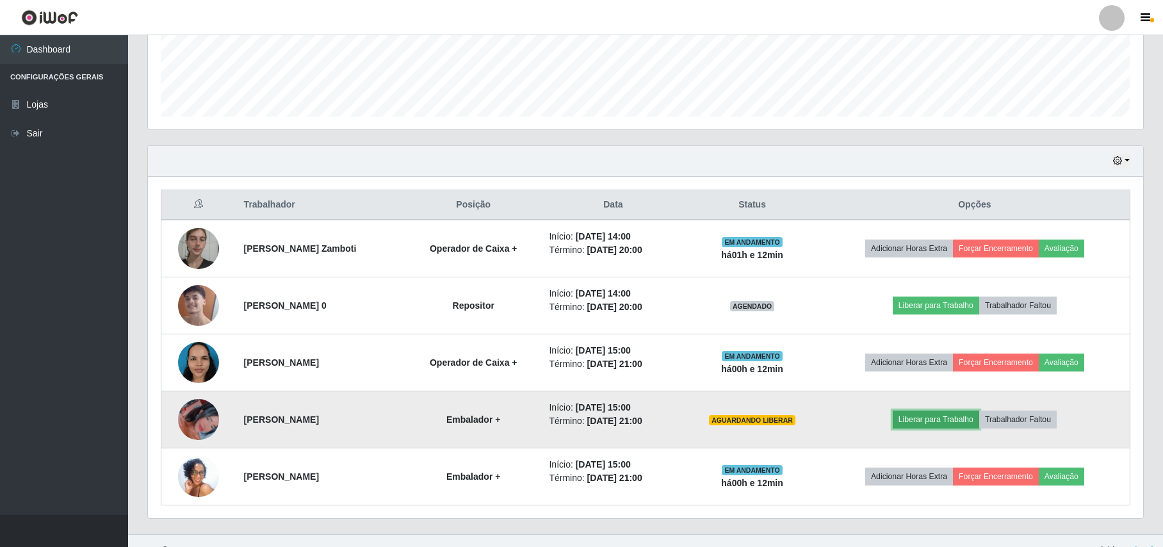
click at [954, 426] on button "Liberar para Trabalho" at bounding box center [936, 420] width 86 height 18
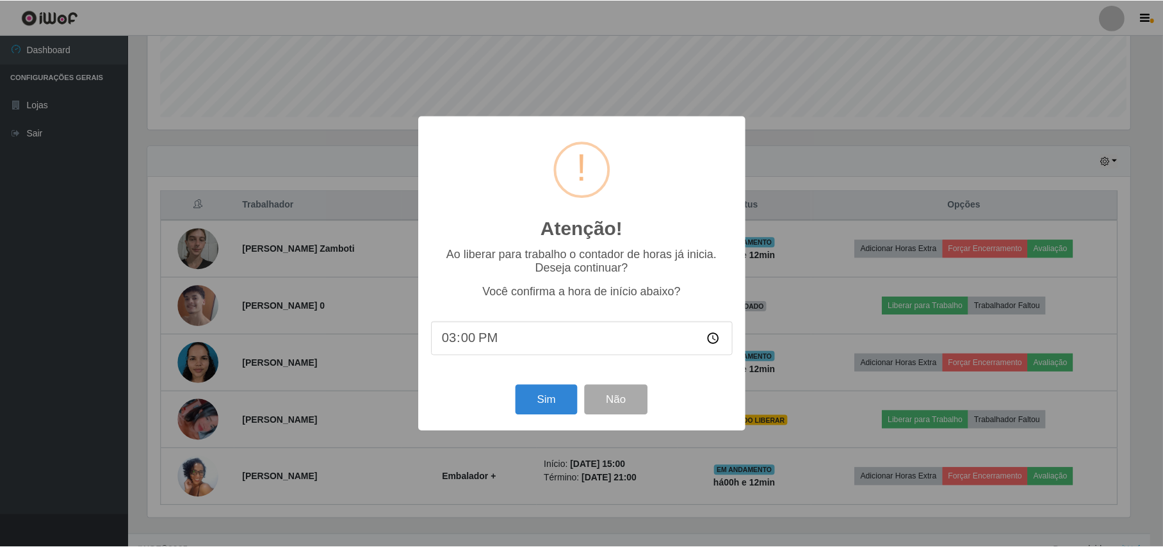
scroll to position [266, 985]
click at [559, 405] on button "Sim" at bounding box center [548, 400] width 62 height 30
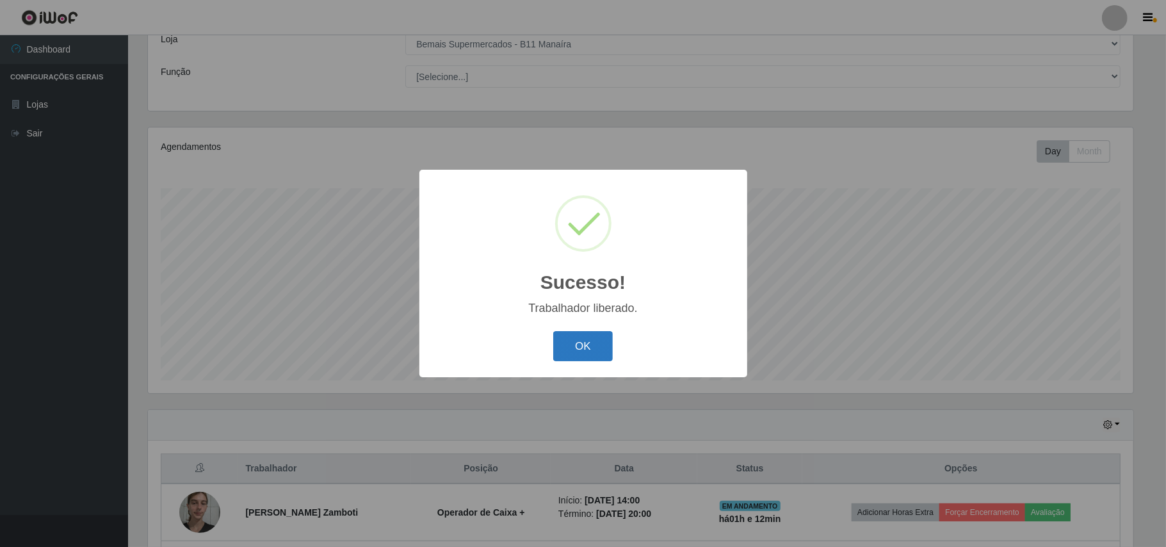
click at [575, 341] on button "OK" at bounding box center [583, 346] width 60 height 30
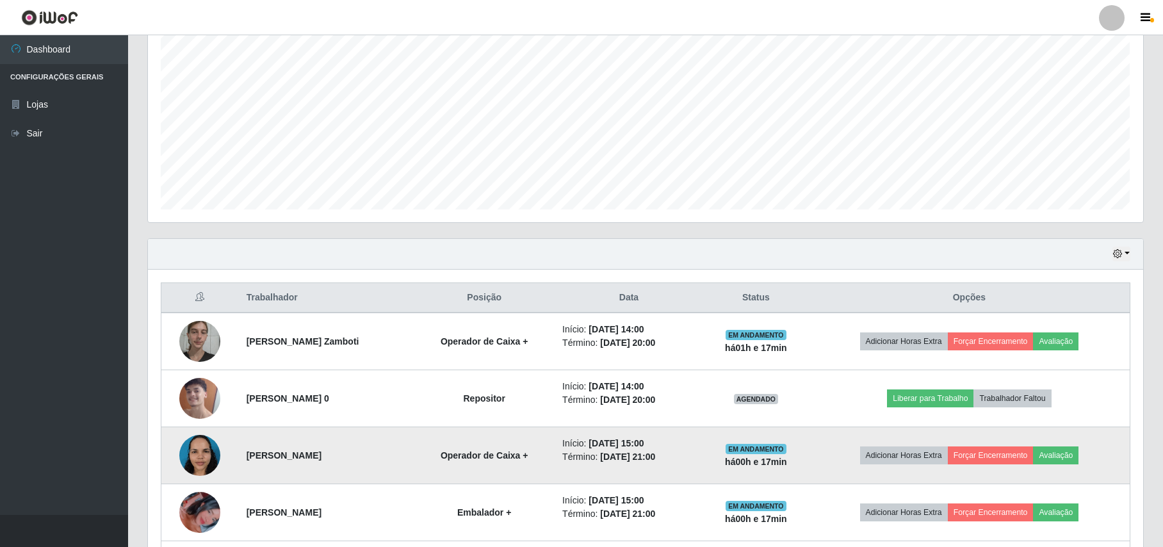
scroll to position [334, 0]
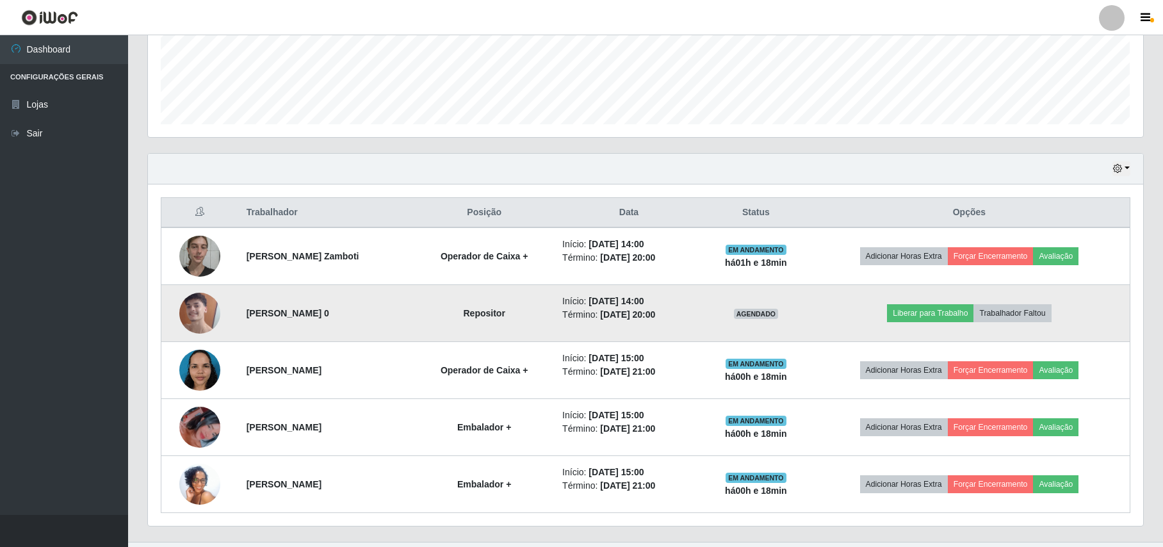
click at [733, 300] on tr "[PERSON_NAME] 0 Repositor Início: [DATE] 14:00 Término: [DATE] 20:00 AGENDADO L…" at bounding box center [645, 313] width 969 height 57
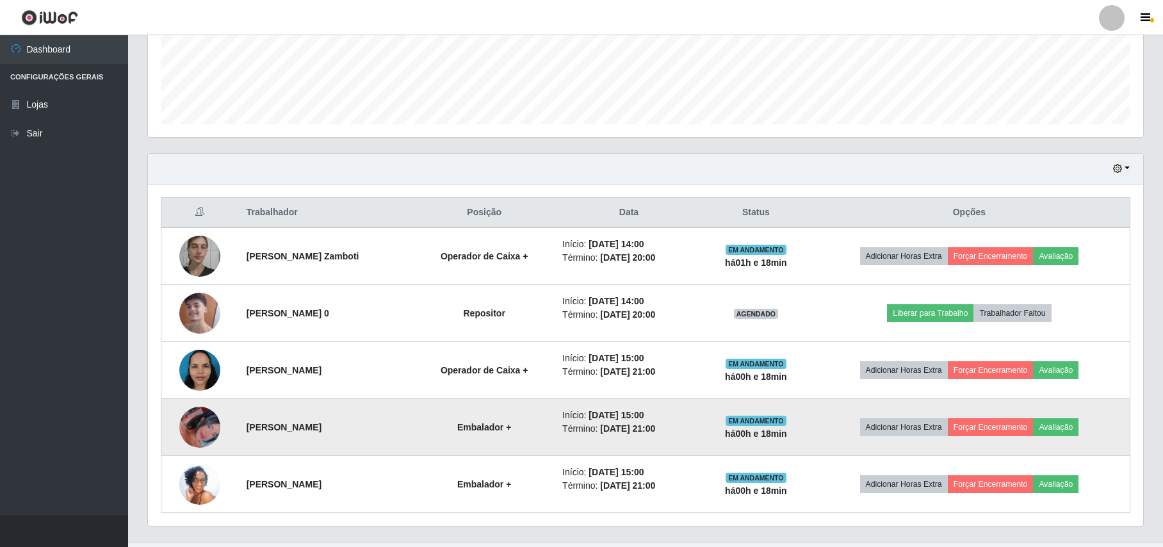
click at [872, 425] on td "Adicionar Horas Extra Forçar Encerramento Avaliação" at bounding box center [970, 427] width 322 height 57
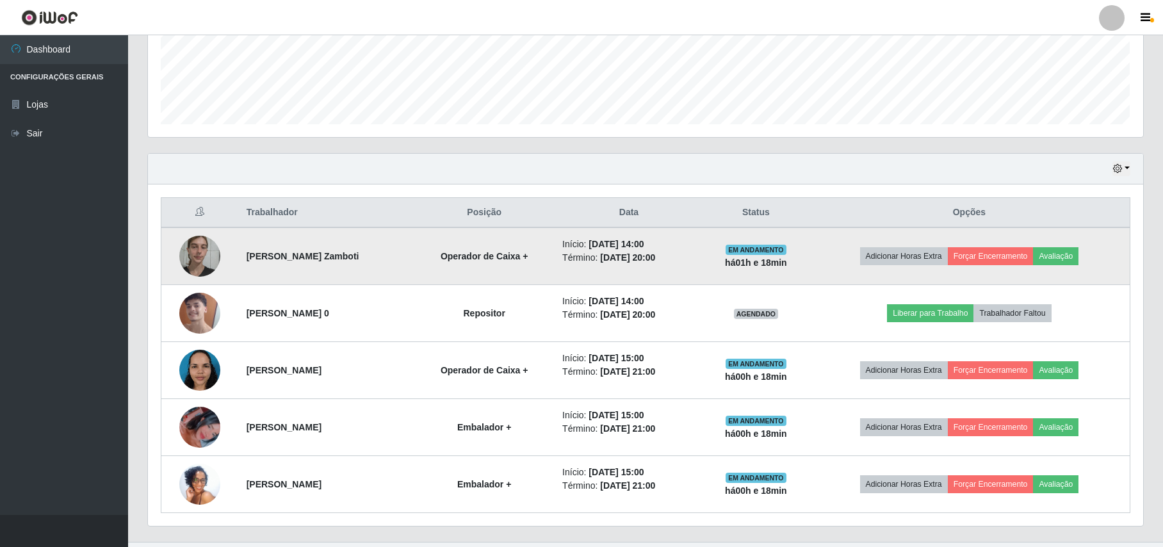
click at [187, 252] on img at bounding box center [199, 256] width 41 height 54
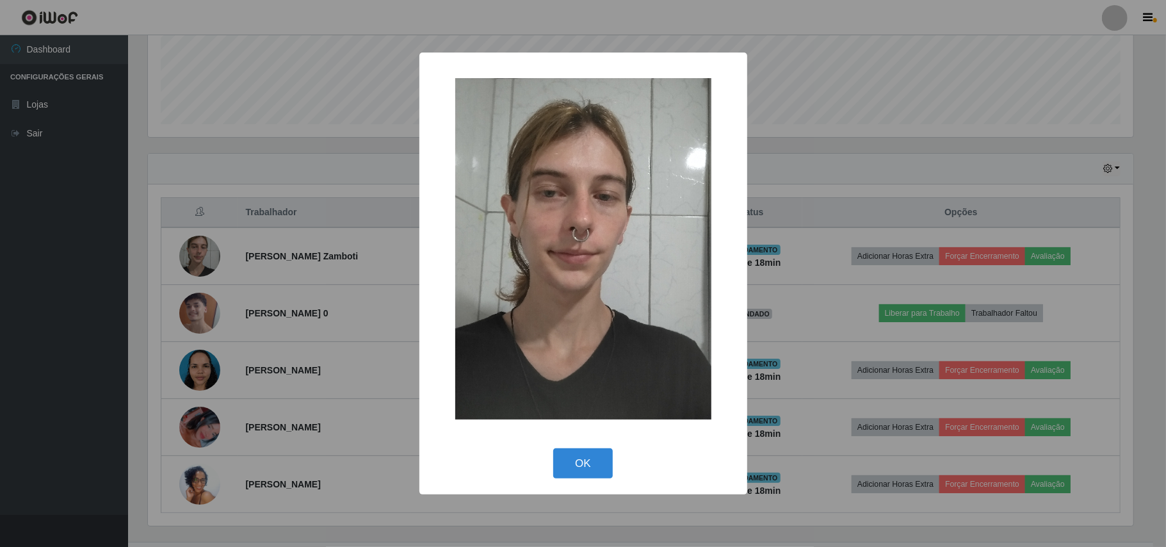
click at [113, 268] on div "× OK Cancel" at bounding box center [583, 273] width 1166 height 547
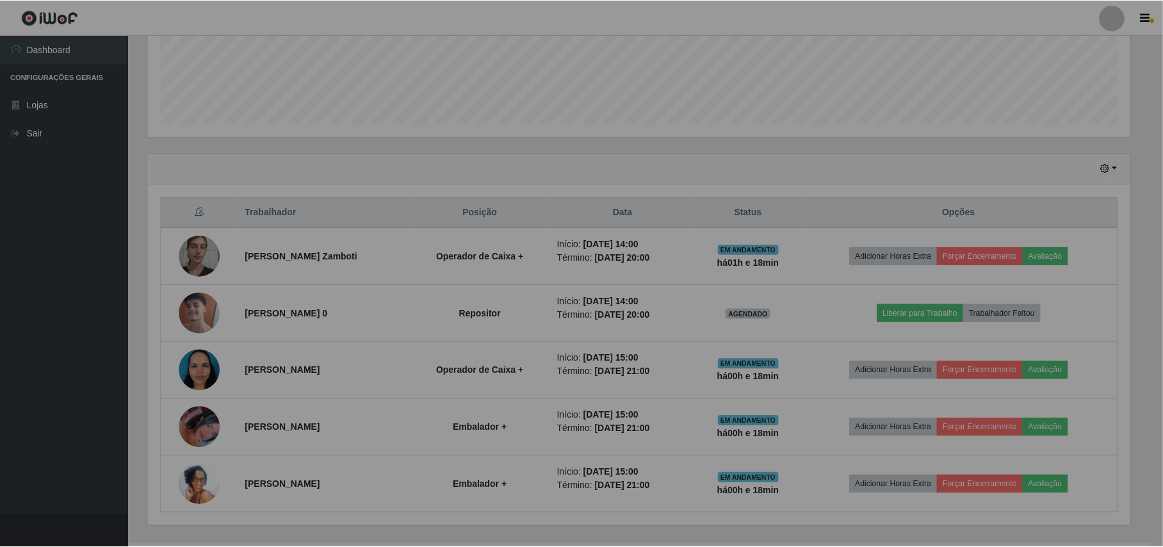
scroll to position [266, 995]
